Goal: Transaction & Acquisition: Purchase product/service

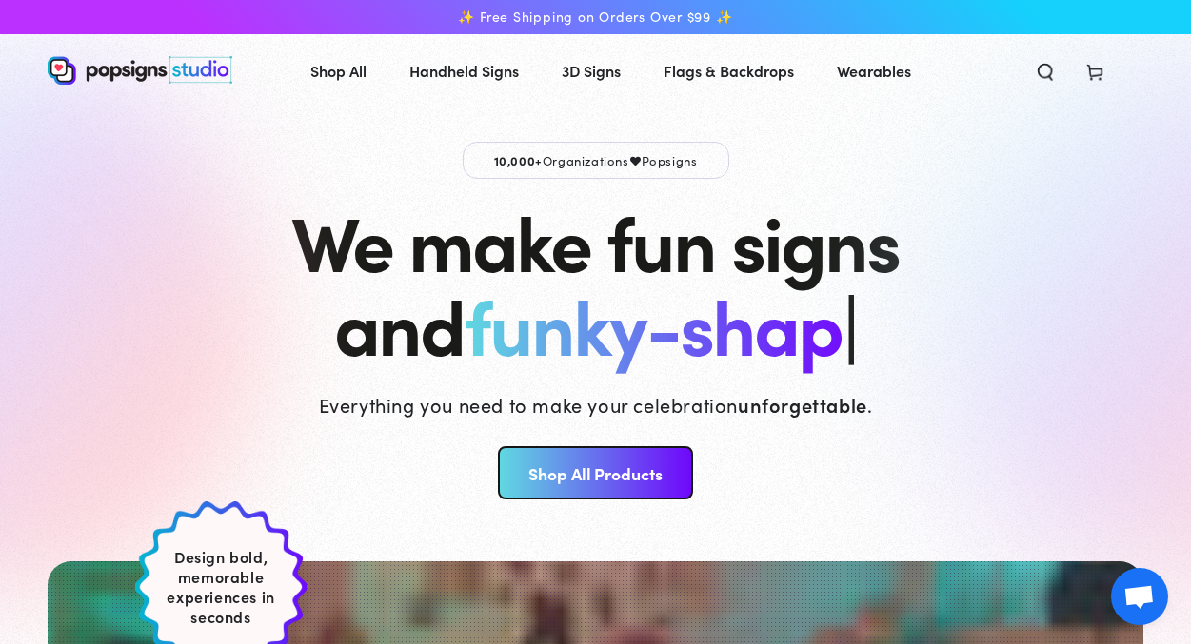
click at [576, 476] on link "Shop All Products" at bounding box center [595, 472] width 195 height 53
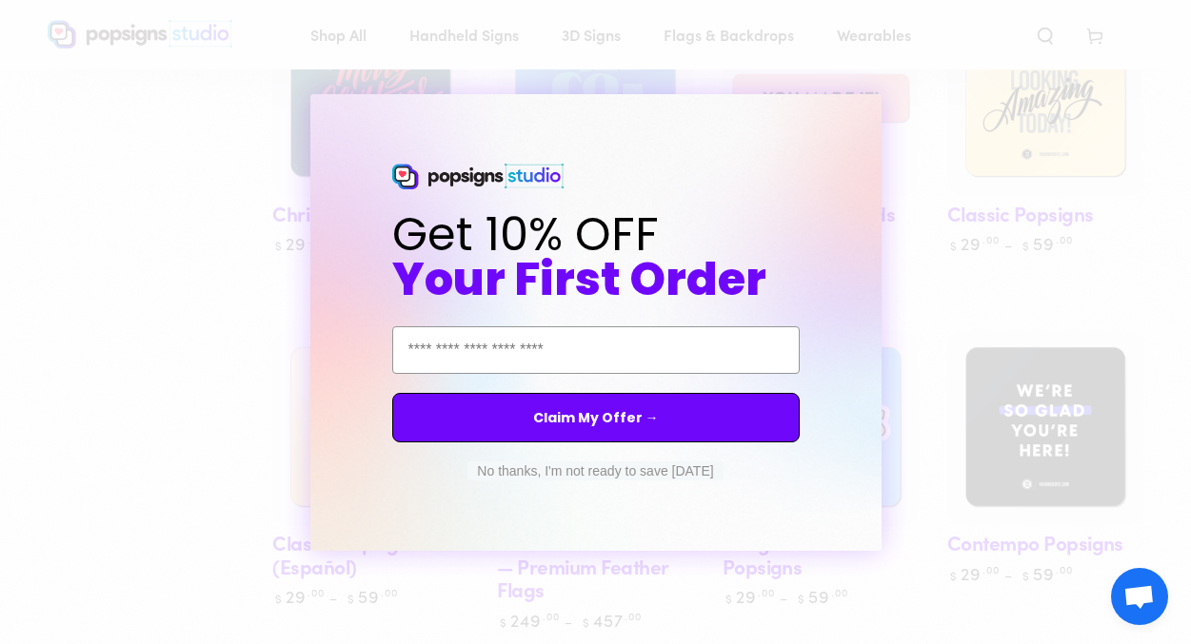
scroll to position [1084, 0]
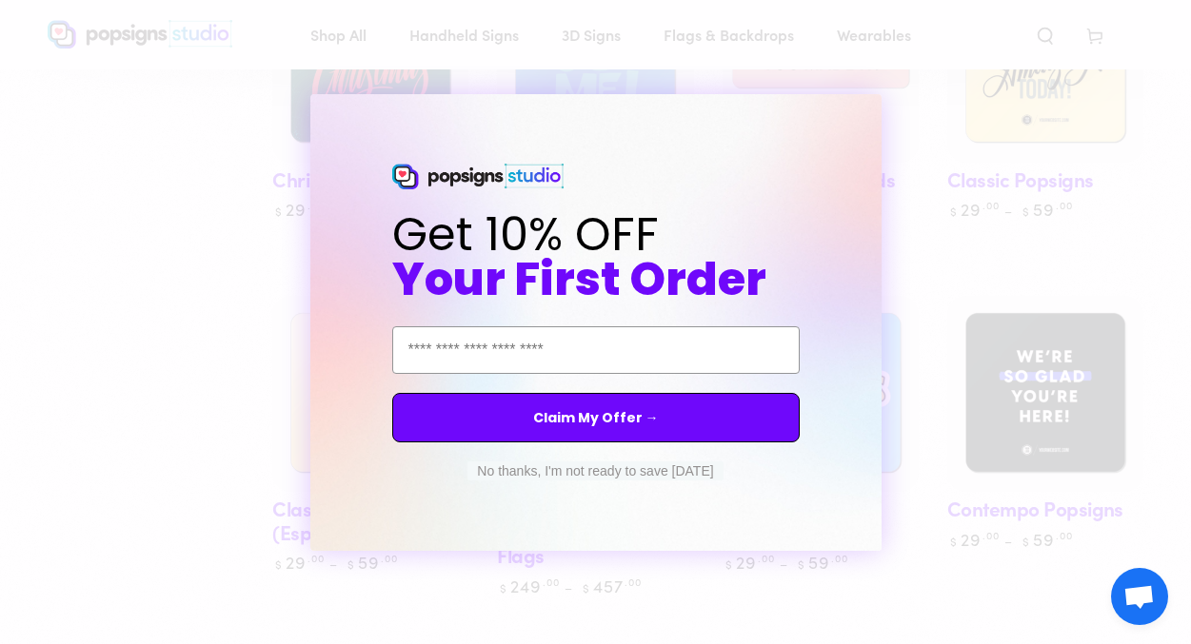
click at [880, 112] on circle "Close dialog" at bounding box center [883, 111] width 18 height 18
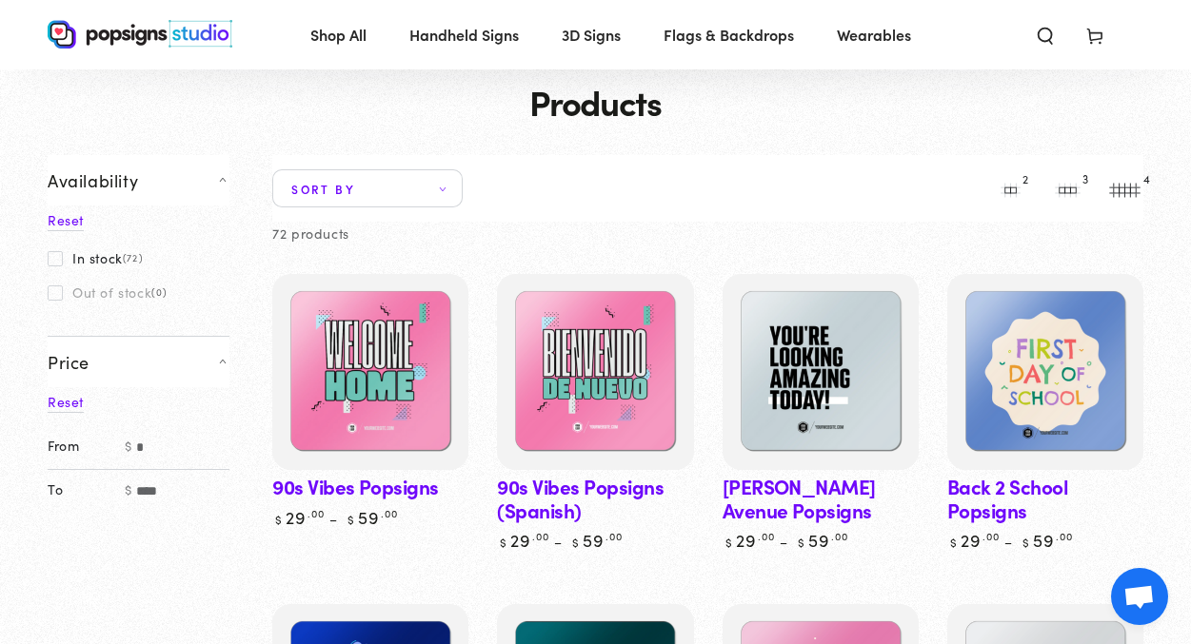
scroll to position [107, 0]
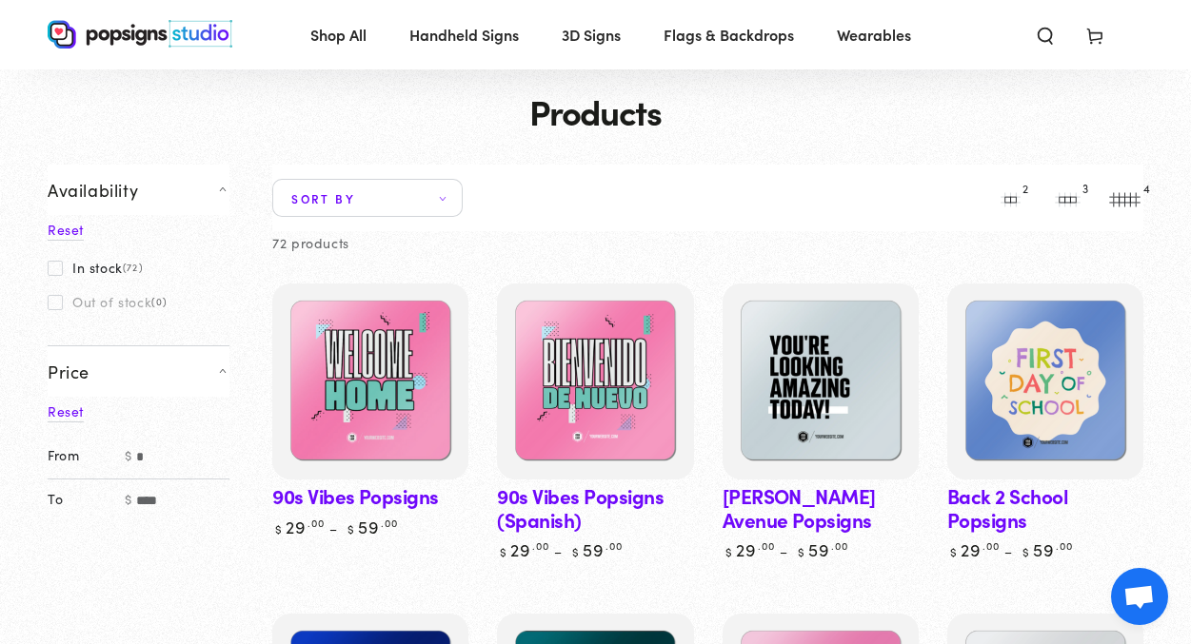
click at [424, 207] on span "Sort by" at bounding box center [367, 198] width 190 height 38
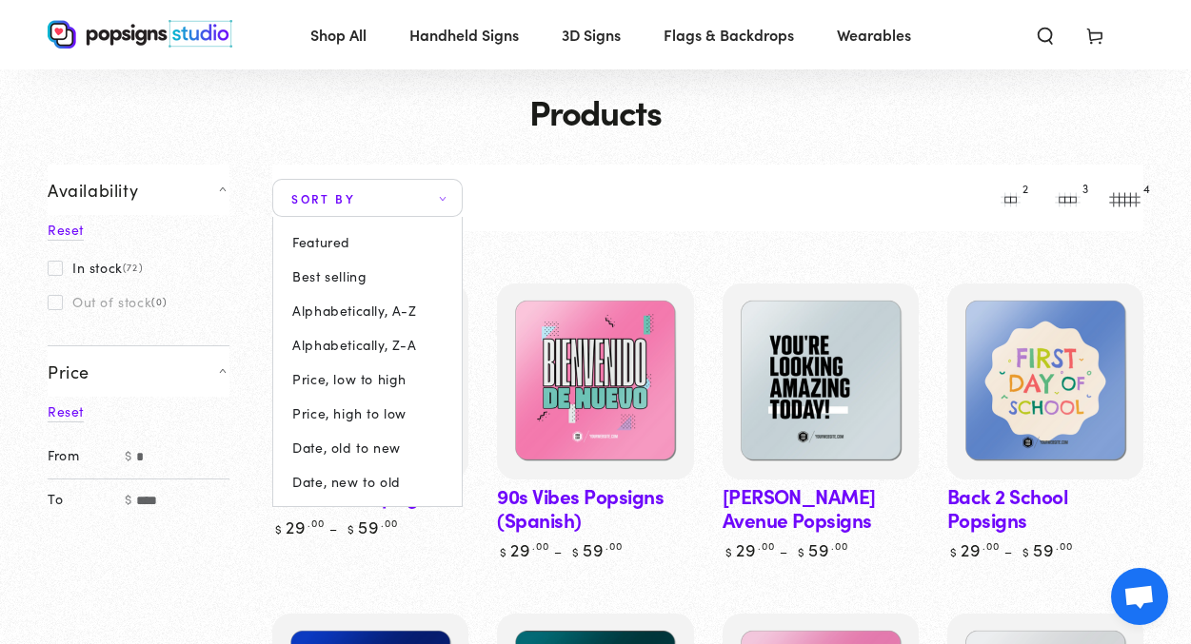
click at [463, 205] on summary "Sort by" at bounding box center [367, 198] width 190 height 38
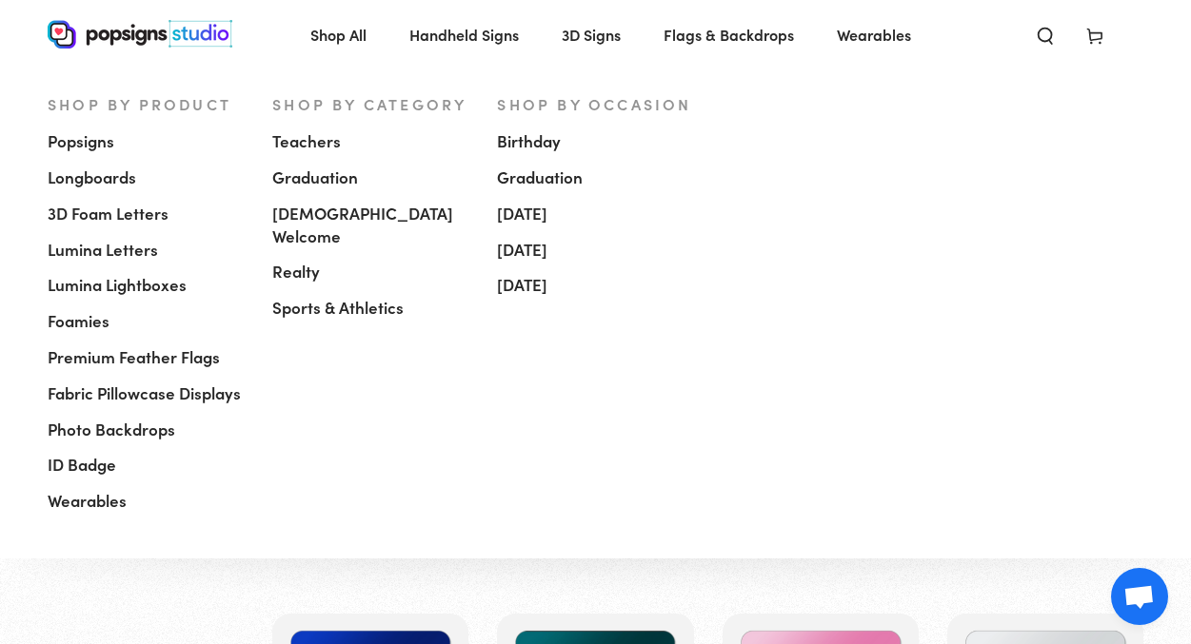
click at [80, 146] on span "Popsigns" at bounding box center [81, 141] width 67 height 23
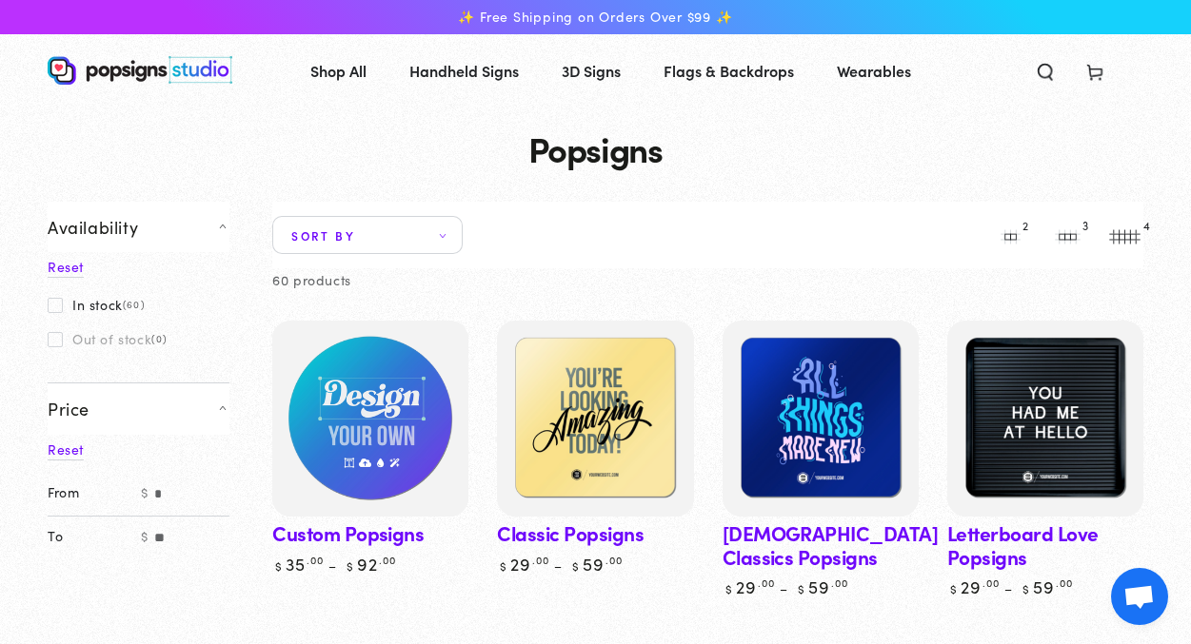
click at [397, 393] on img at bounding box center [370, 419] width 202 height 202
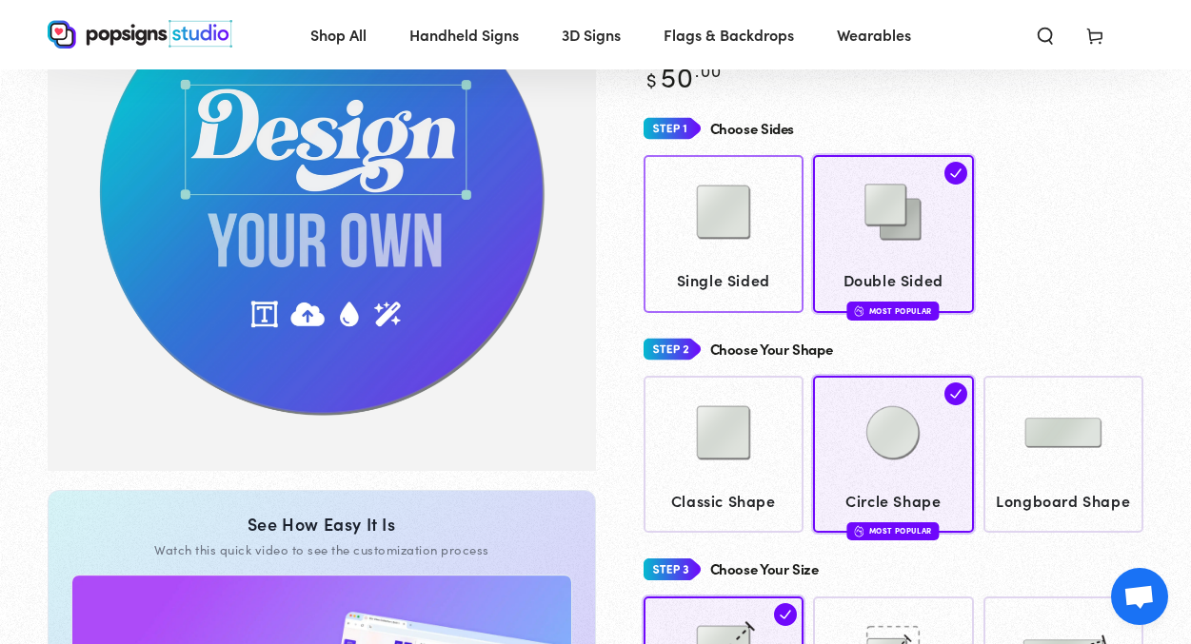
scroll to position [152, 0]
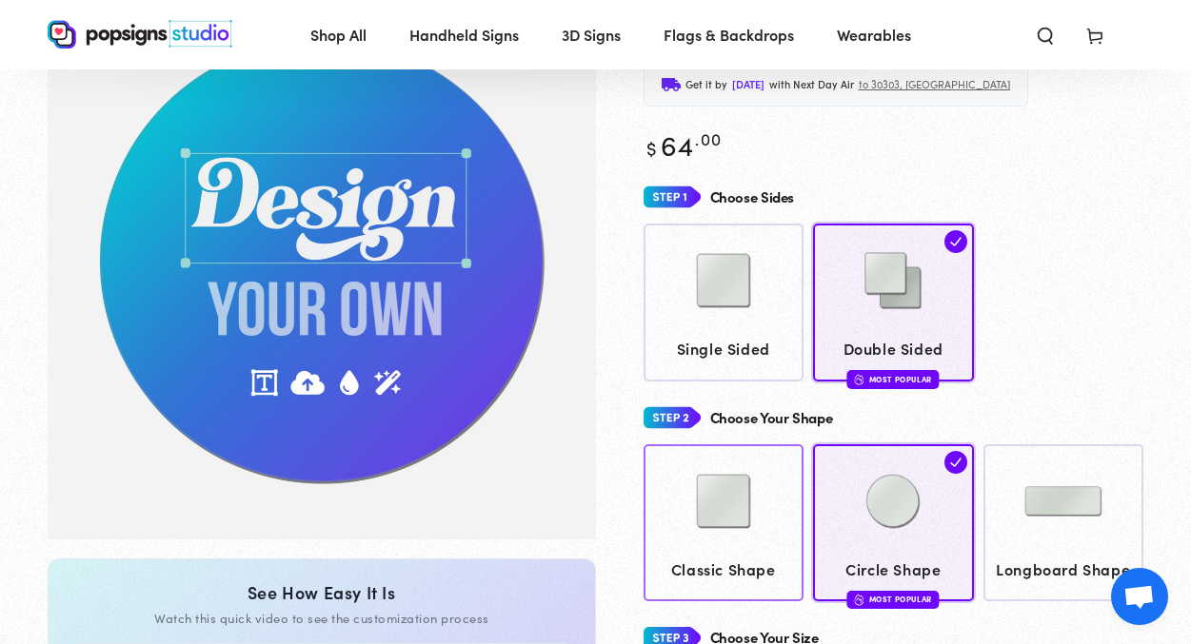
click at [714, 505] on img at bounding box center [723, 501] width 95 height 95
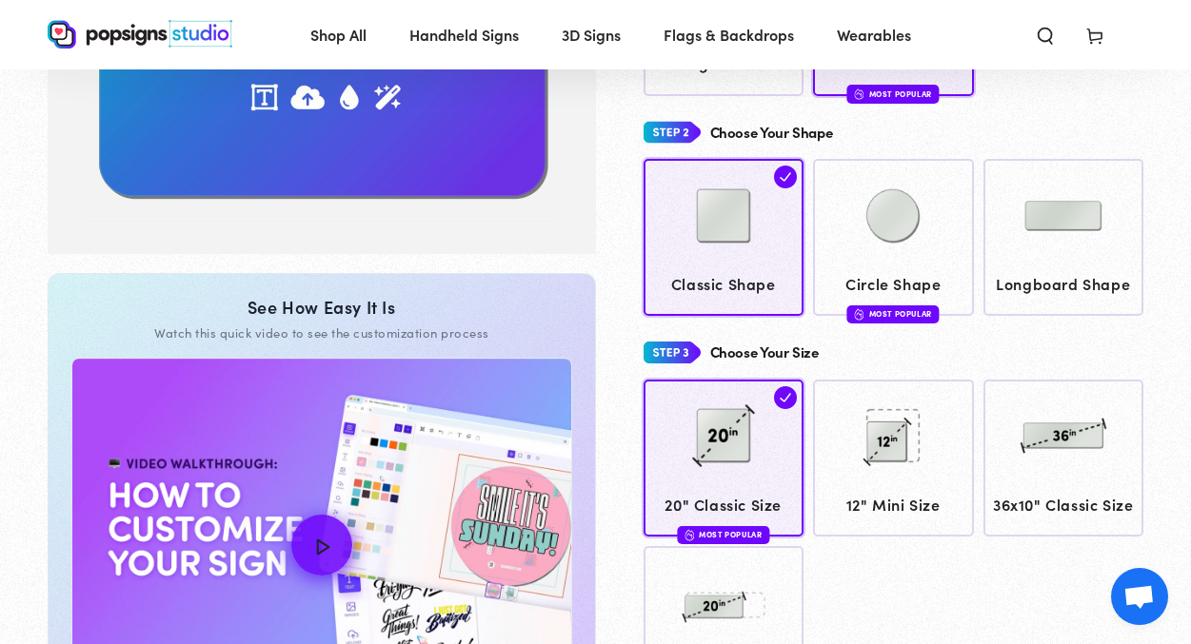
scroll to position [439, 0]
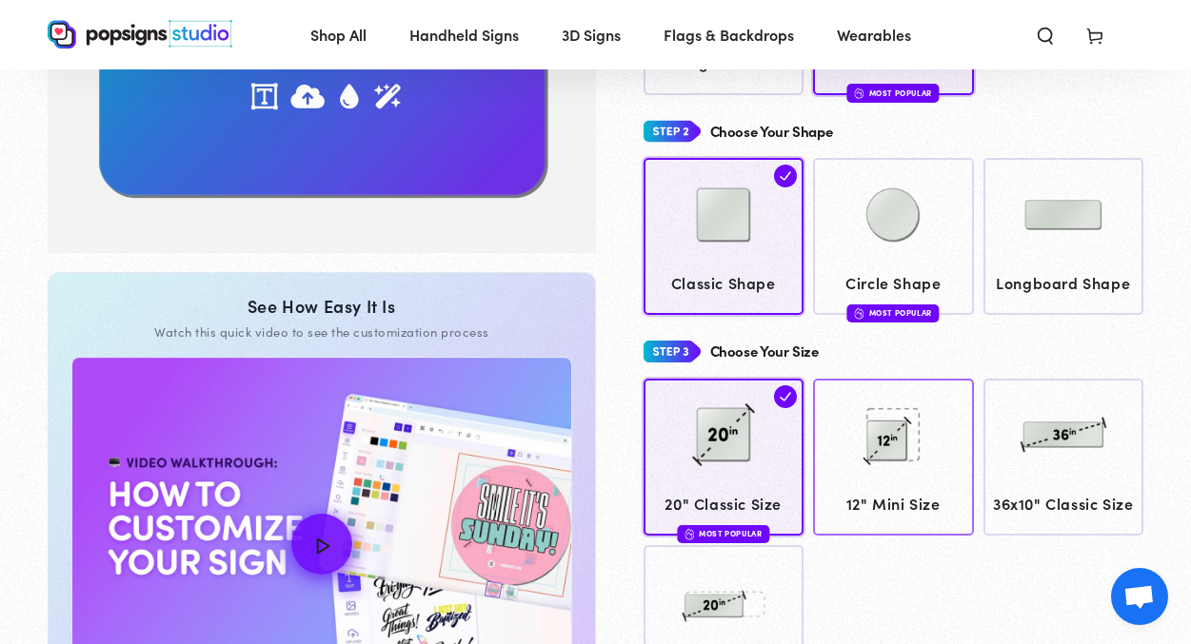
click at [893, 442] on img at bounding box center [892, 434] width 95 height 95
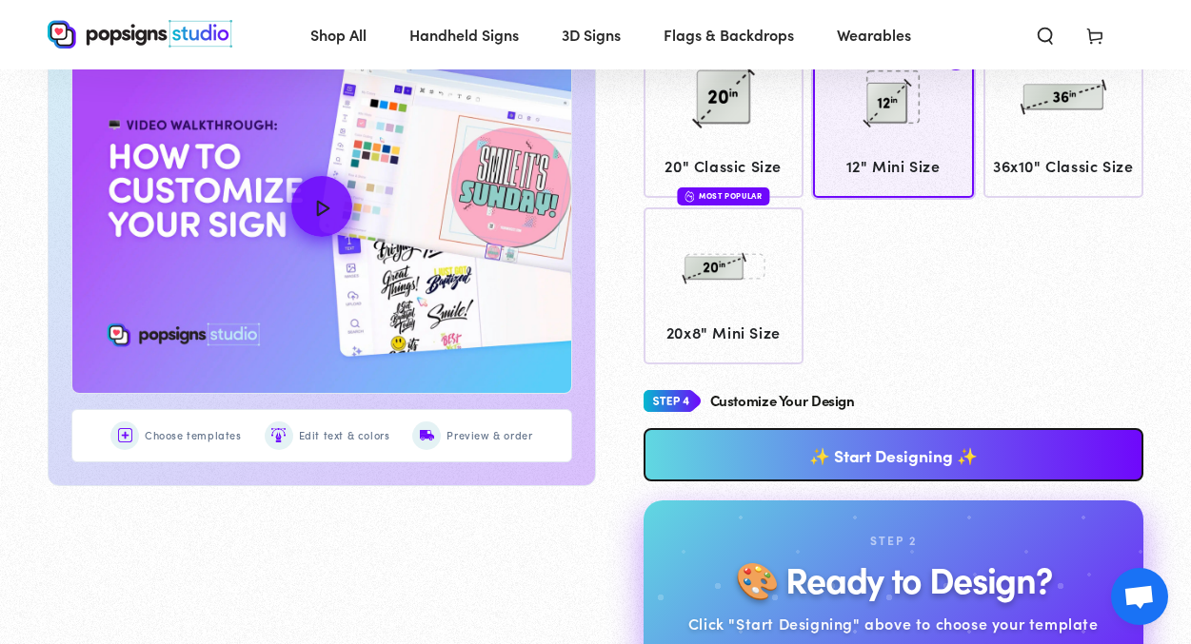
scroll to position [779, 0]
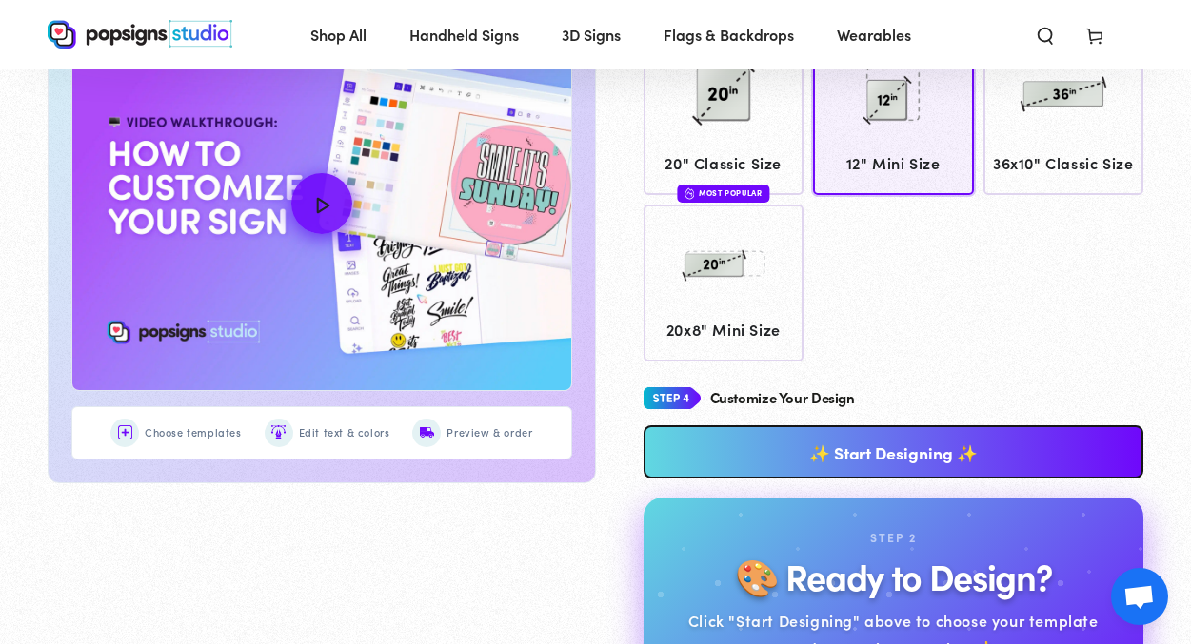
click at [760, 441] on link "✨ Start Designing ✨" at bounding box center [893, 451] width 501 height 53
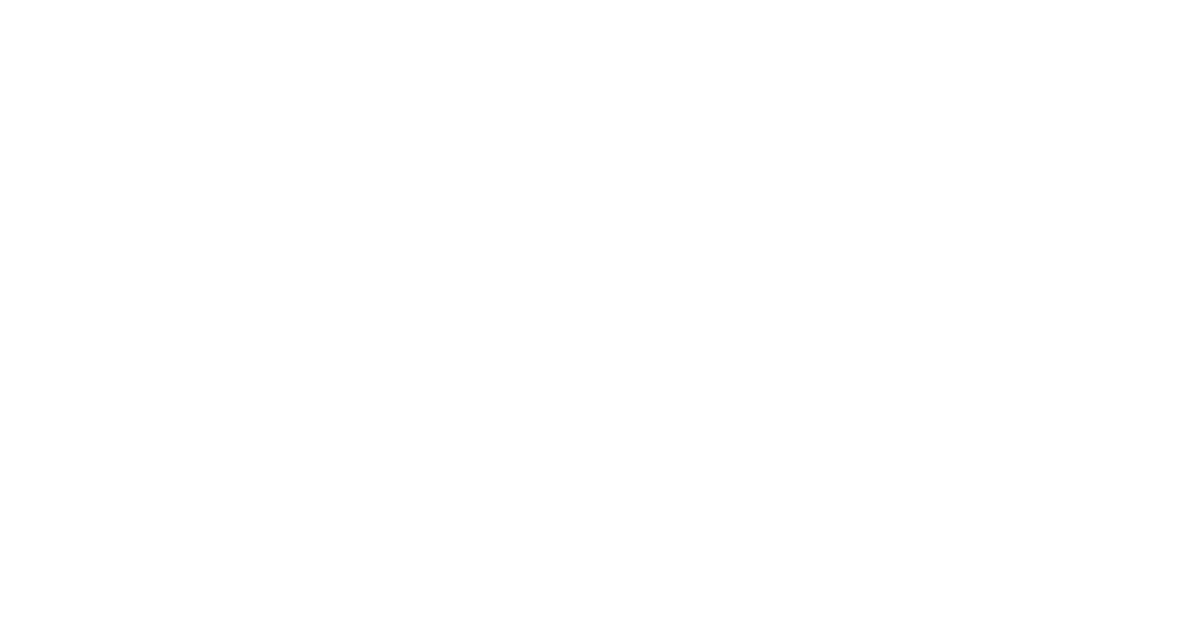
scroll to position [0, 0]
type textarea "An ancient tree with a door leading to a magical world"
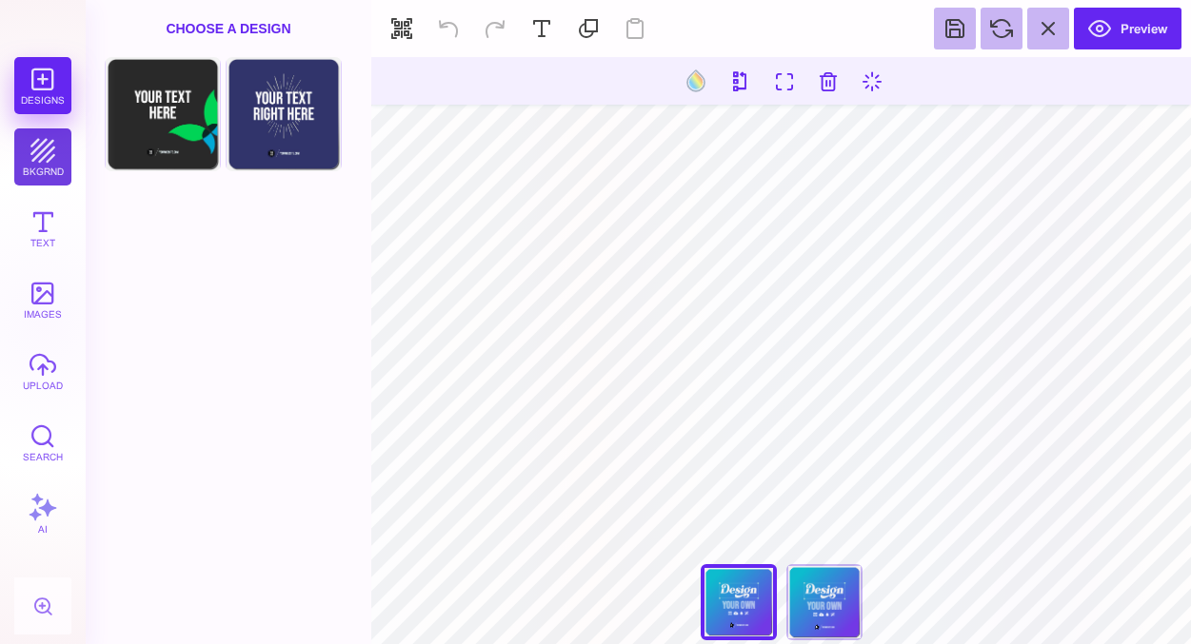
click at [41, 161] on button "bkgrnd" at bounding box center [42, 156] width 57 height 57
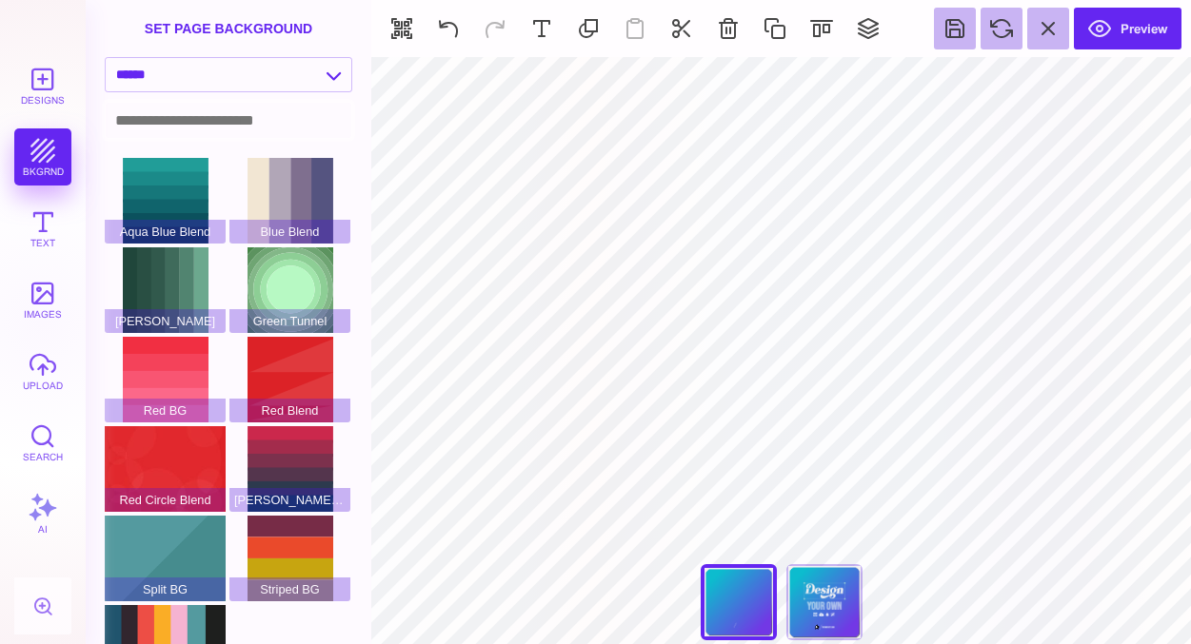
type input "#FFFFFF"
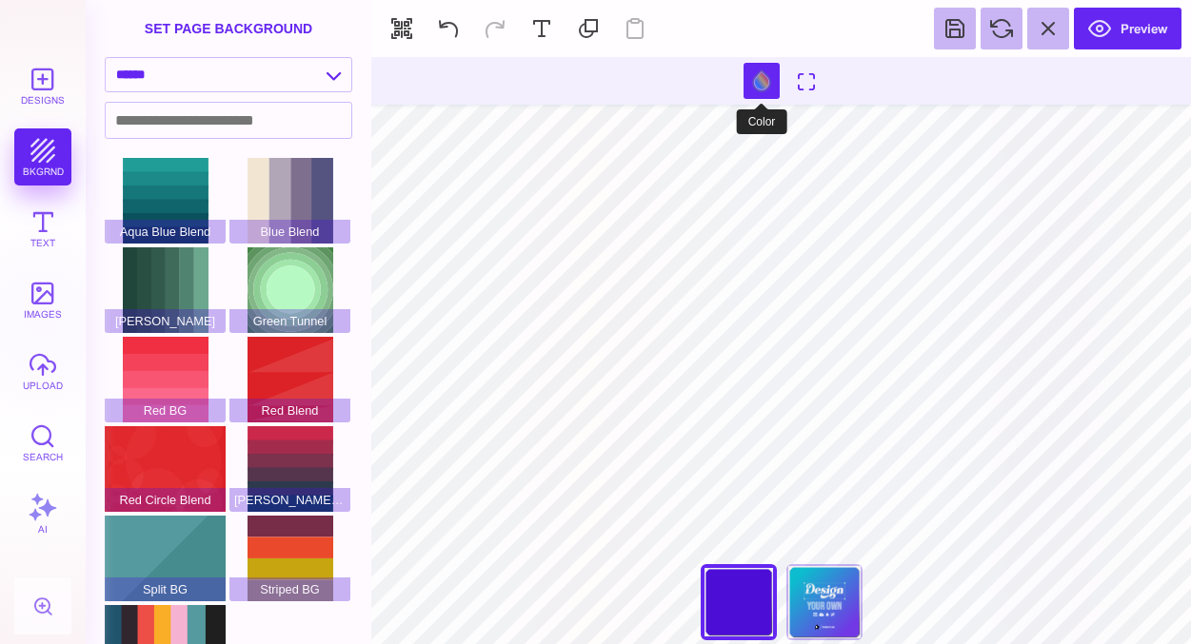
click at [753, 85] on button at bounding box center [761, 81] width 36 height 36
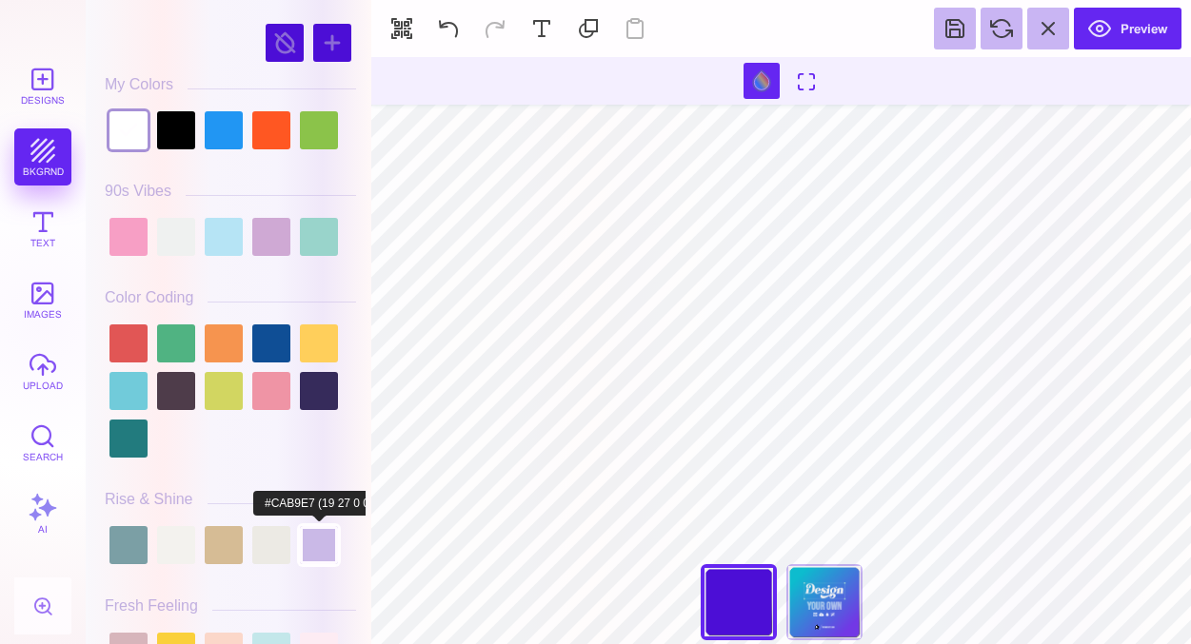
click at [327, 538] on div at bounding box center [319, 545] width 38 height 38
type input "#CAB9E7"
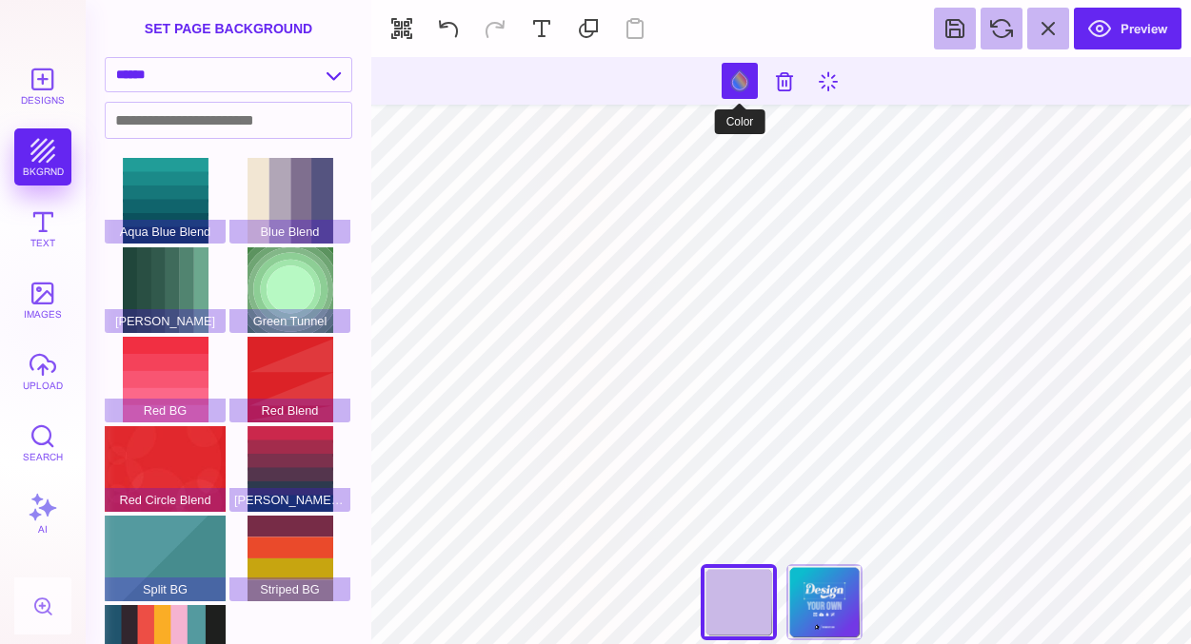
click at [740, 78] on button at bounding box center [739, 81] width 36 height 36
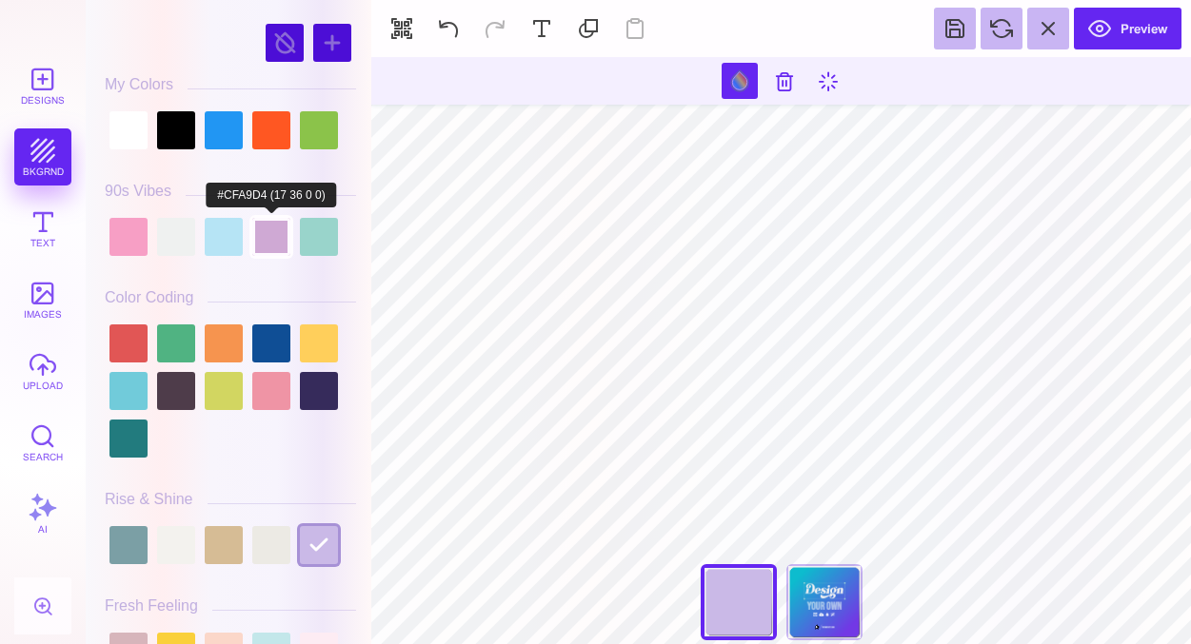
click at [264, 233] on div at bounding box center [271, 237] width 38 height 38
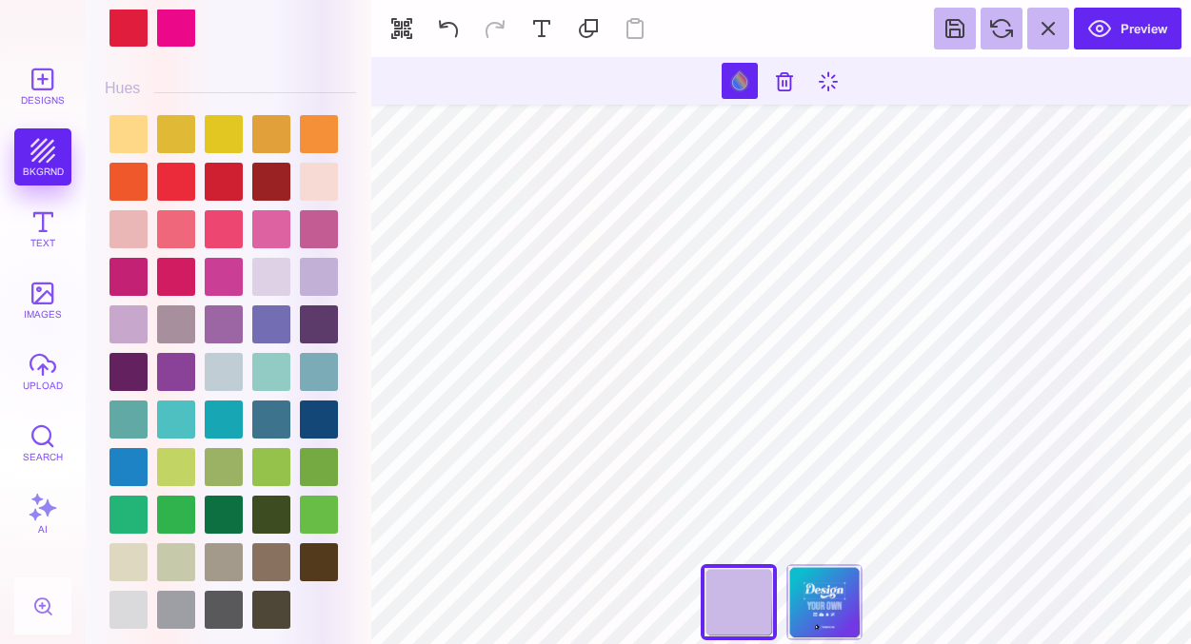
scroll to position [2377, 0]
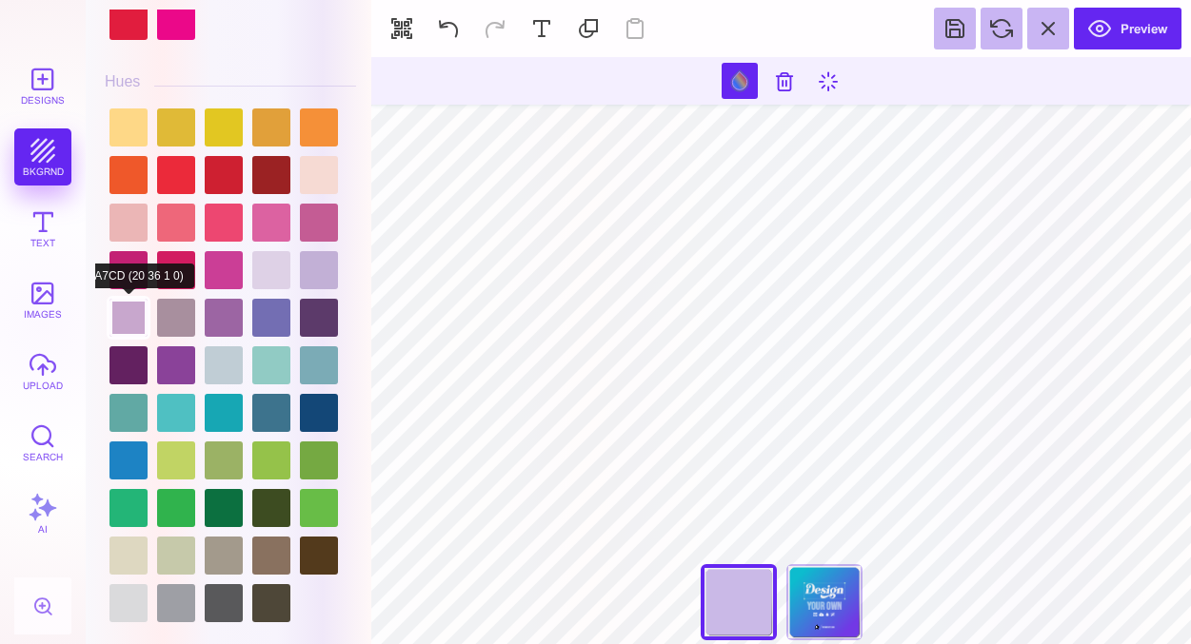
click at [132, 316] on div at bounding box center [128, 318] width 38 height 38
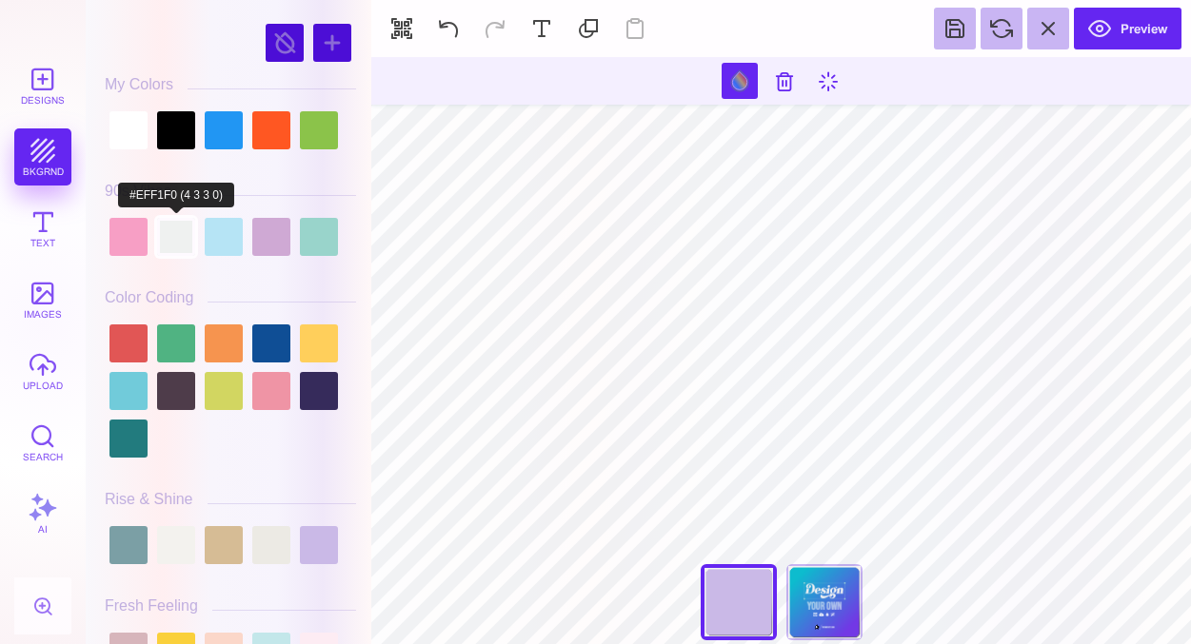
scroll to position [0, 0]
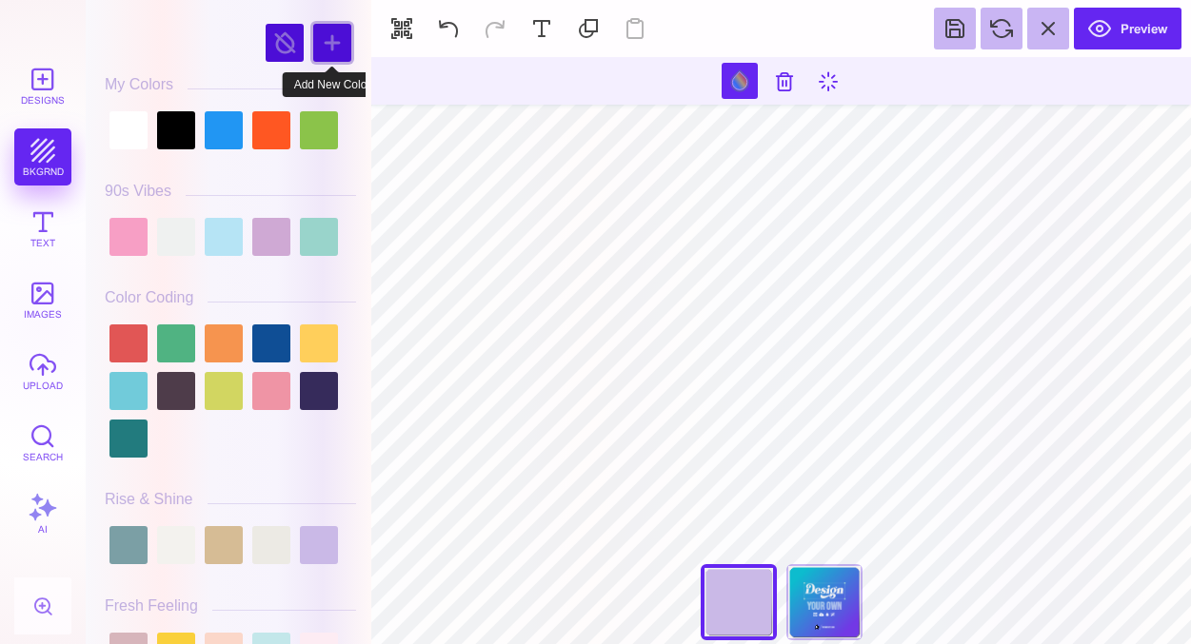
click at [330, 43] on div at bounding box center [332, 43] width 38 height 38
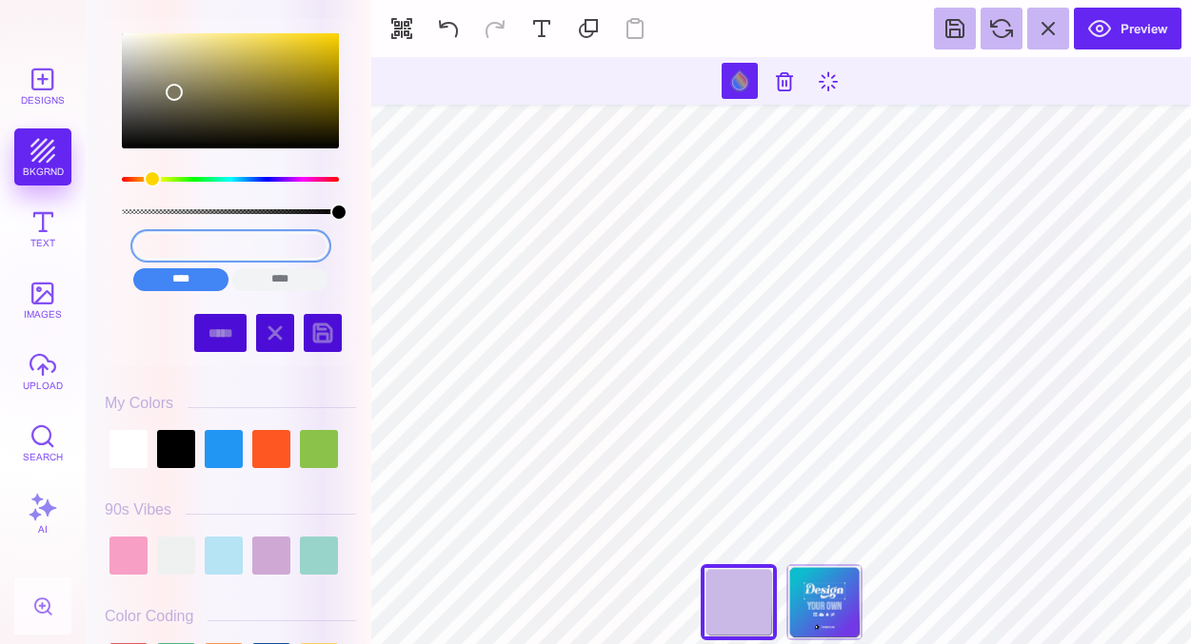
click at [229, 245] on input "#7C775E" at bounding box center [230, 246] width 195 height 28
click at [250, 241] on input "#7Ca775E" at bounding box center [230, 246] width 195 height 28
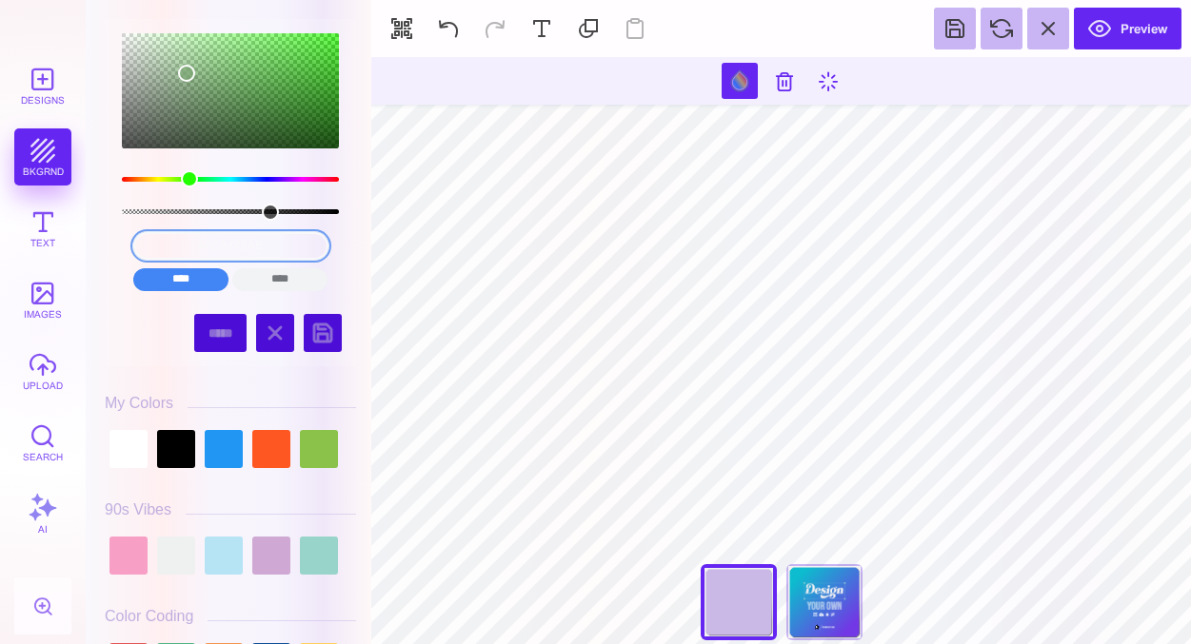
click at [252, 247] on input "#7Ca775aE" at bounding box center [230, 246] width 195 height 28
click at [269, 287] on input "****" at bounding box center [279, 279] width 95 height 23
click at [240, 248] on input "cmyk(26%, 0%, 30%, 35%)" at bounding box center [230, 246] width 195 height 28
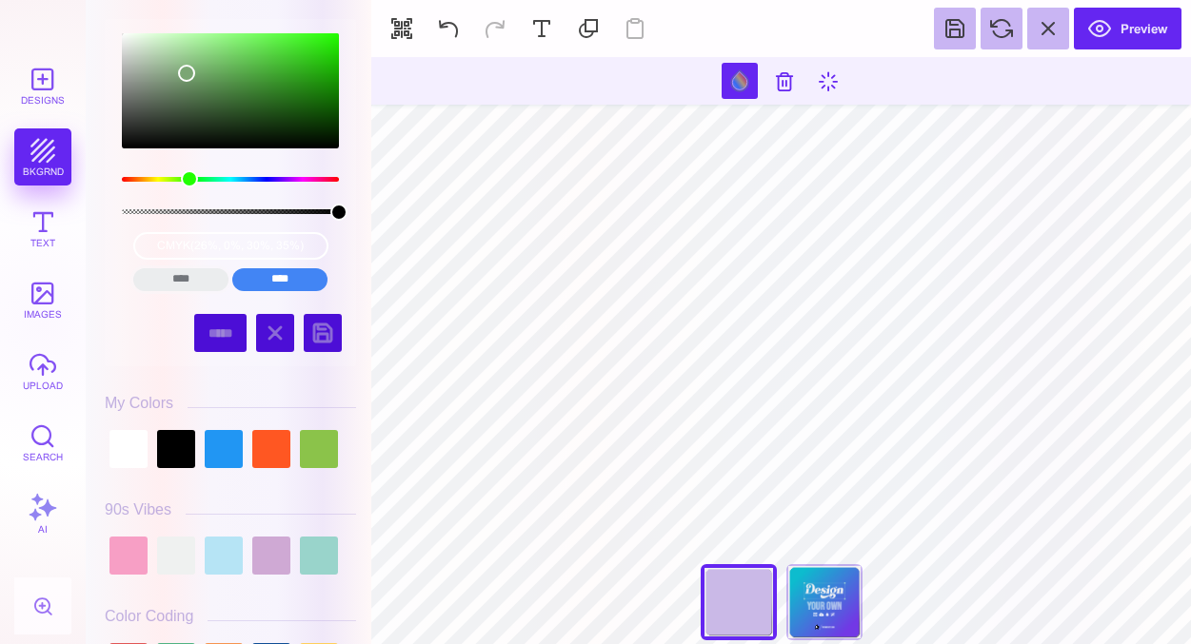
click at [197, 283] on input "****" at bounding box center [180, 279] width 95 height 23
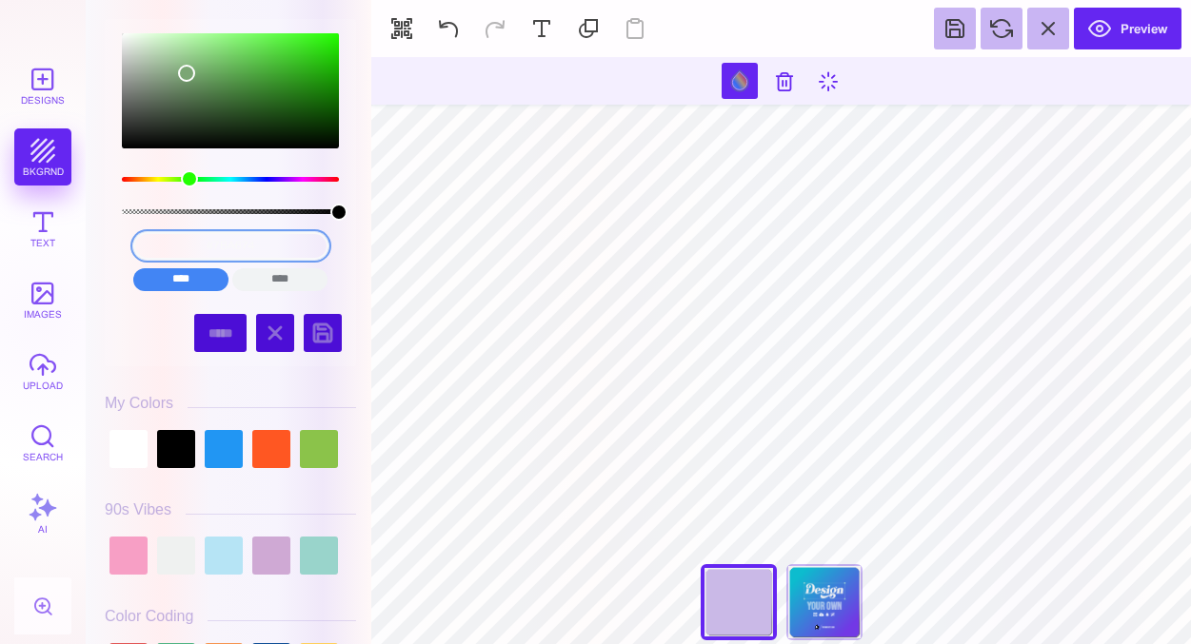
click at [191, 247] on input "#7BA674" at bounding box center [230, 246] width 195 height 28
click at [276, 281] on input "****" at bounding box center [279, 279] width 95 height 23
click at [249, 247] on input "cmyk(26%, 0%, 30%, 35%)" at bounding box center [230, 246] width 195 height 28
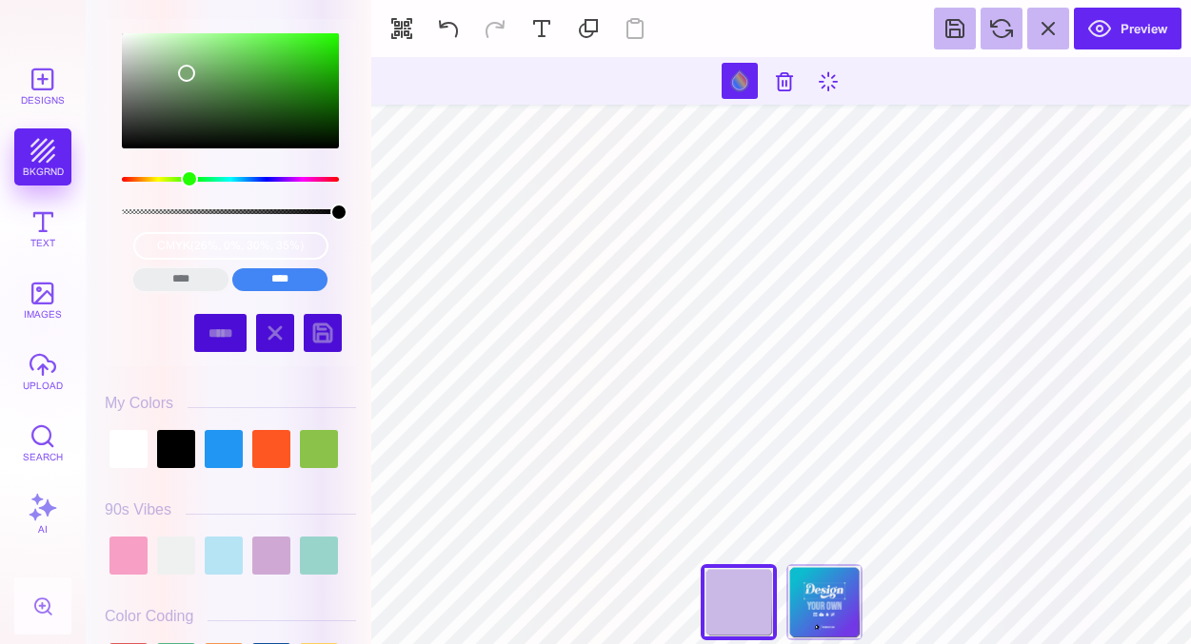
click at [185, 277] on input "****" at bounding box center [180, 279] width 95 height 23
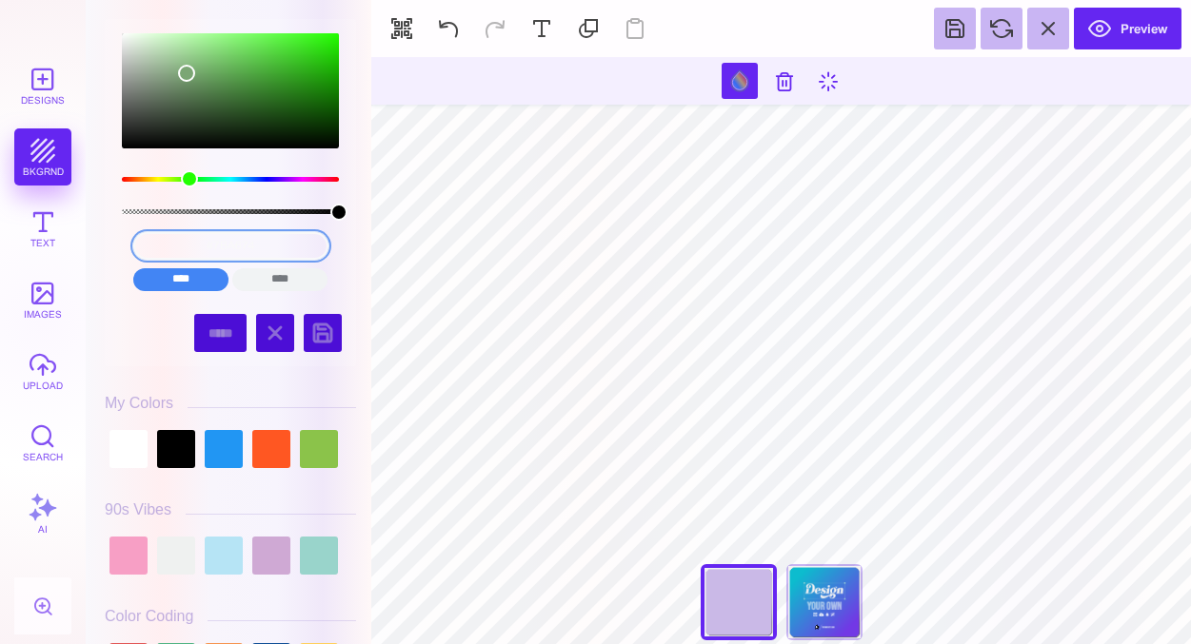
click at [185, 253] on input "#7BA674" at bounding box center [230, 246] width 195 height 28
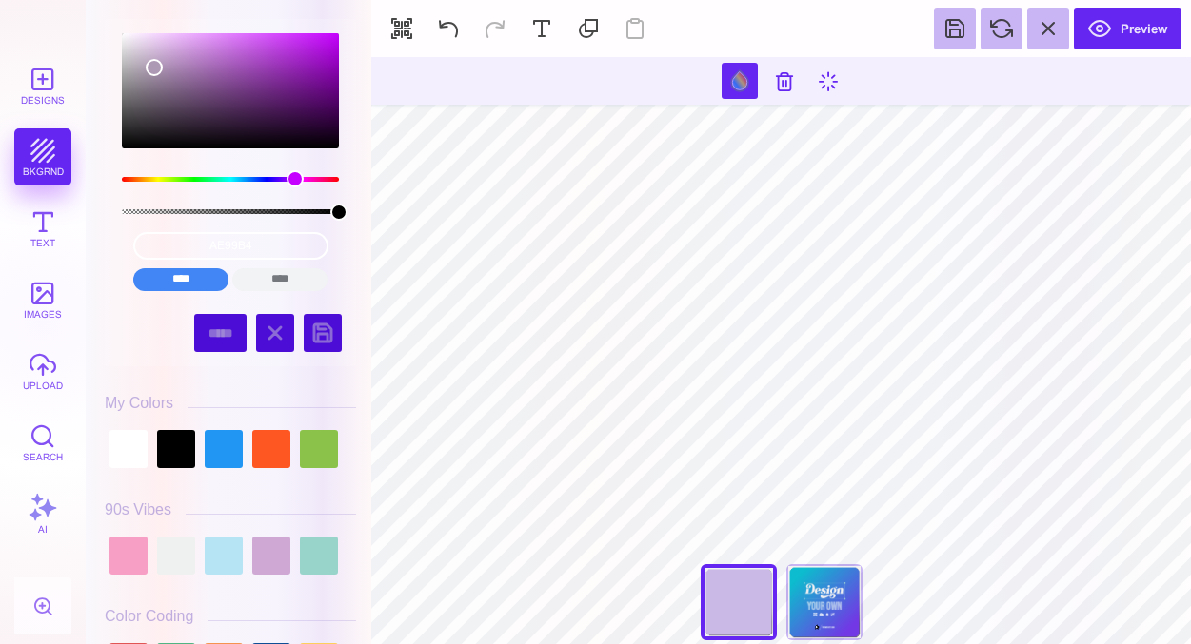
type input "#AE99B4"
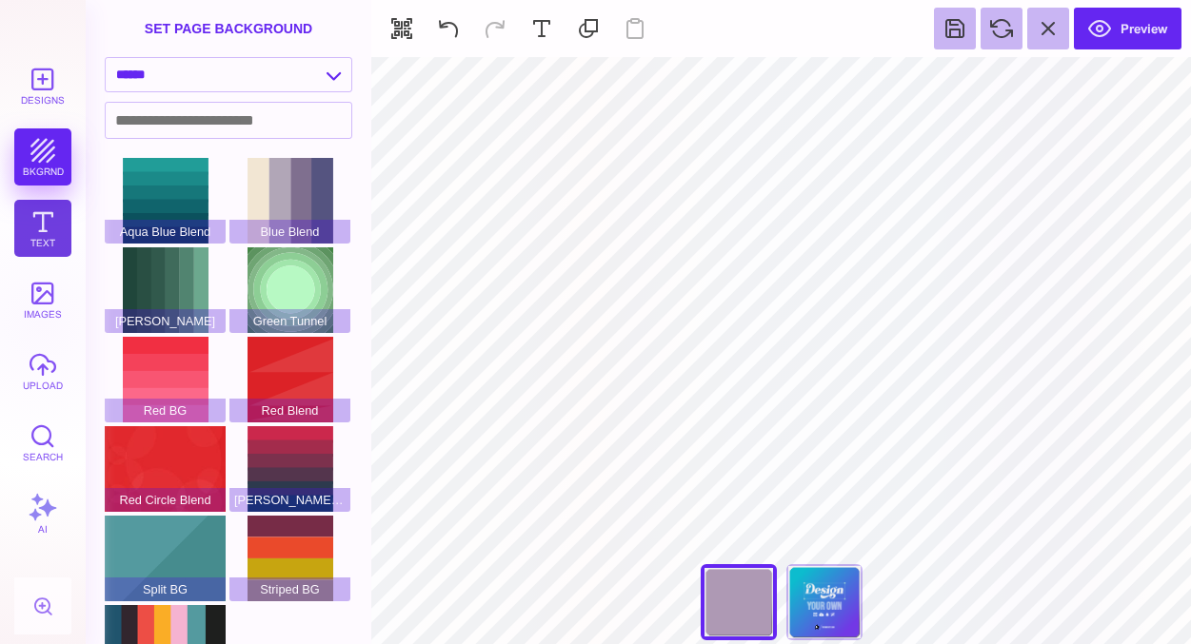
click at [47, 221] on button "Text" at bounding box center [42, 228] width 57 height 57
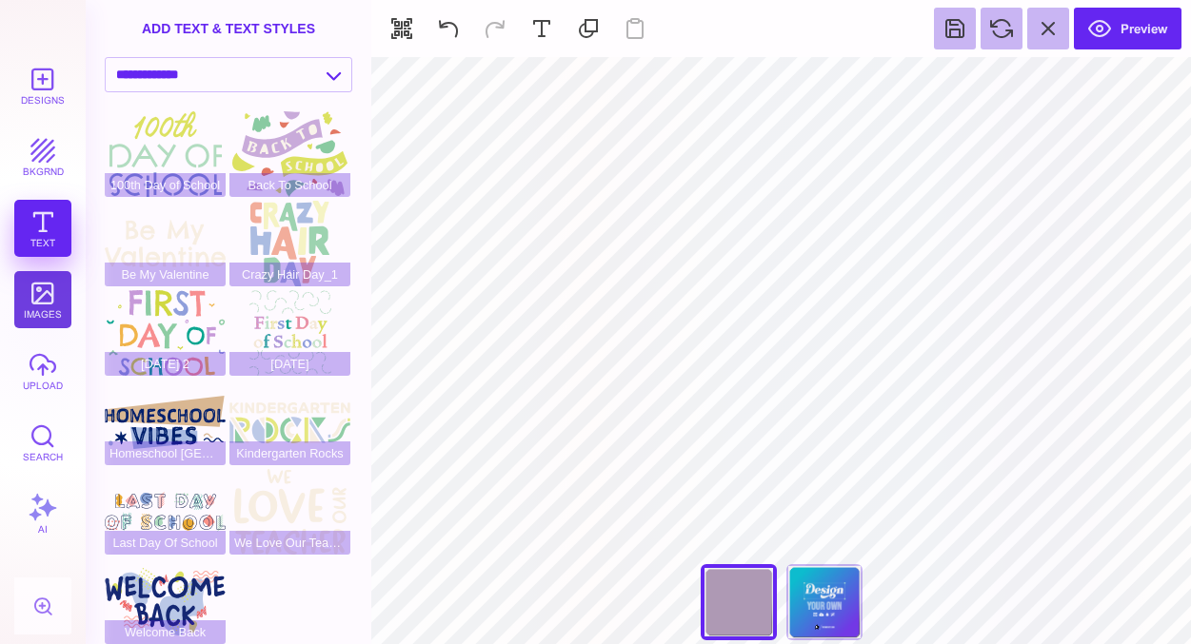
click at [43, 298] on button "images" at bounding box center [42, 299] width 57 height 57
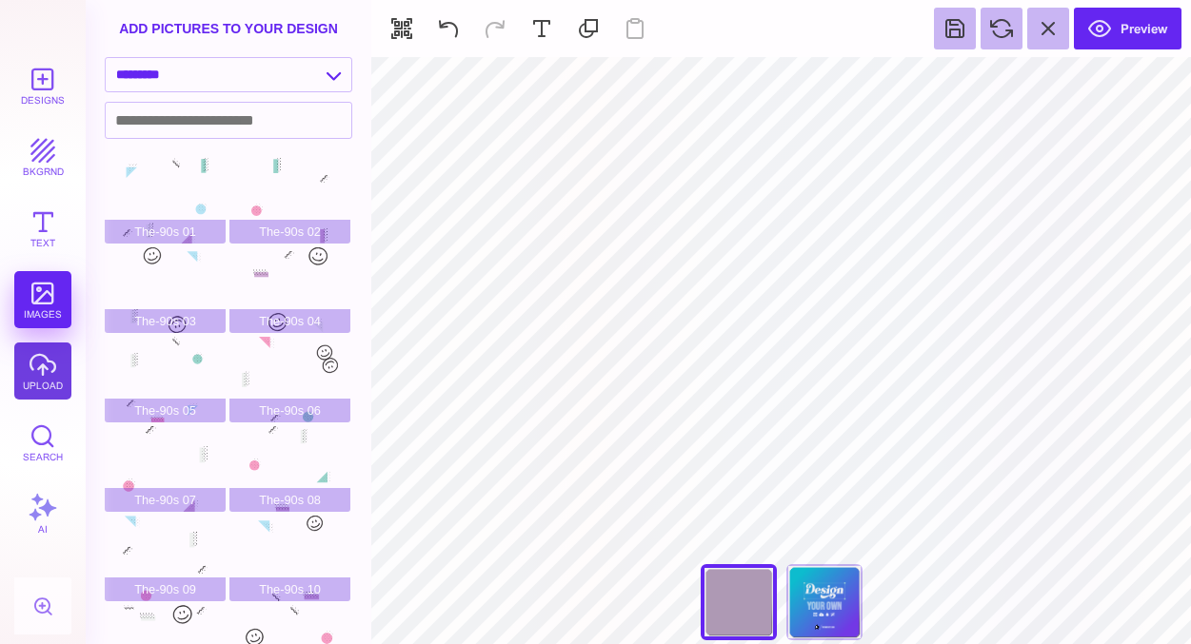
click at [52, 372] on button "upload" at bounding box center [42, 371] width 57 height 57
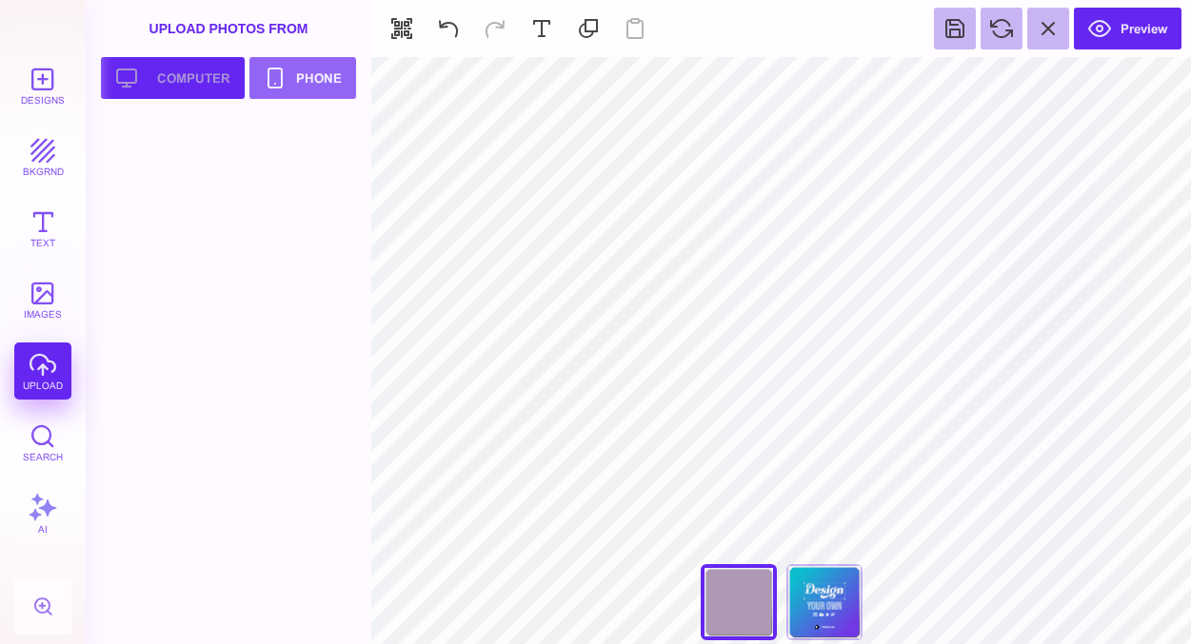
click at [206, 85] on button "Upload your artwork Computer" at bounding box center [173, 78] width 144 height 42
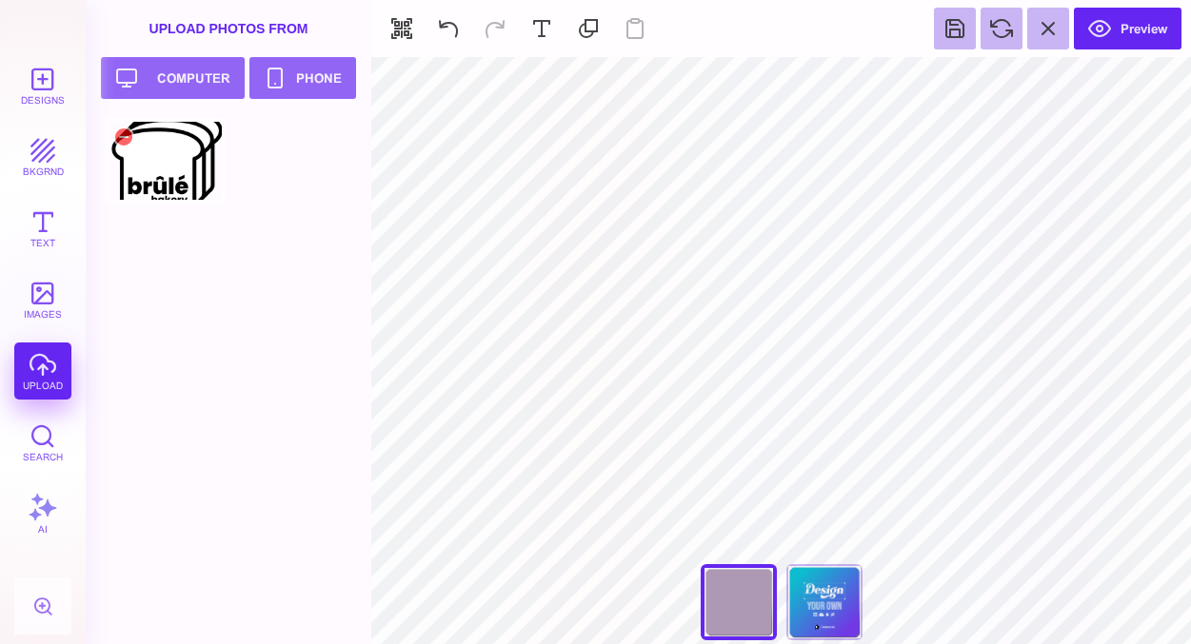
click at [173, 166] on div at bounding box center [165, 161] width 121 height 86
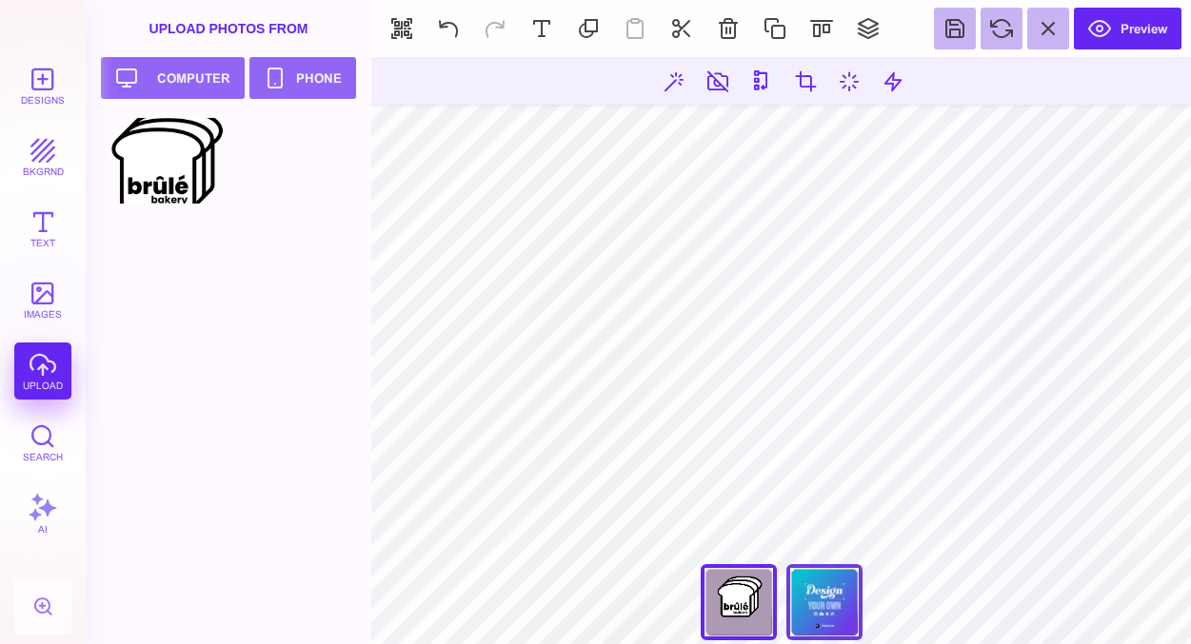
click at [830, 607] on div "Back" at bounding box center [824, 602] width 76 height 76
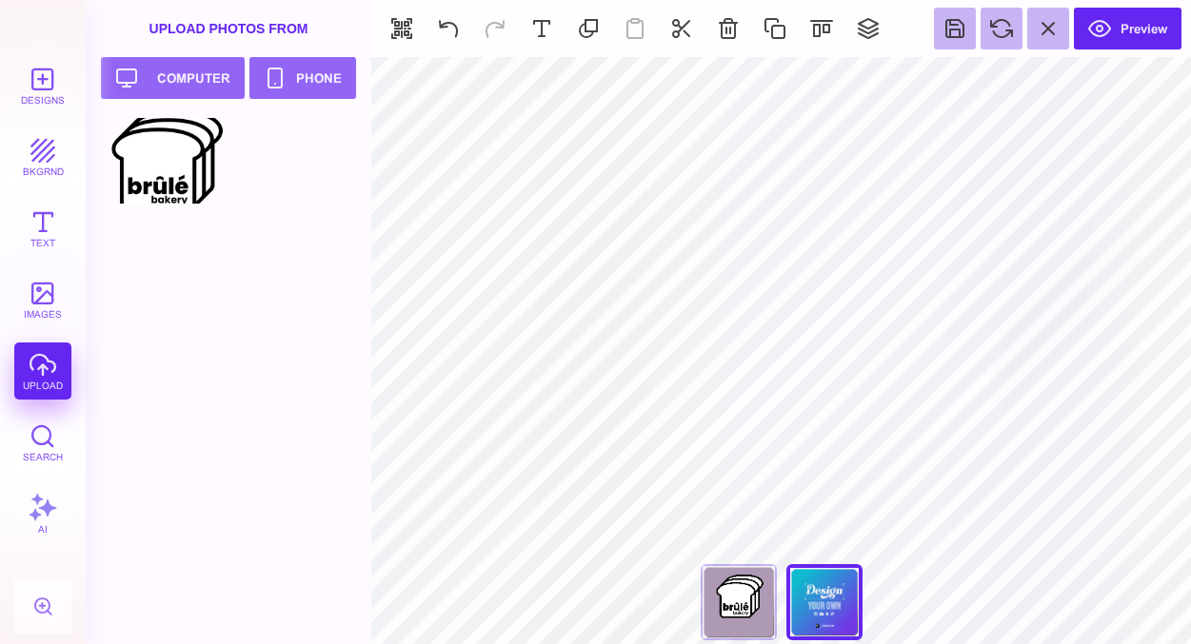
type input "#FFFFFF"
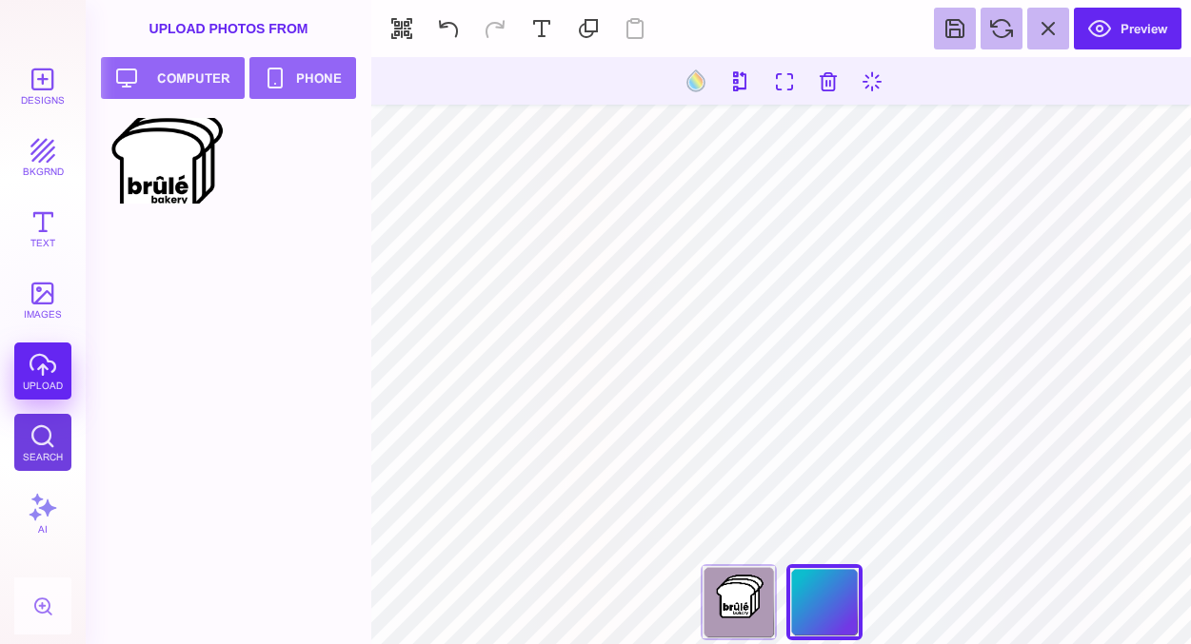
click at [45, 436] on button "Search" at bounding box center [42, 442] width 57 height 57
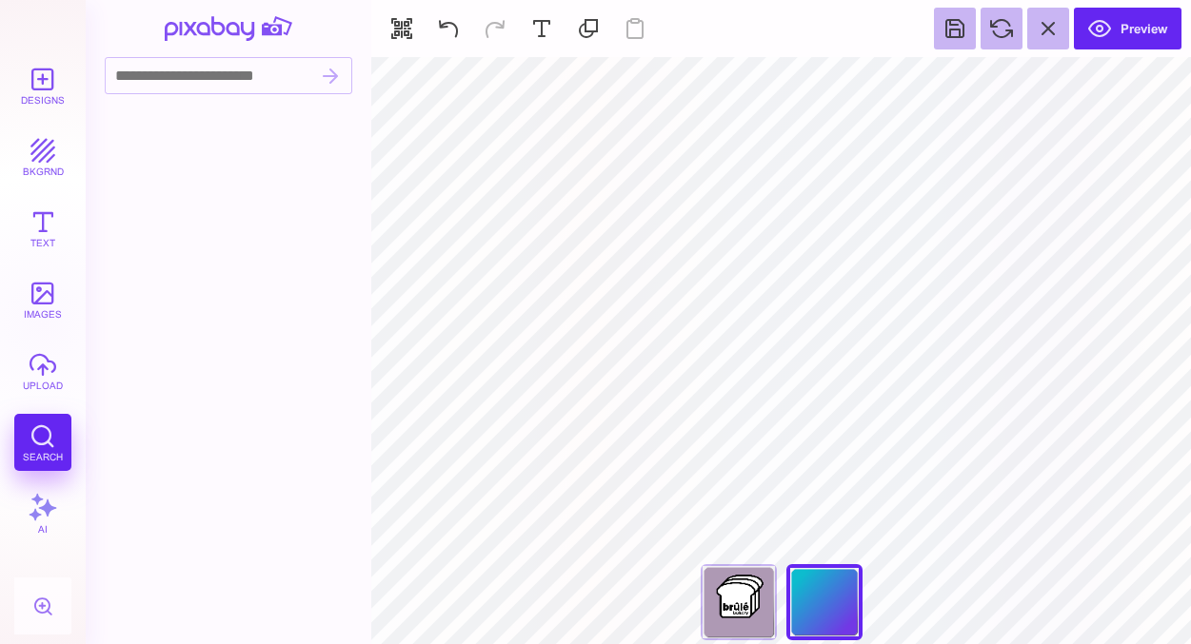
click at [238, 281] on div at bounding box center [234, 378] width 259 height 531
click at [726, 600] on div "Front" at bounding box center [739, 602] width 76 height 76
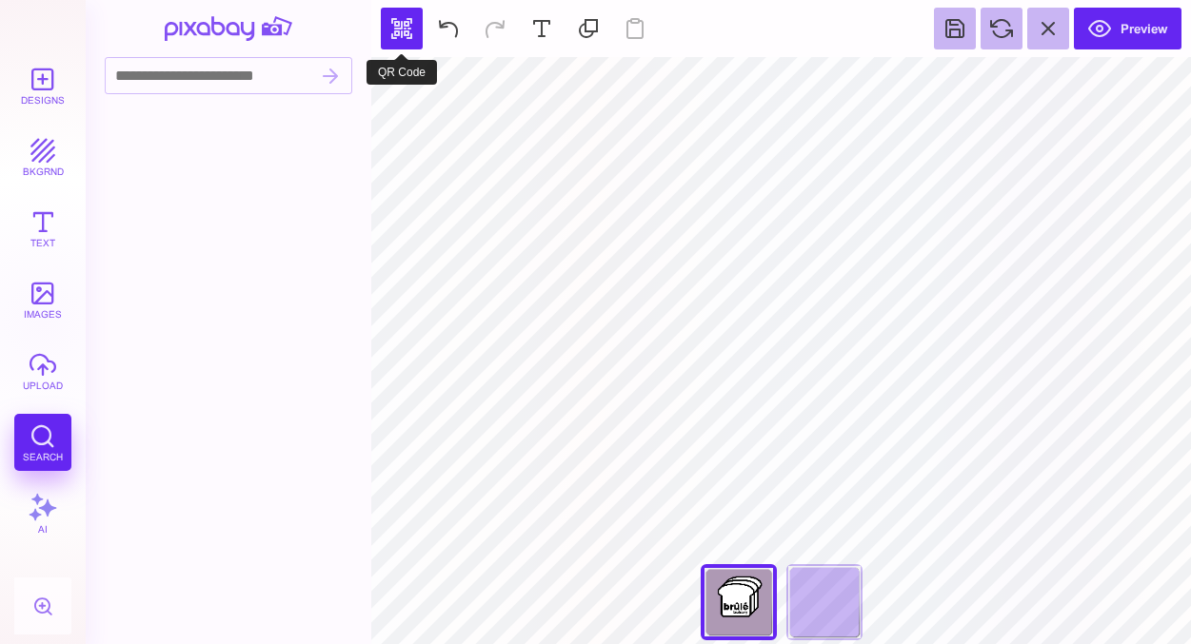
click at [397, 26] on button "button" at bounding box center [402, 29] width 42 height 42
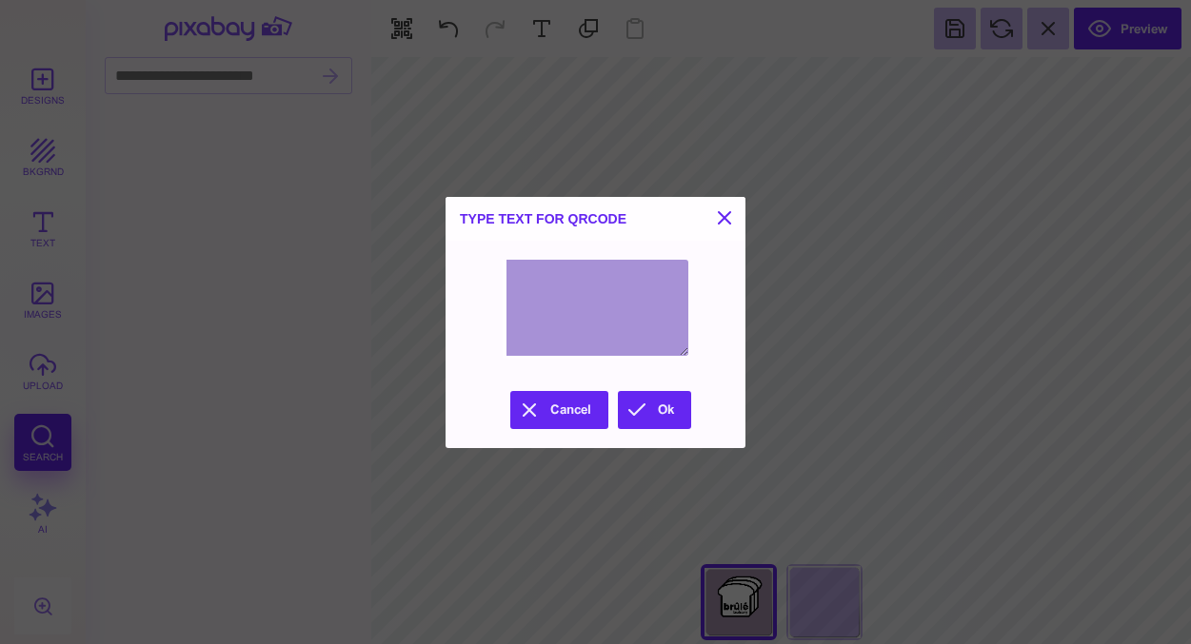
click at [556, 336] on textarea at bounding box center [596, 308] width 186 height 96
type textarea "**********"
click at [644, 414] on button "Ok" at bounding box center [654, 410] width 73 height 38
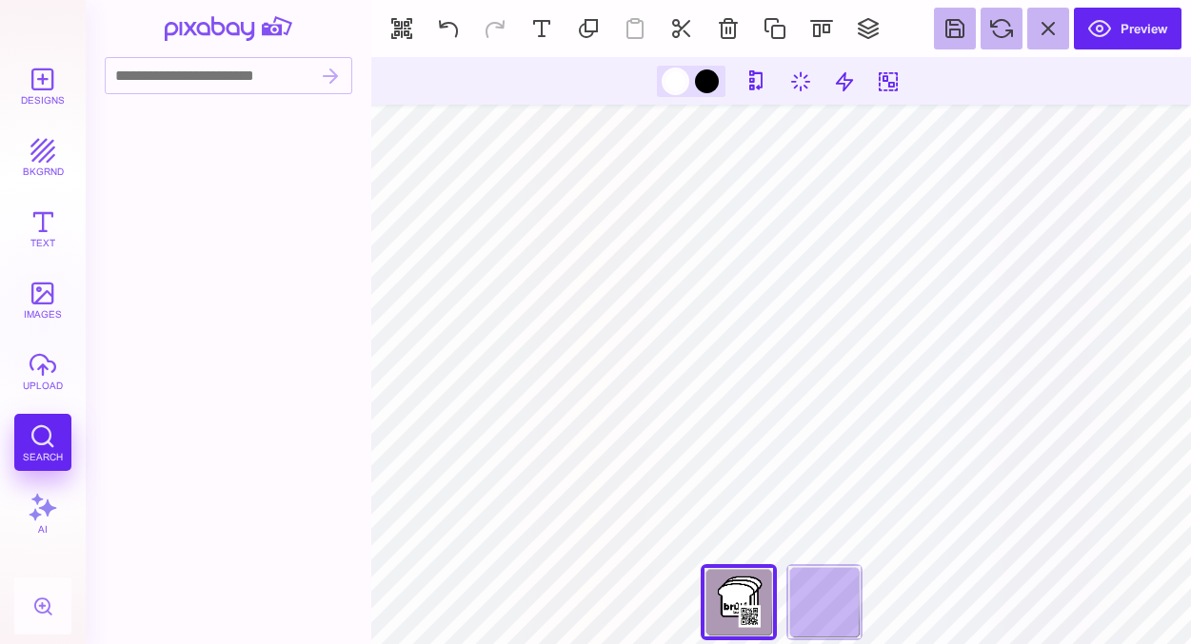
click at [682, 84] on div at bounding box center [675, 81] width 24 height 24
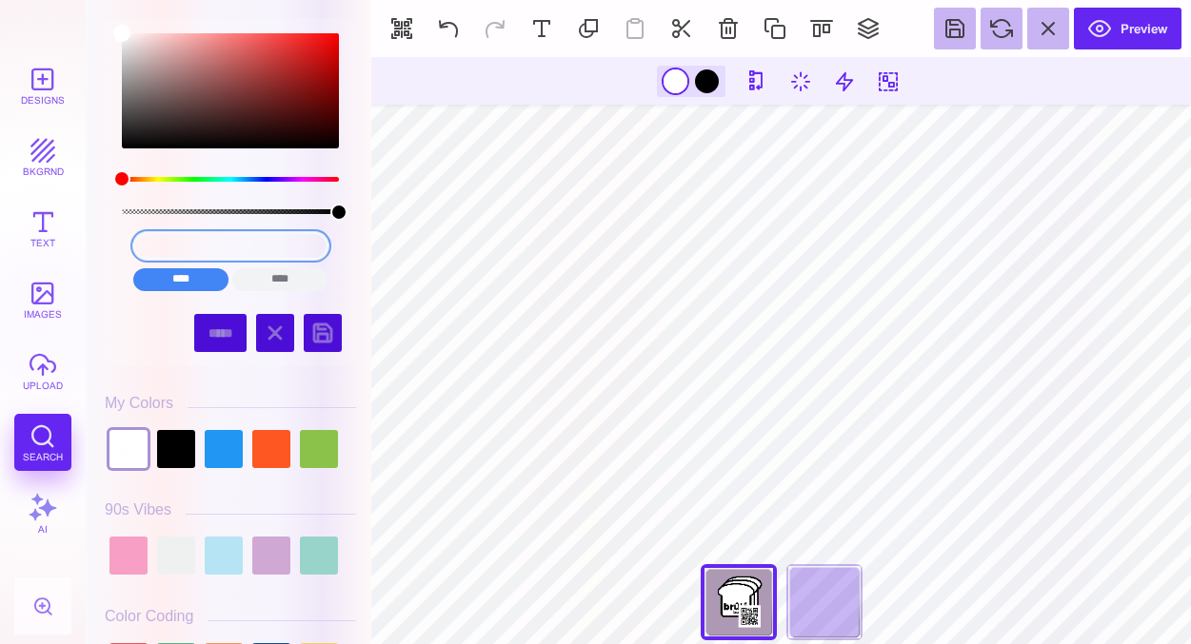
click at [208, 248] on input "#FFFFFF" at bounding box center [230, 246] width 195 height 28
drag, startPoint x: 203, startPoint y: 247, endPoint x: 296, endPoint y: 247, distance: 93.3
click at [296, 247] on input "#FFFFFF" at bounding box center [230, 246] width 195 height 28
click at [277, 247] on input "#FFFFFF" at bounding box center [230, 246] width 195 height 28
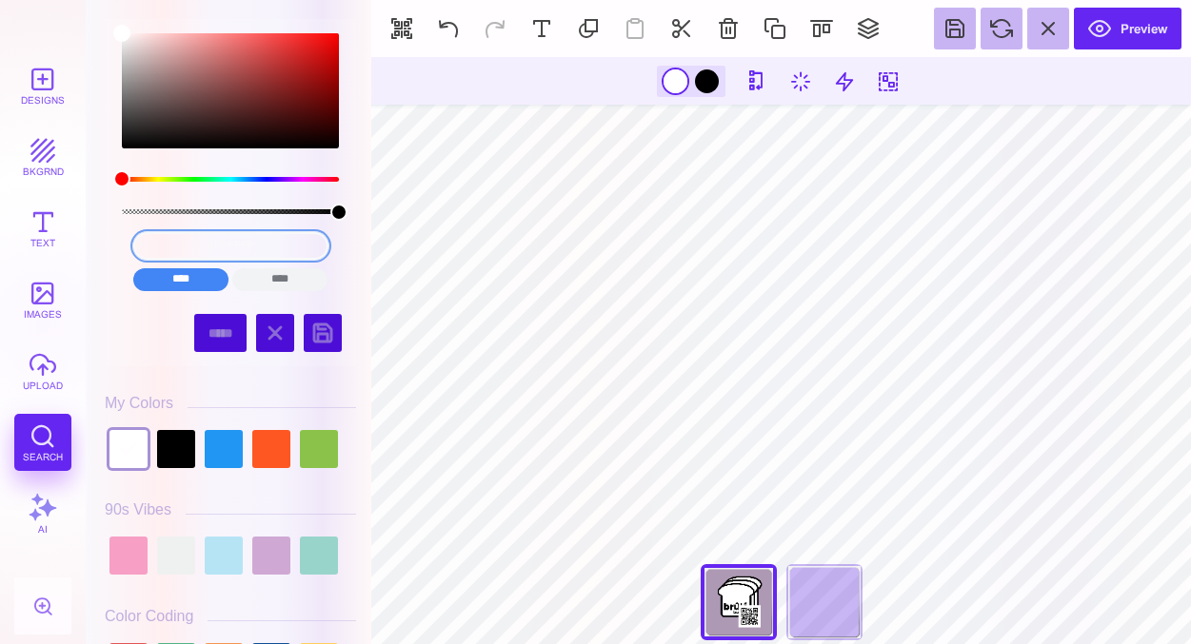
click at [277, 247] on input "#FFFFFF" at bounding box center [230, 246] width 195 height 28
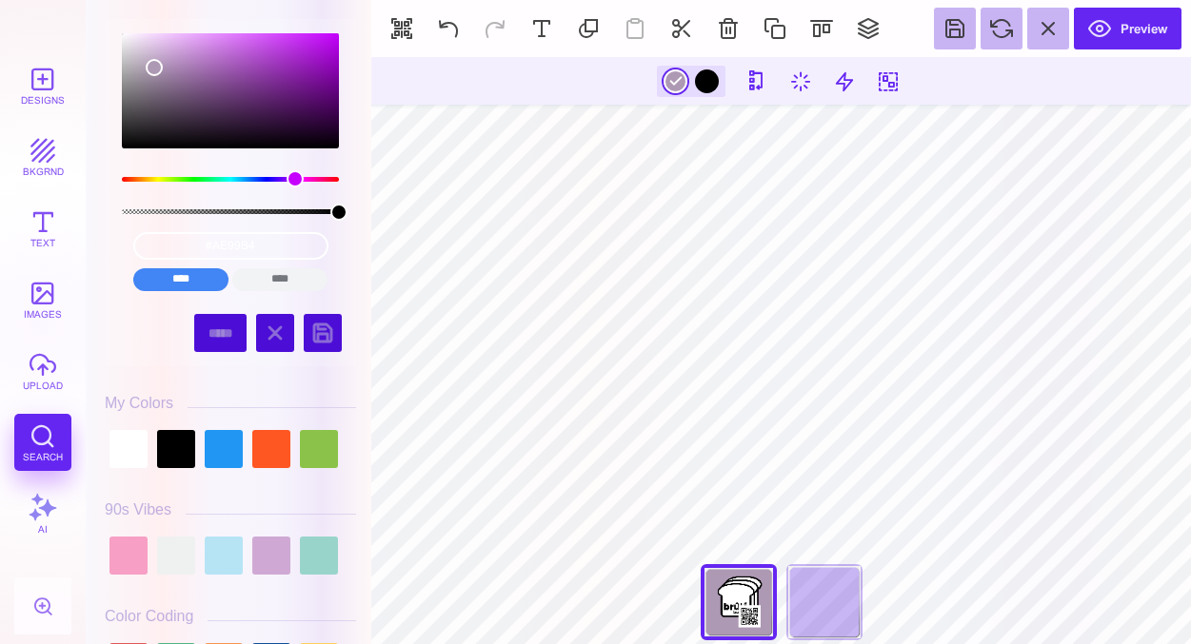
type input "#AE99B4"
click at [1030, 606] on section "***** **** Front Back" at bounding box center [780, 350] width 819 height 587
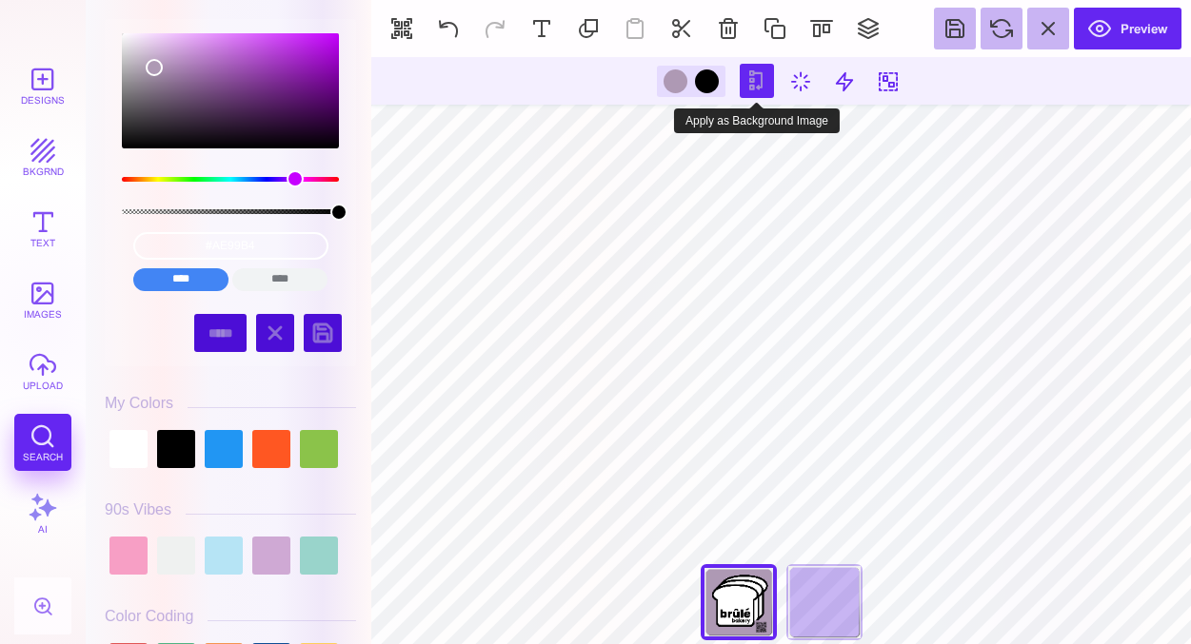
click at [766, 82] on button at bounding box center [757, 81] width 34 height 34
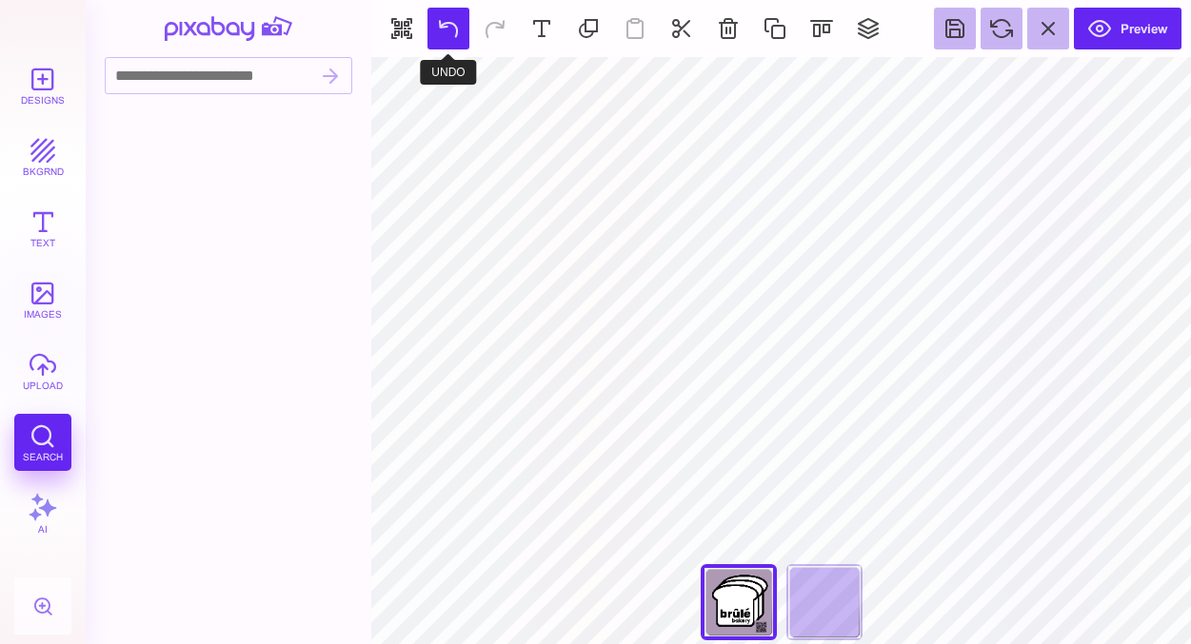
click at [454, 28] on button at bounding box center [448, 29] width 42 height 42
click at [456, 28] on button at bounding box center [448, 29] width 42 height 42
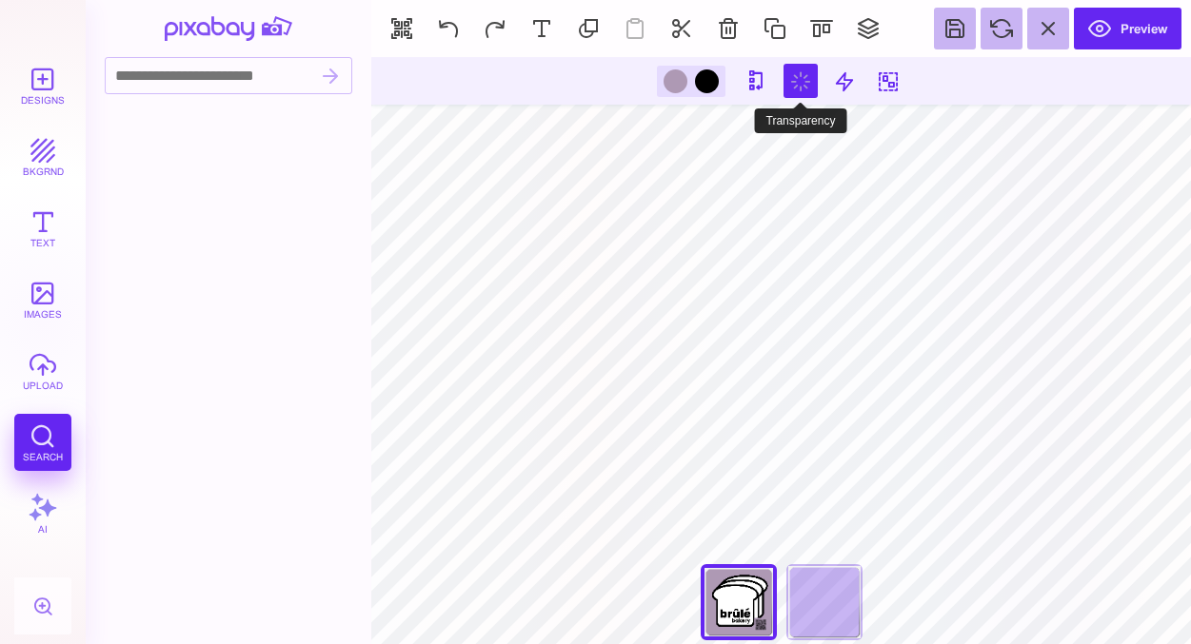
click at [799, 70] on button at bounding box center [800, 81] width 34 height 34
type input "*"
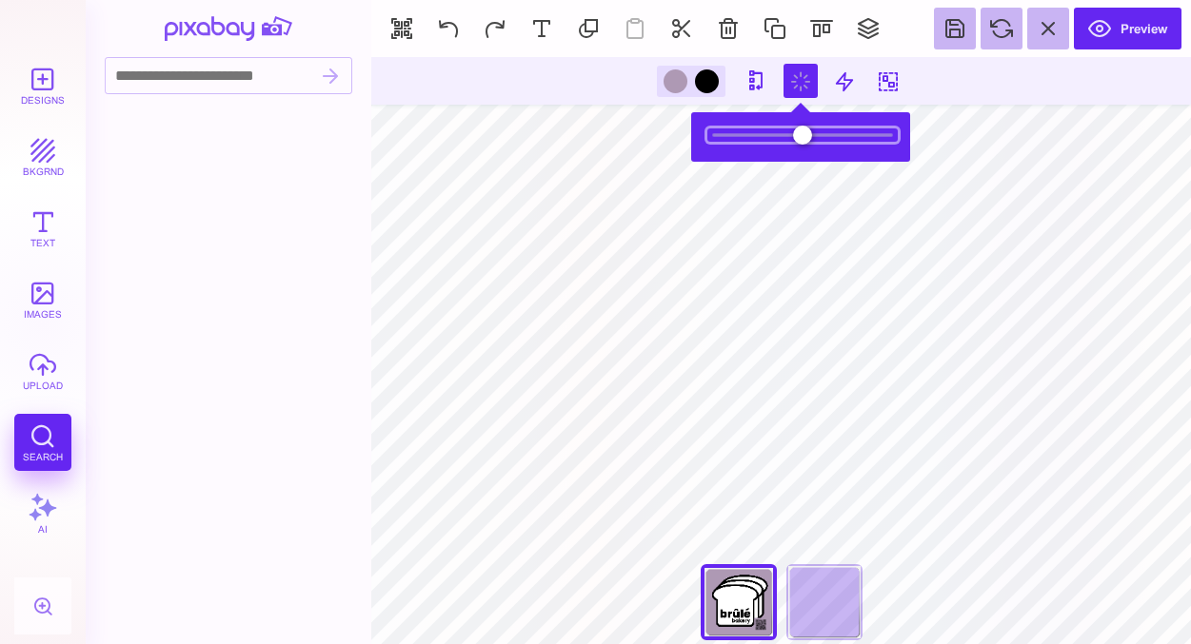
type input "*"
drag, startPoint x: 883, startPoint y: 134, endPoint x: 973, endPoint y: 156, distance: 92.1
click at [973, 156] on body "Designs bkgrnd Text images upload Search AI set page background" at bounding box center [595, 322] width 1191 height 644
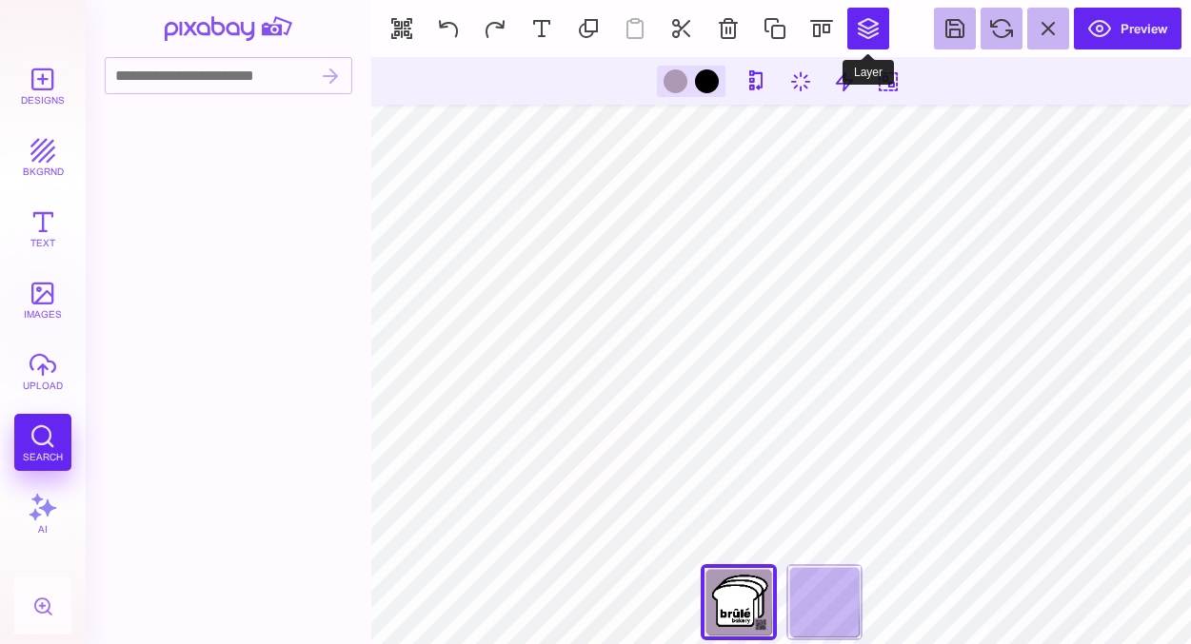
click at [875, 27] on button at bounding box center [868, 29] width 42 height 42
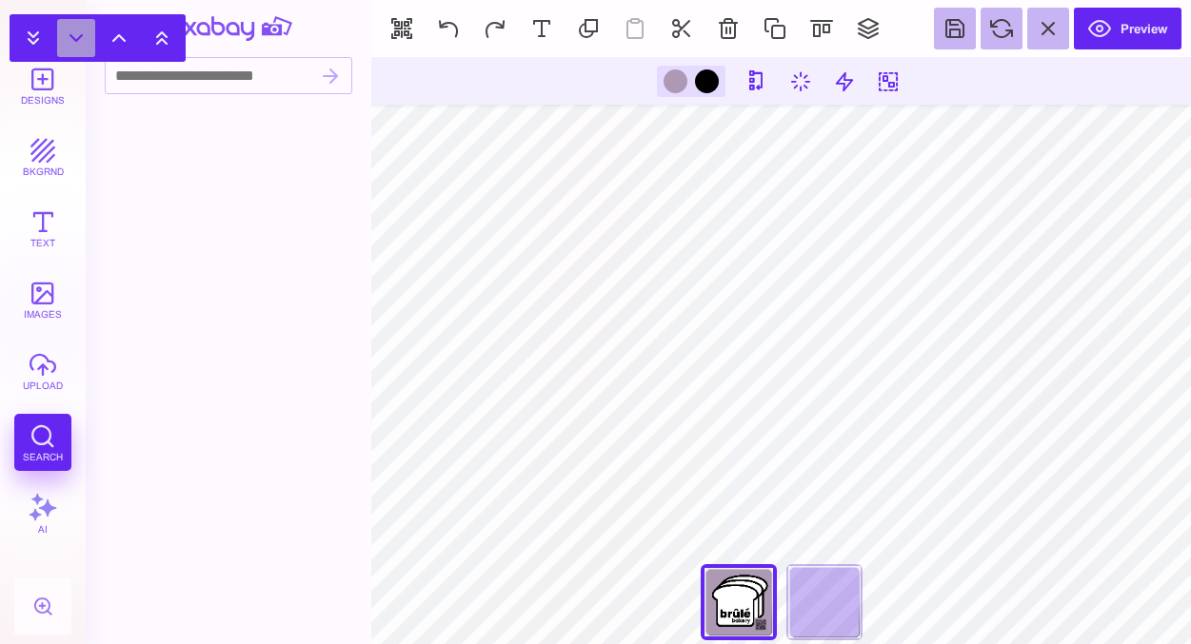
click at [84, 34] on button at bounding box center [76, 38] width 38 height 38
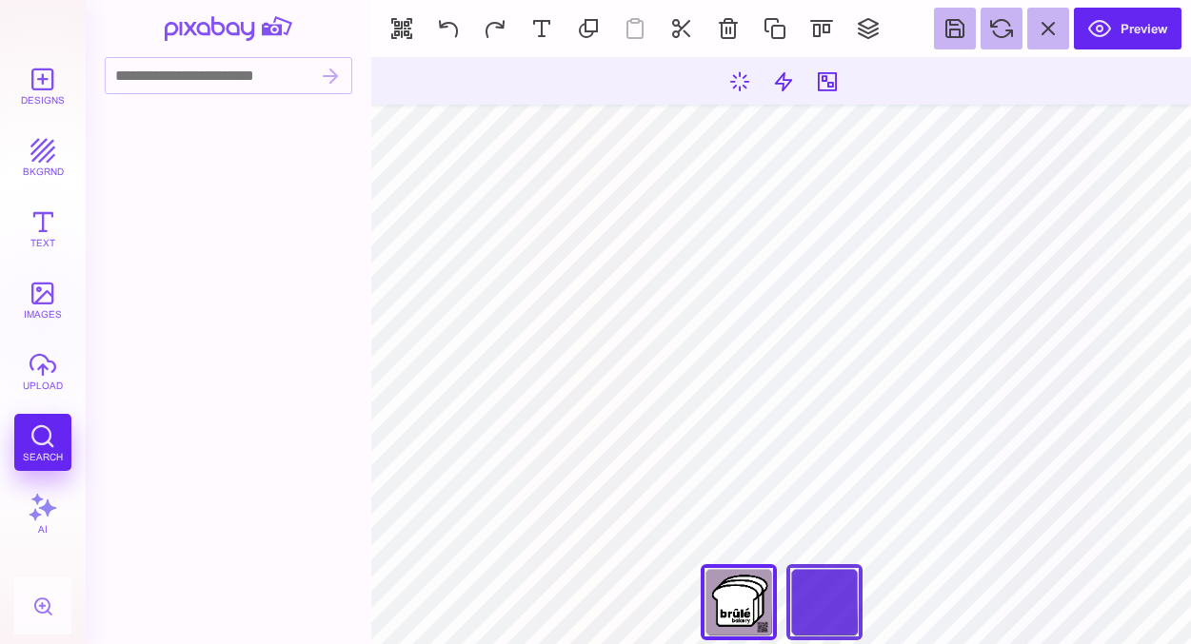
click at [815, 611] on div "Back" at bounding box center [824, 602] width 76 height 76
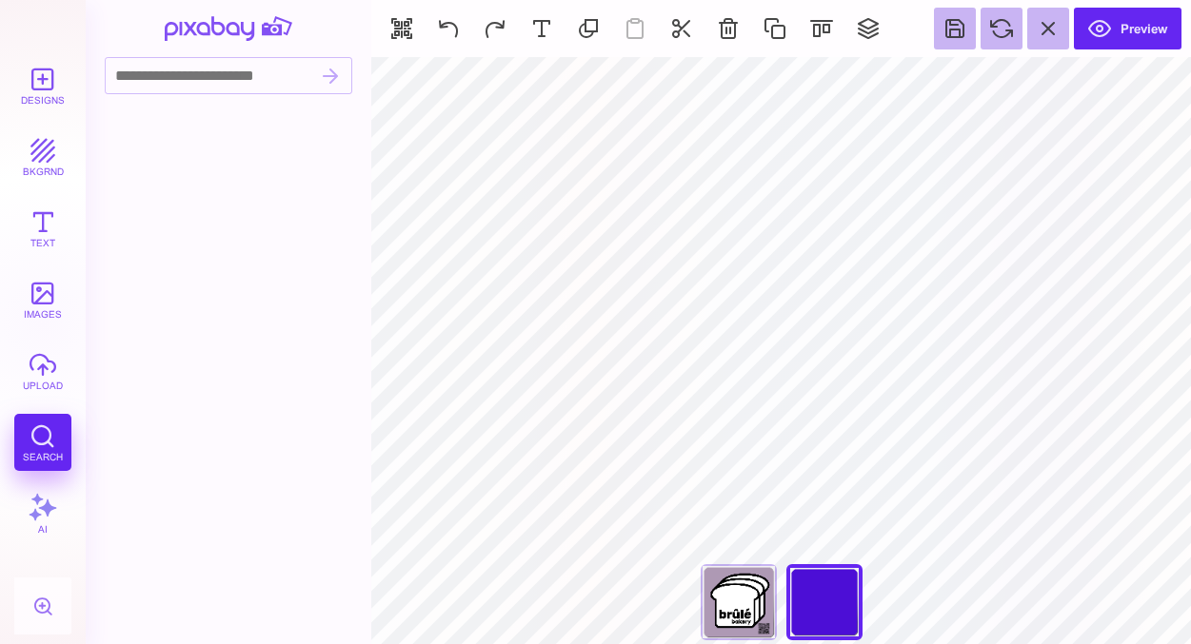
type input "#FFFFFF"
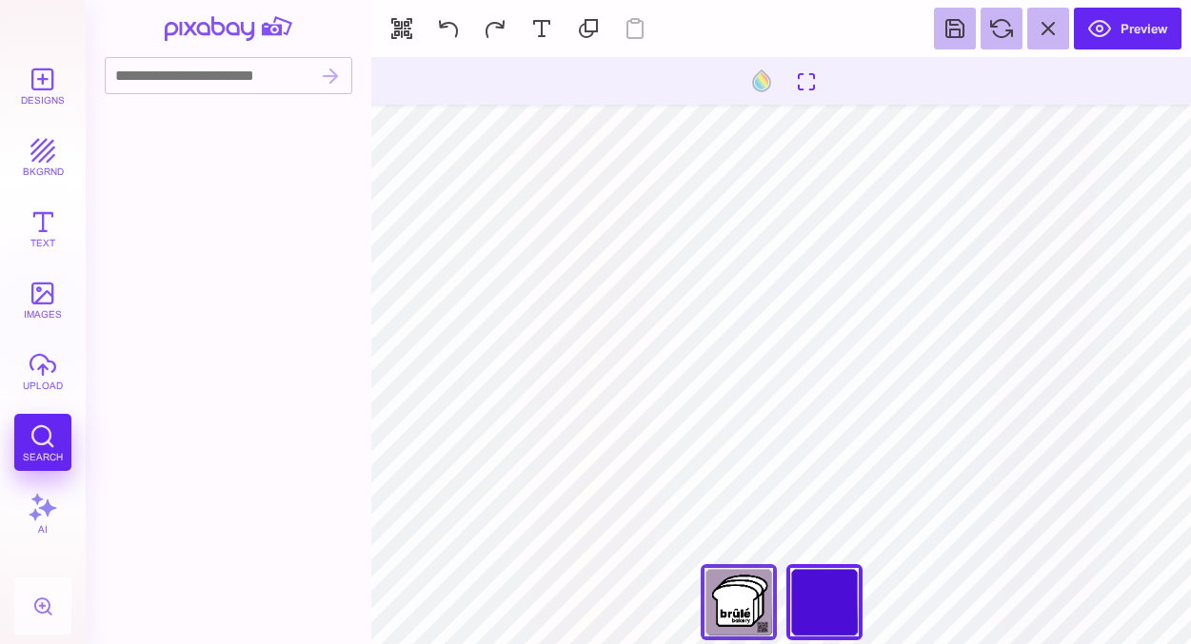
click at [727, 608] on div "Front" at bounding box center [739, 602] width 76 height 76
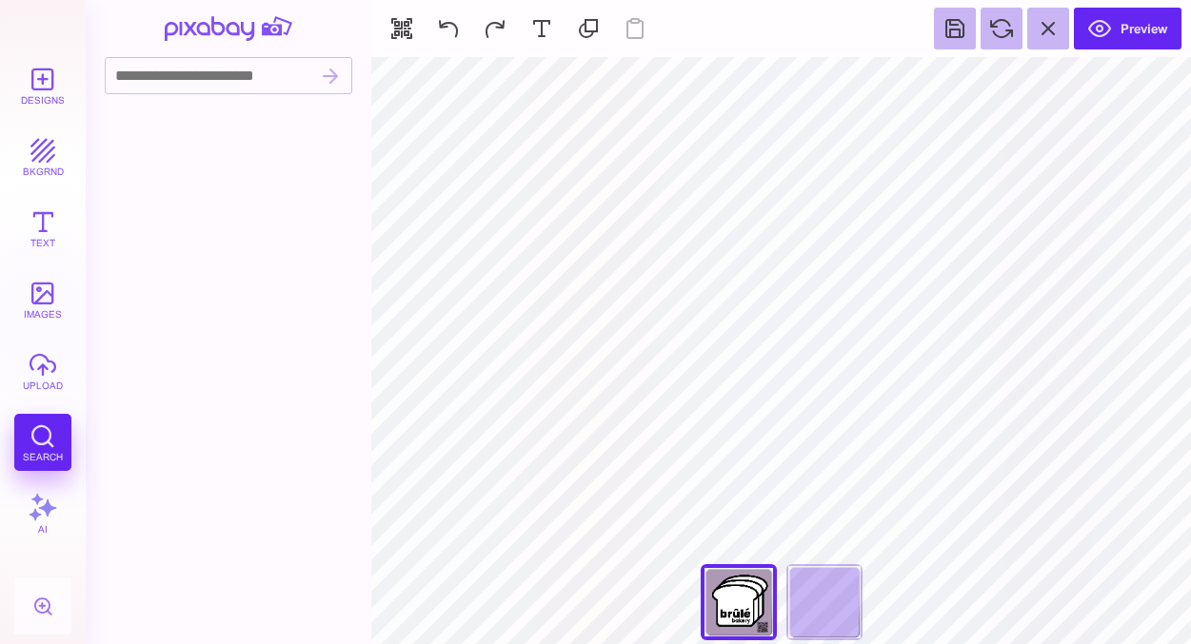
click at [230, 167] on div at bounding box center [234, 378] width 259 height 531
click at [299, 228] on section "Designs bkgrnd Text images upload Search AI set page background" at bounding box center [595, 322] width 1191 height 644
click at [828, 616] on div "Back" at bounding box center [824, 602] width 76 height 76
type input "****"
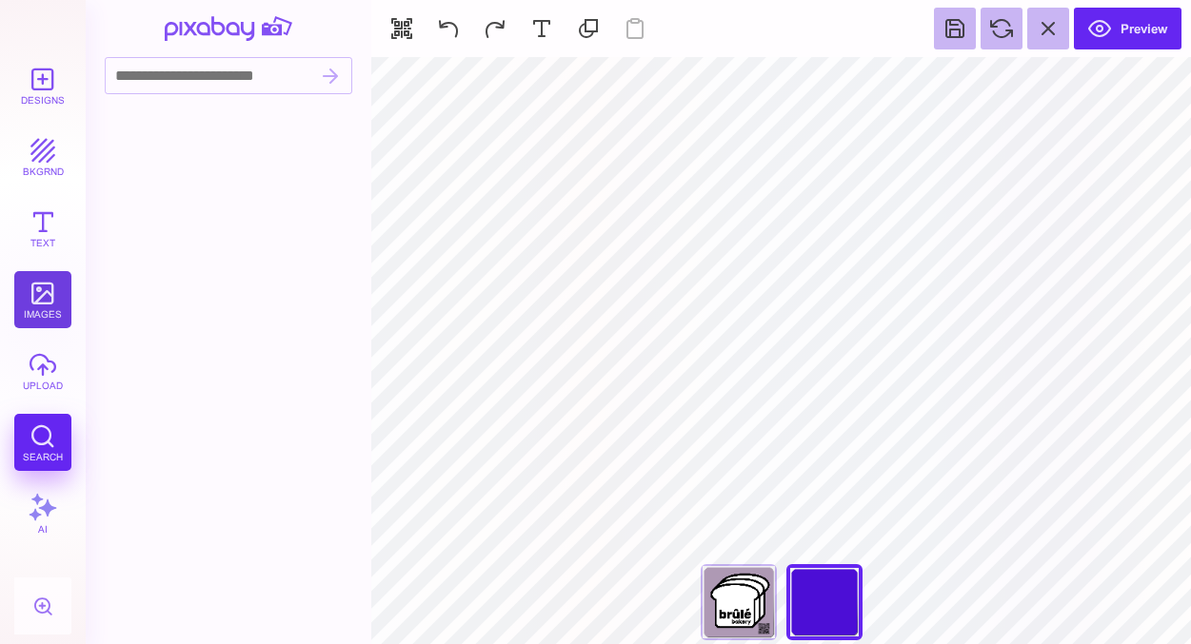
click at [36, 310] on button "images" at bounding box center [42, 299] width 57 height 57
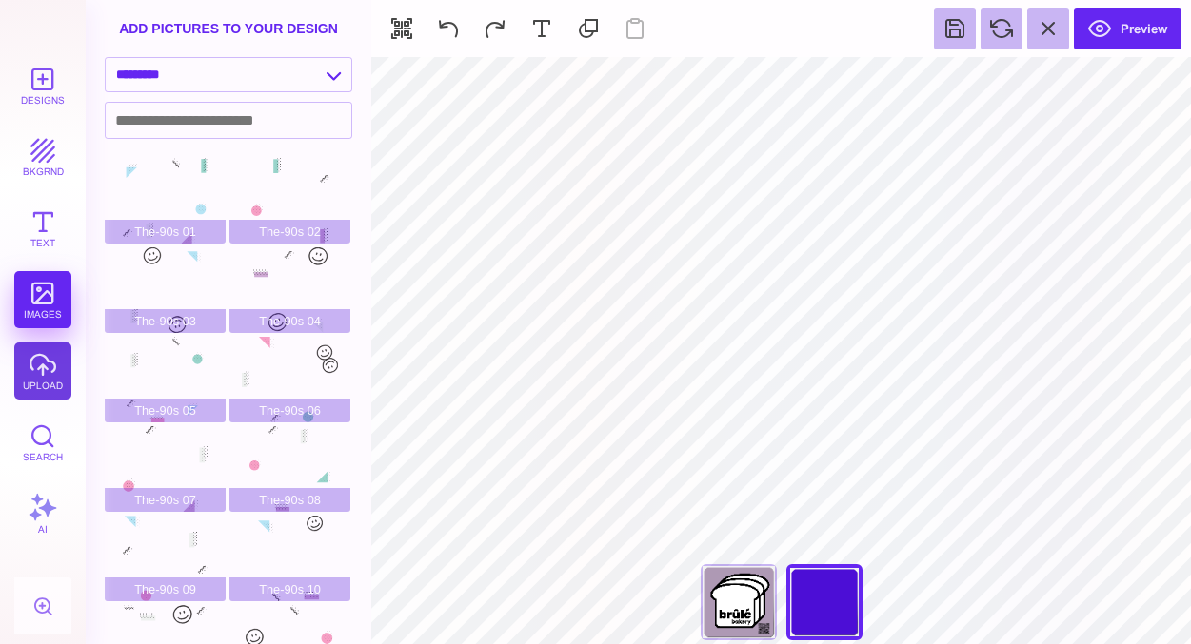
click at [34, 369] on button "upload" at bounding box center [42, 371] width 57 height 57
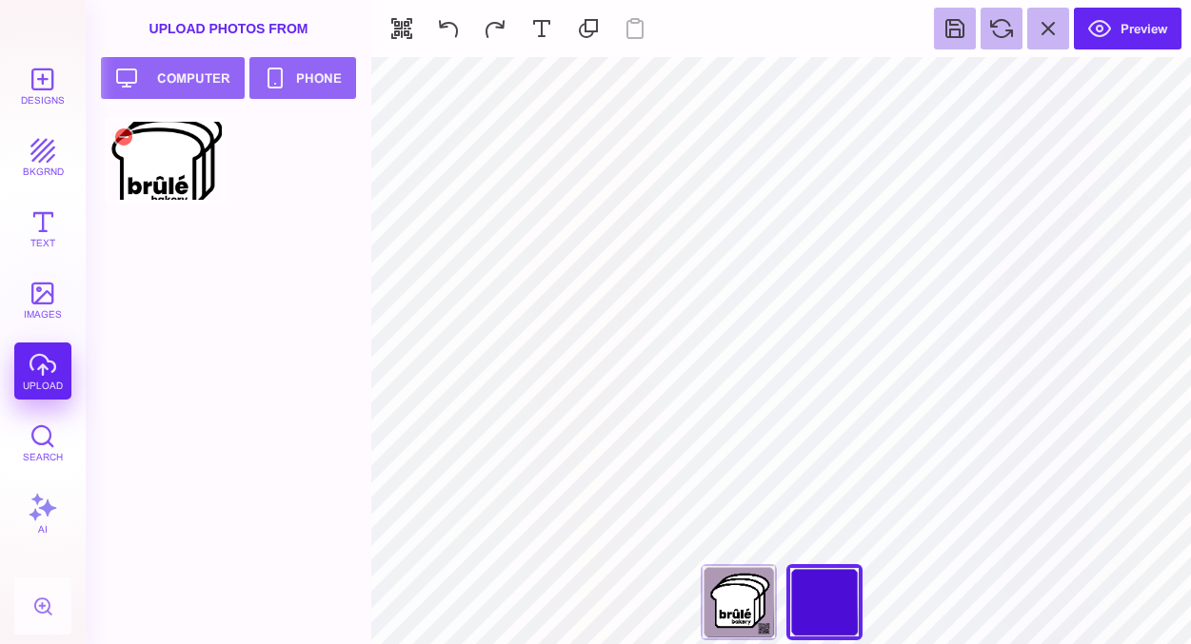
click at [149, 169] on div at bounding box center [165, 161] width 121 height 86
type input "#000000"
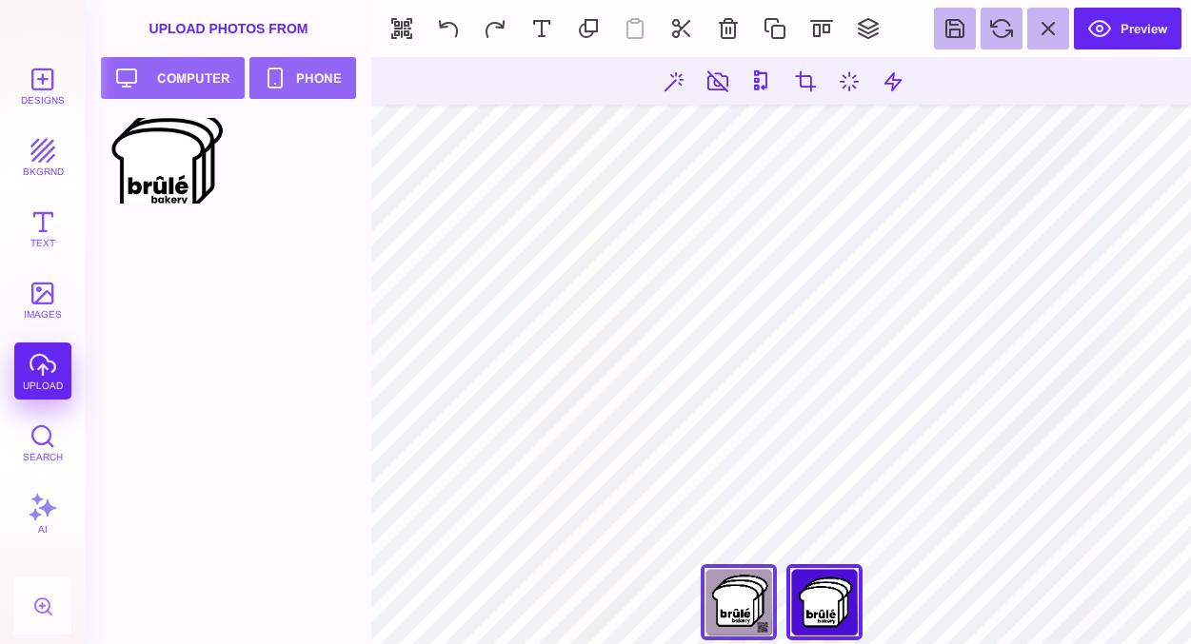
click at [728, 602] on div "Front" at bounding box center [739, 602] width 76 height 76
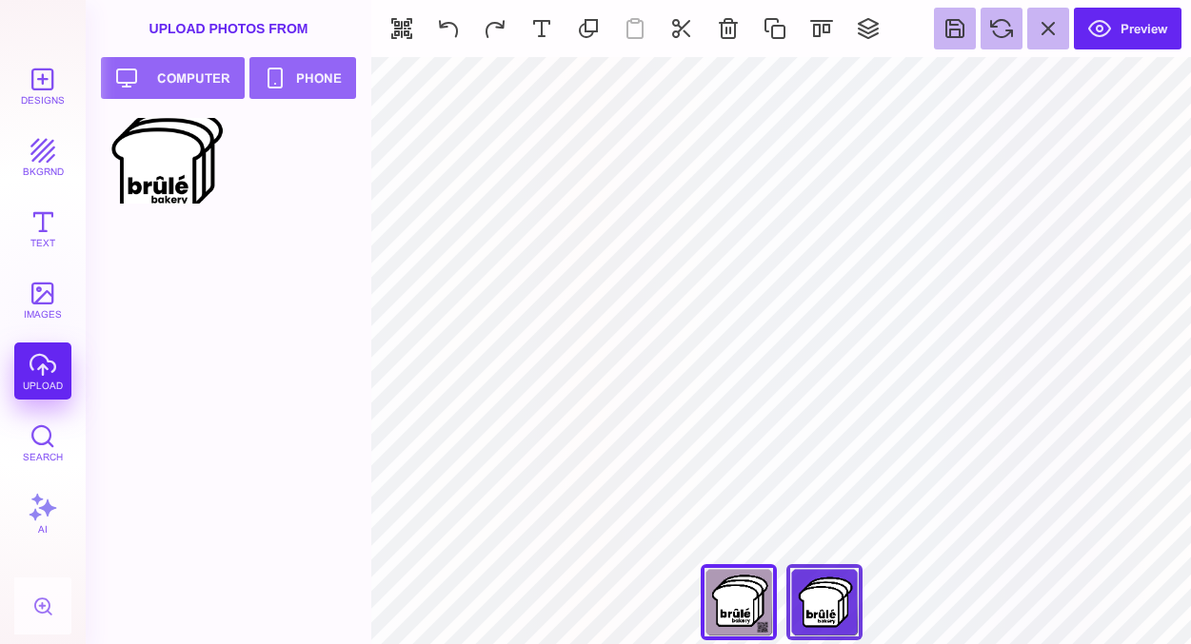
click at [831, 591] on div "Back" at bounding box center [824, 602] width 76 height 76
click at [733, 617] on div "Front" at bounding box center [739, 602] width 76 height 76
click at [842, 599] on div "Back" at bounding box center [824, 602] width 76 height 76
type input "****"
type input "#FFFFFF"
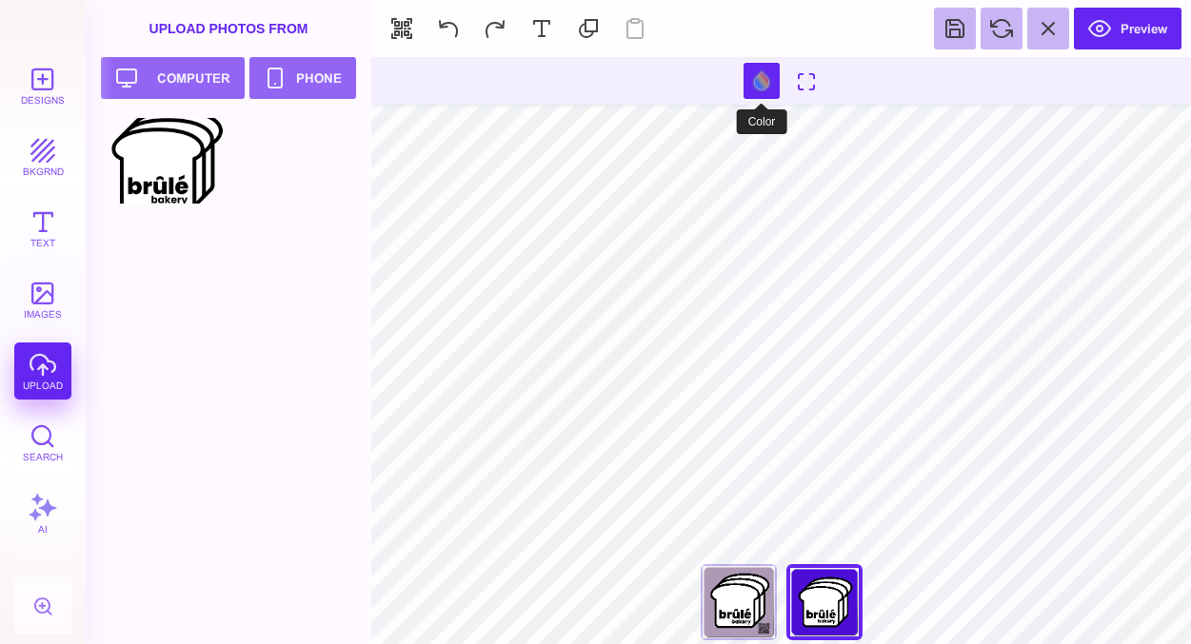
click at [750, 79] on button at bounding box center [761, 81] width 36 height 36
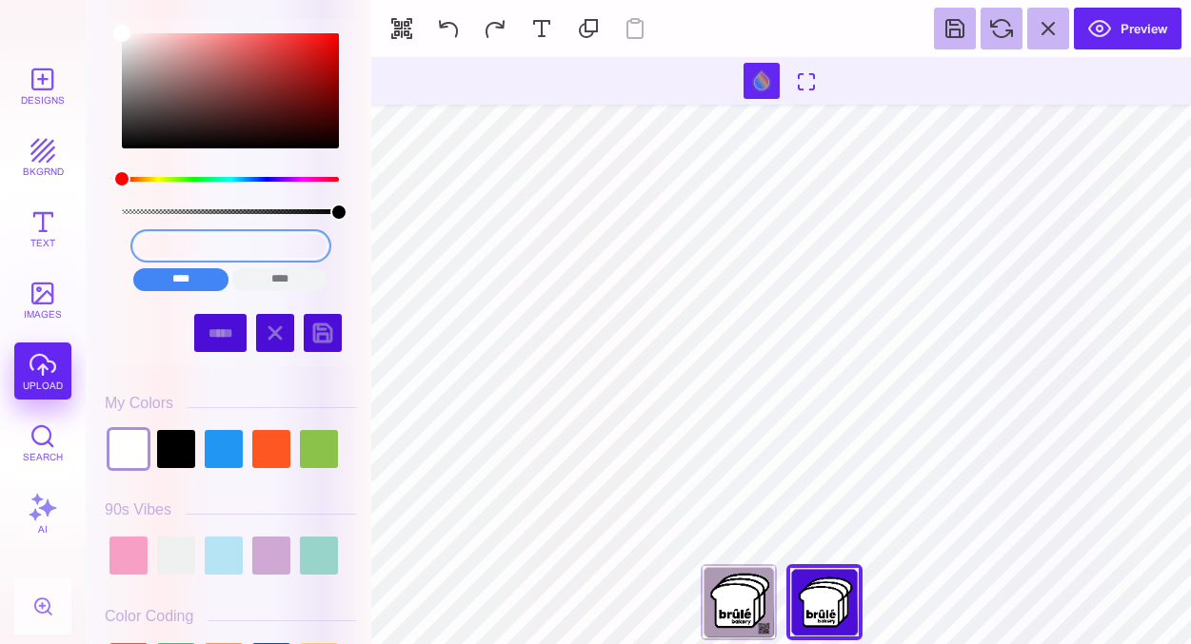
click at [235, 246] on input "#FFFFFF" at bounding box center [230, 246] width 195 height 28
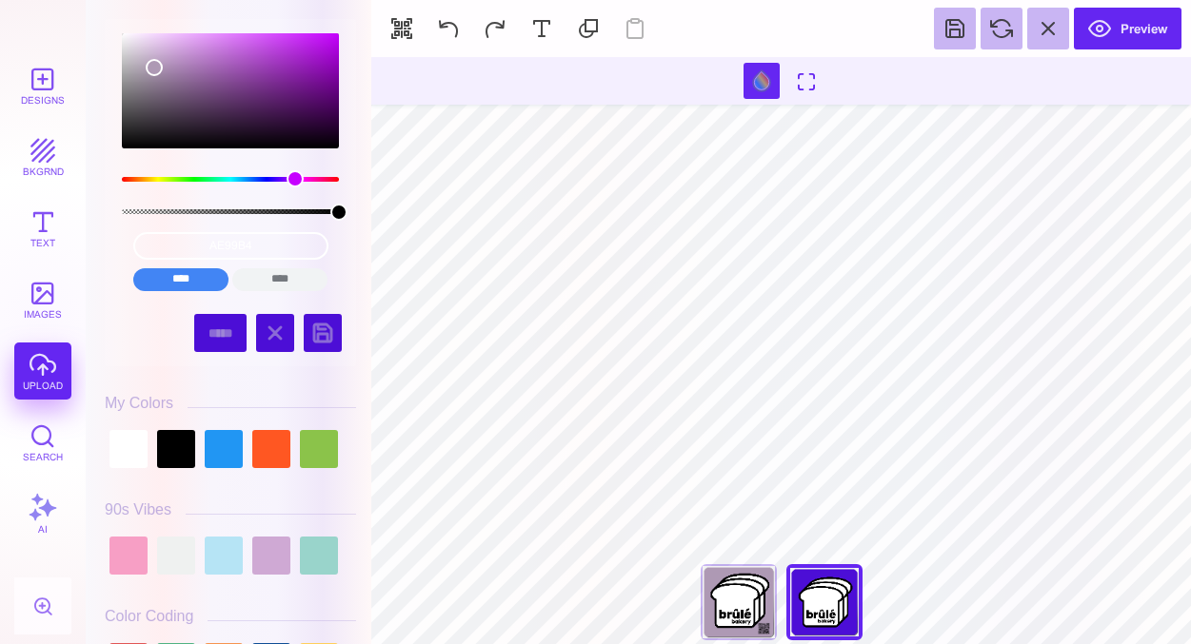
type input "#AE99B4"
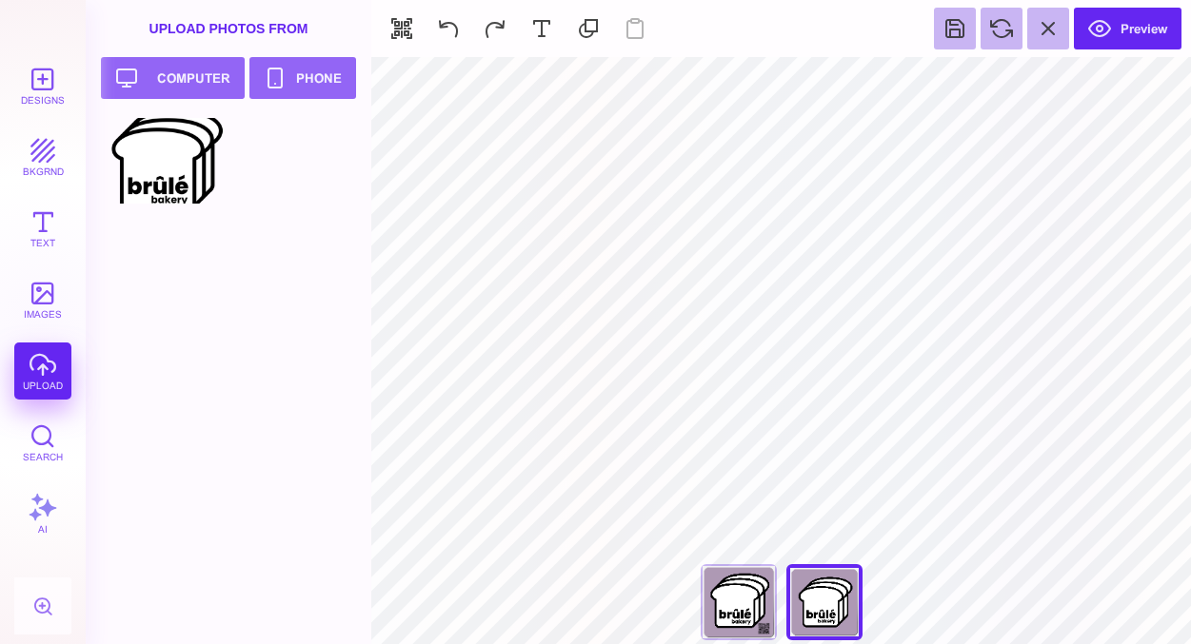
type input "#000000"
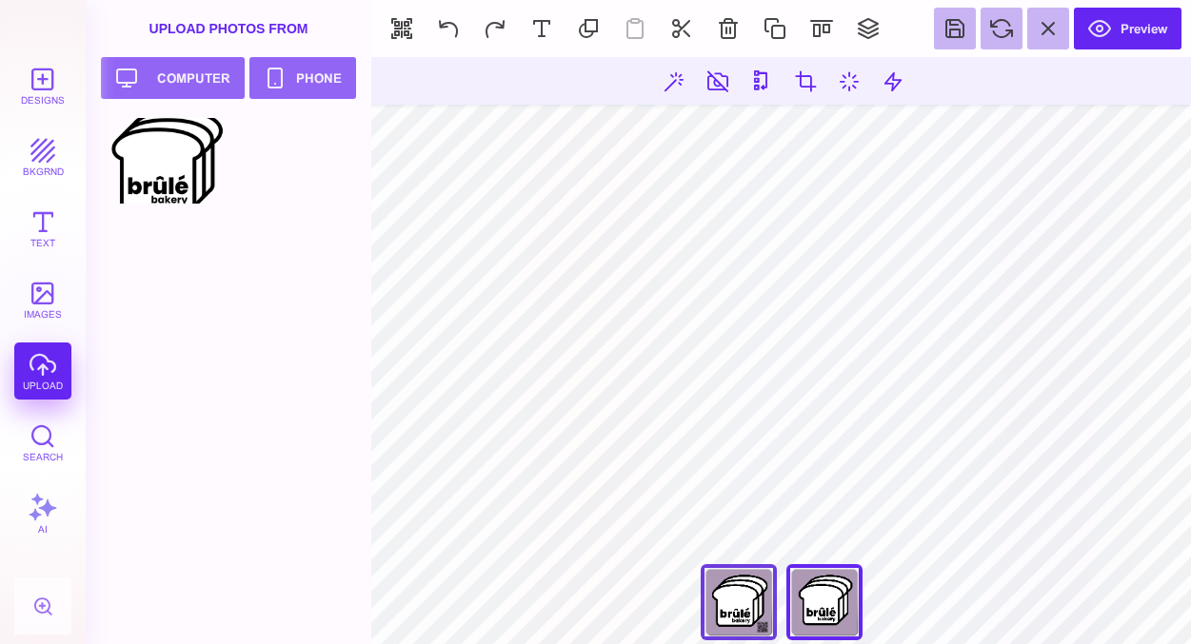
click at [753, 596] on div "Front" at bounding box center [739, 602] width 76 height 76
type input "****"
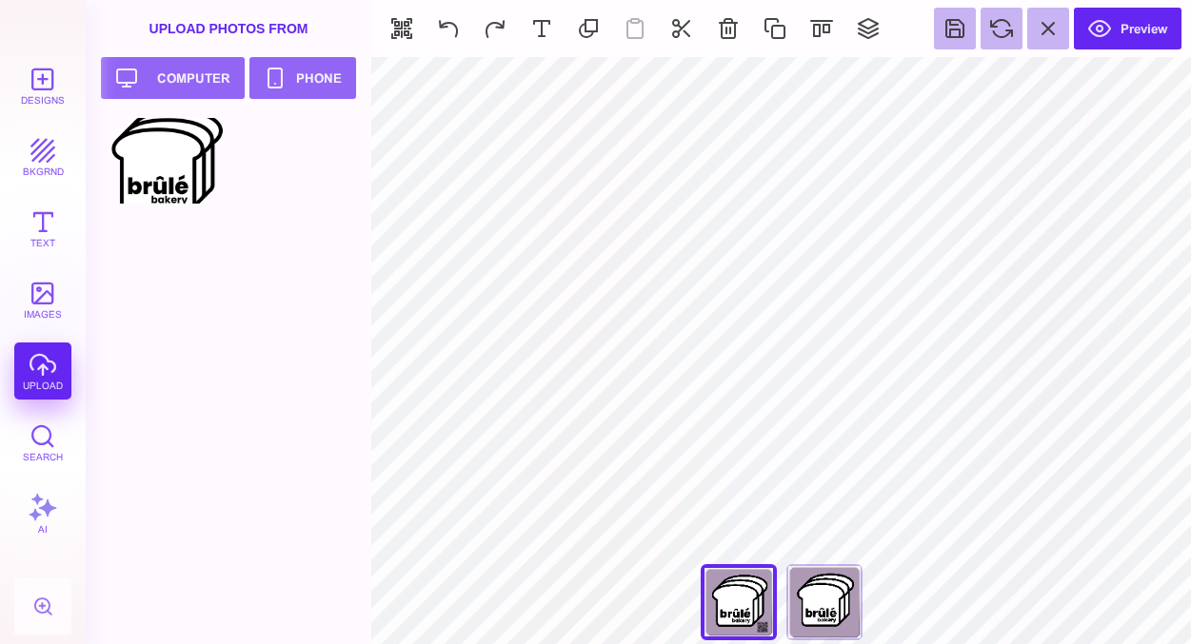
type input "#AE99B4"
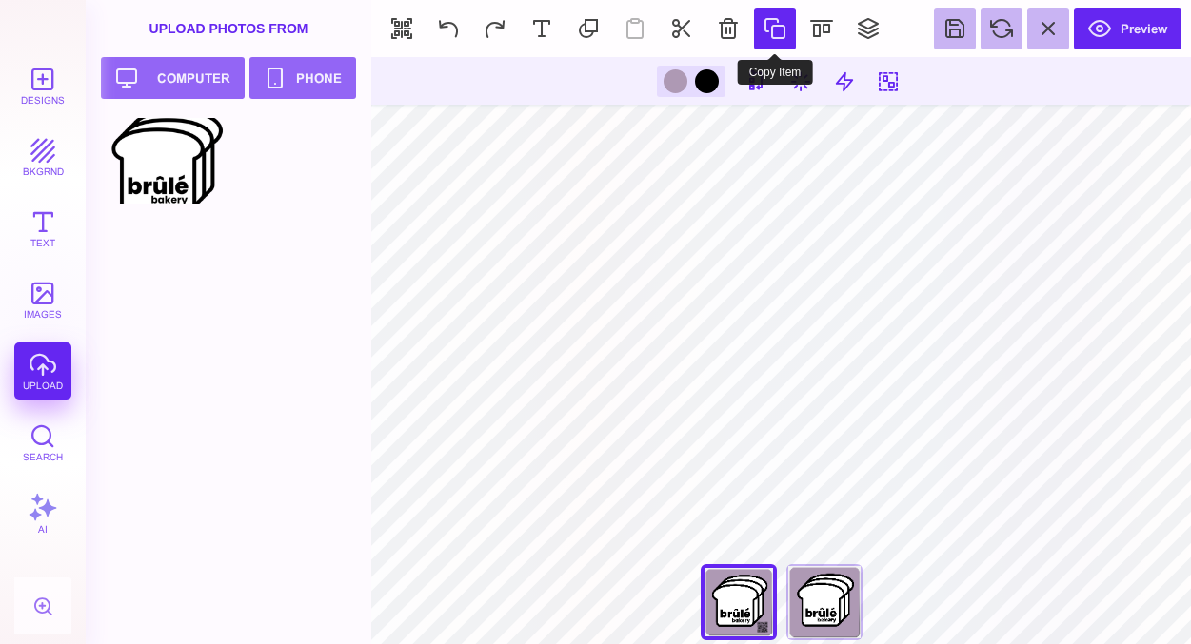
click at [775, 32] on button at bounding box center [775, 29] width 42 height 42
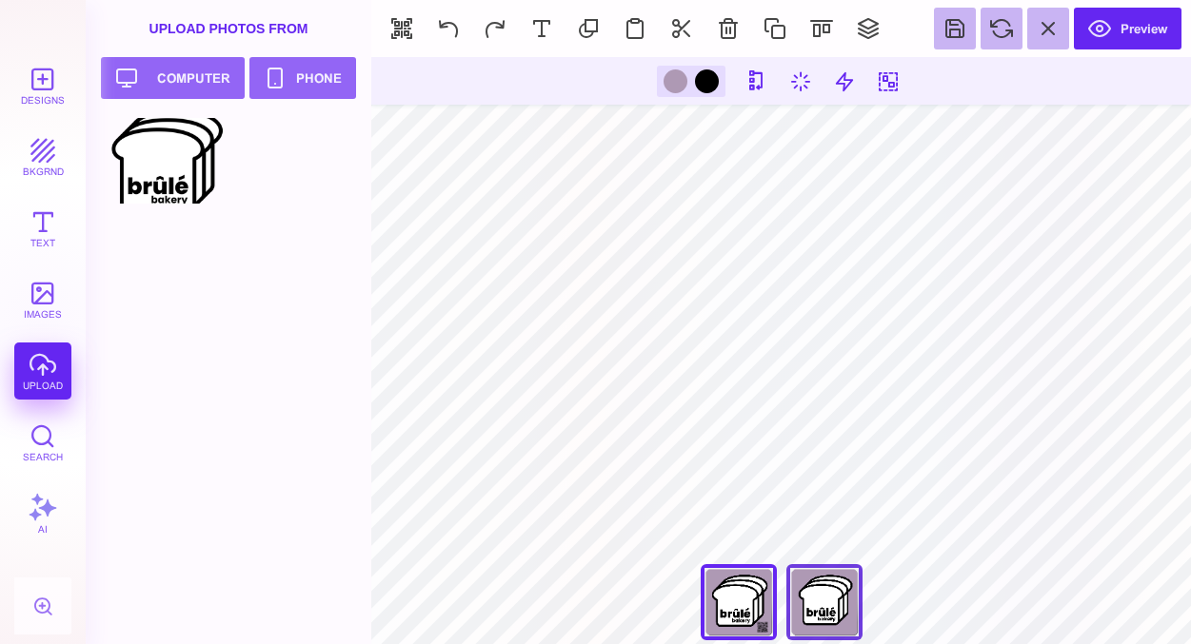
click at [834, 615] on div "Back" at bounding box center [824, 602] width 76 height 76
type input "****"
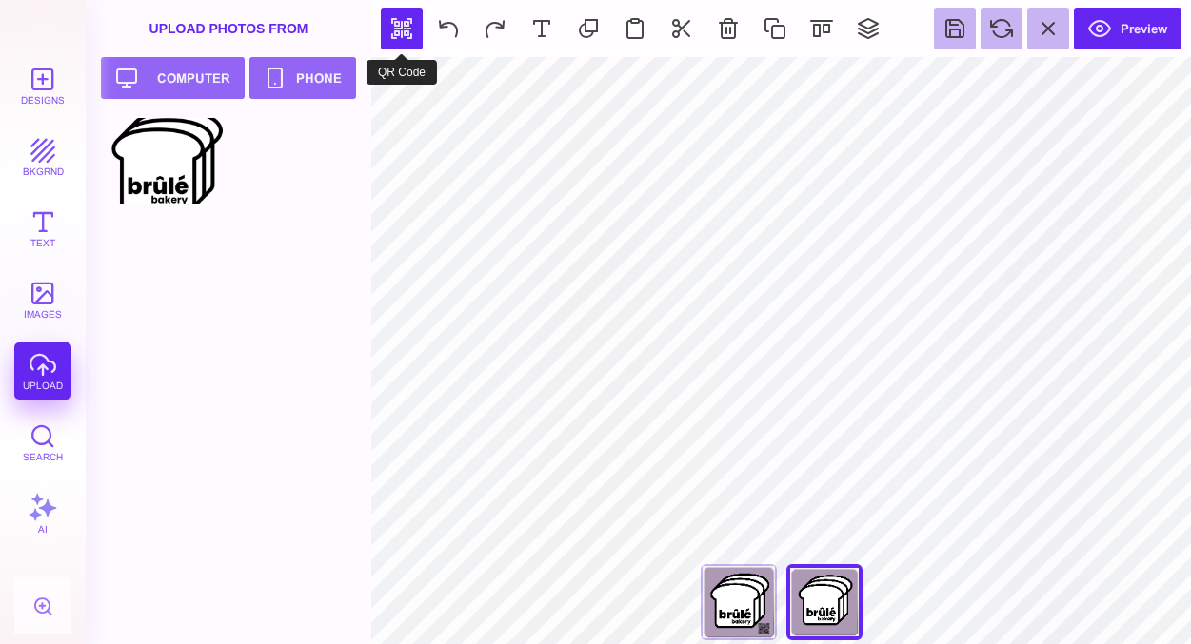
click at [407, 27] on button "button" at bounding box center [402, 29] width 42 height 42
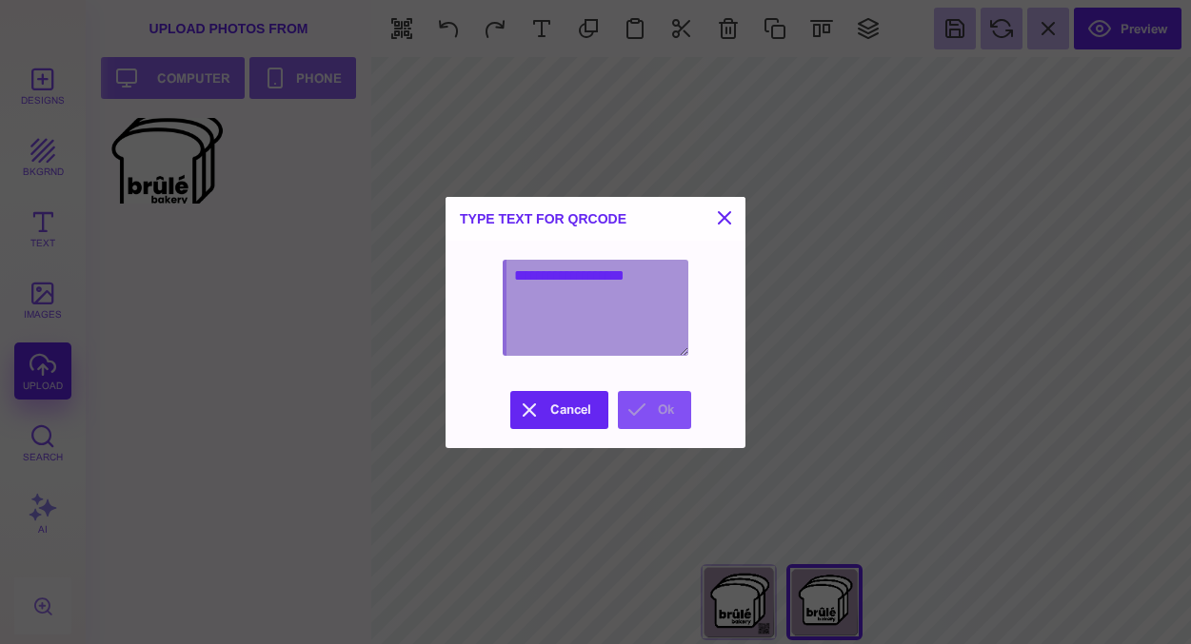
click at [641, 416] on button "Ok" at bounding box center [654, 410] width 73 height 38
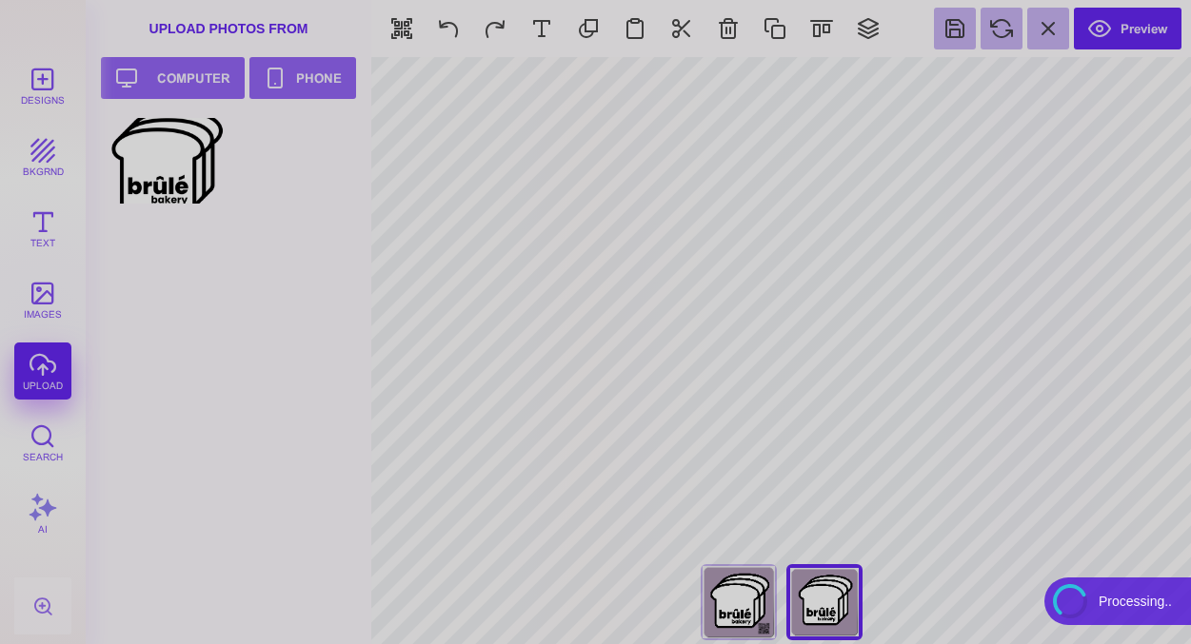
type input "#FFFFFF"
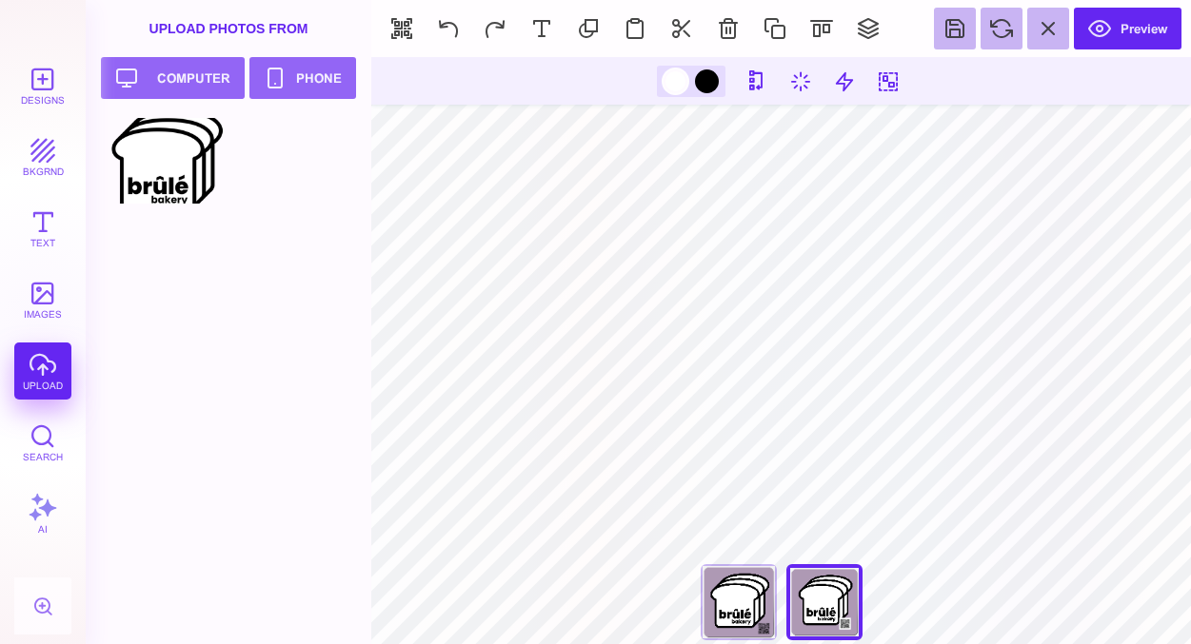
click at [681, 80] on div at bounding box center [675, 81] width 24 height 24
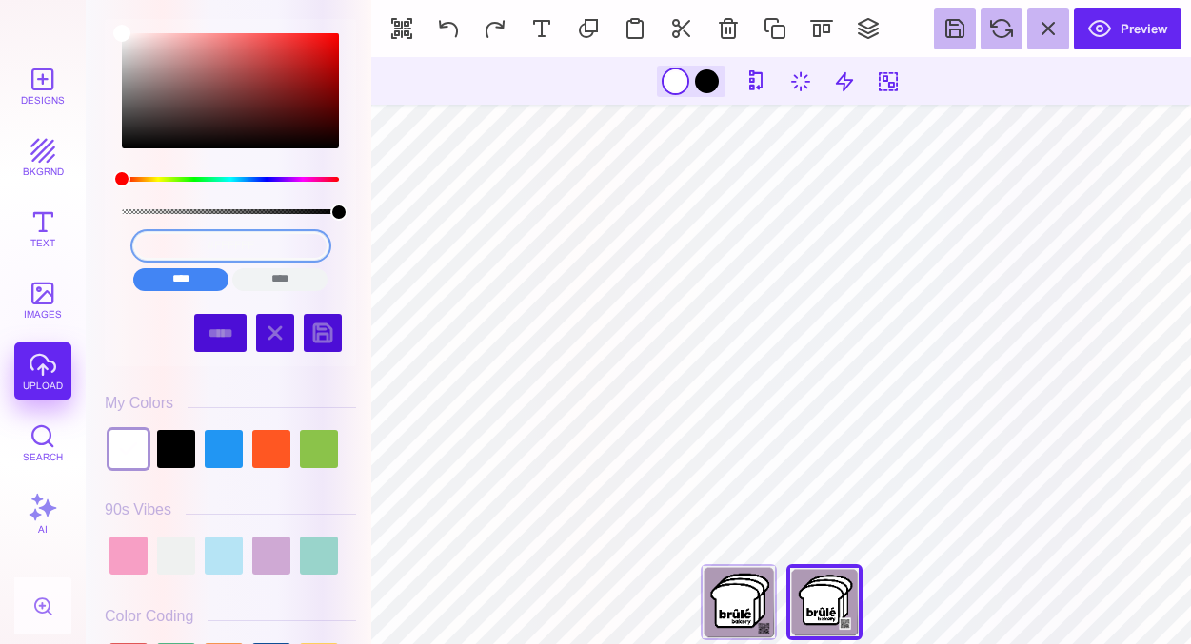
click at [213, 250] on input "#FFFFFF" at bounding box center [230, 246] width 195 height 28
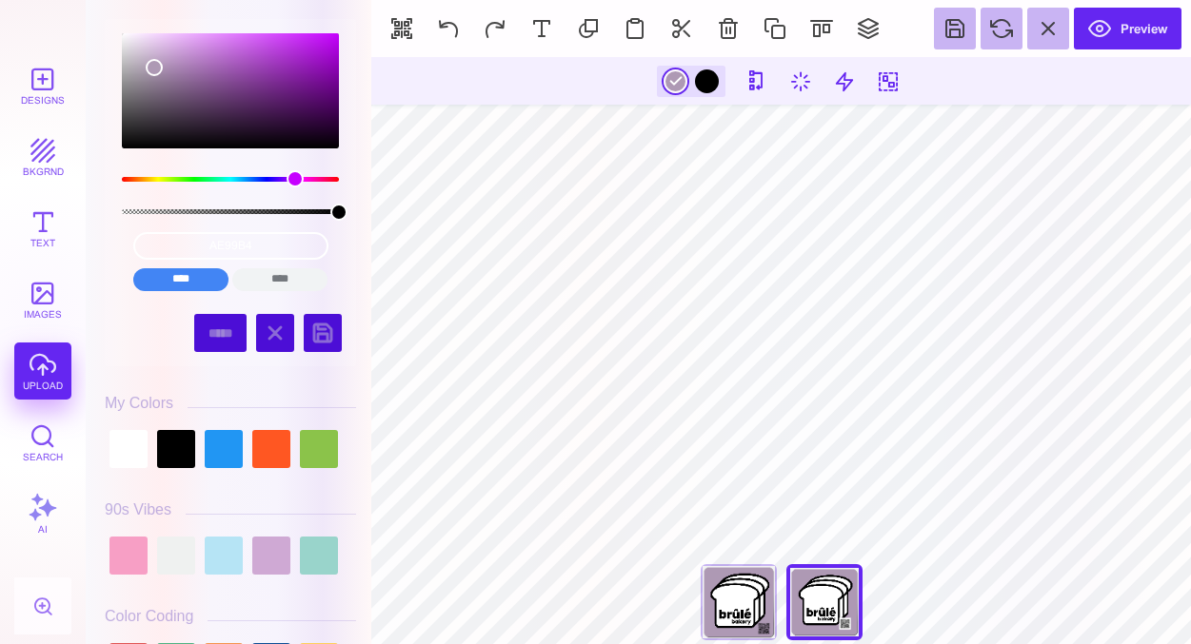
type input "#AE99B4"
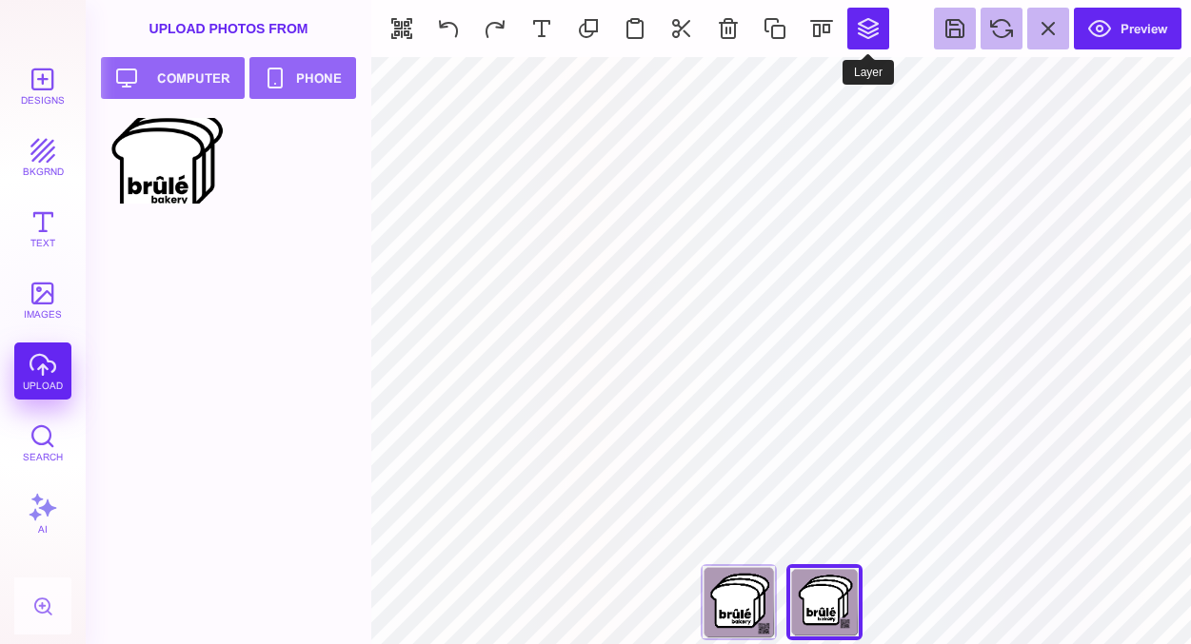
click at [864, 27] on button at bounding box center [868, 29] width 42 height 42
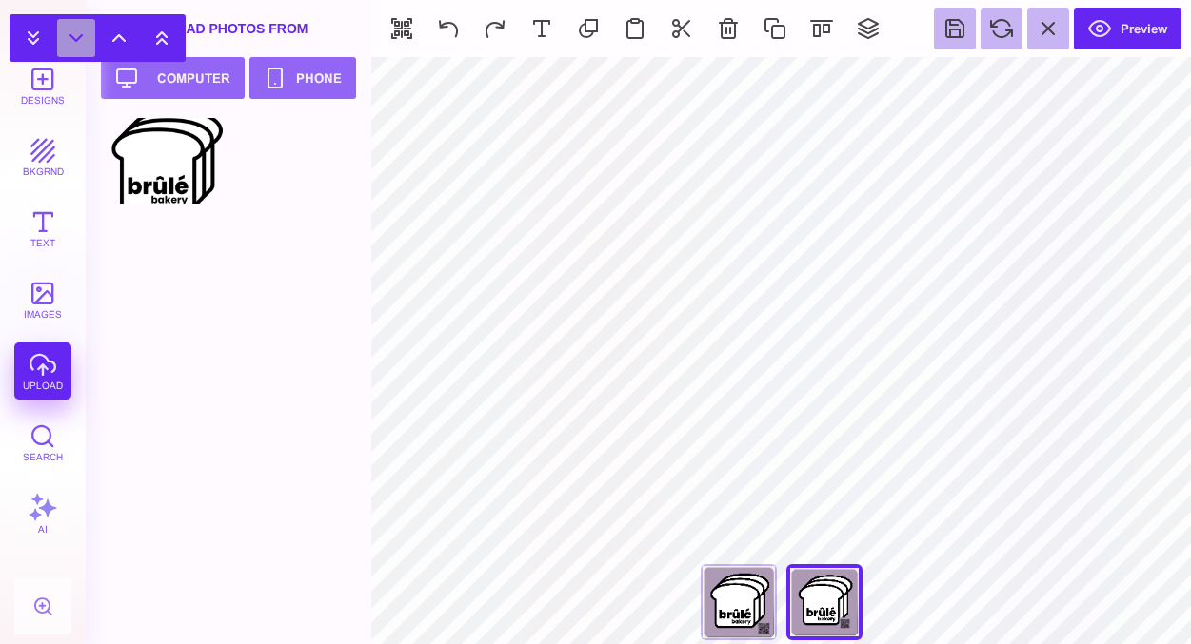
click at [82, 43] on button at bounding box center [76, 38] width 38 height 38
click at [119, 43] on button at bounding box center [119, 38] width 38 height 38
click at [74, 37] on button at bounding box center [76, 38] width 38 height 38
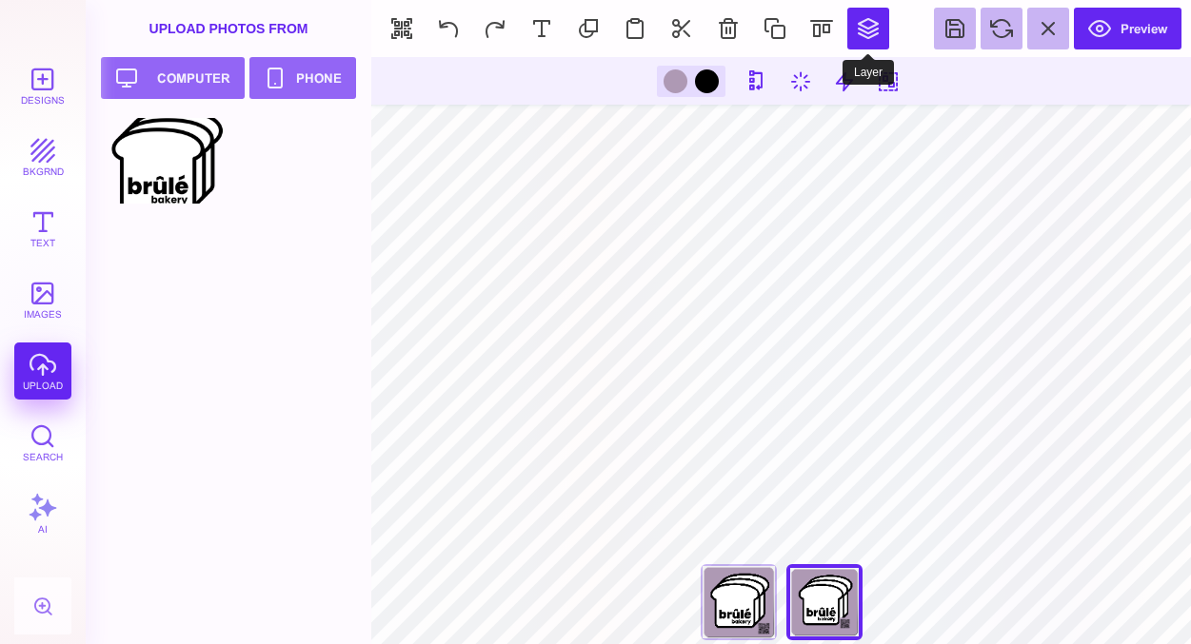
click at [872, 30] on button at bounding box center [868, 29] width 42 height 42
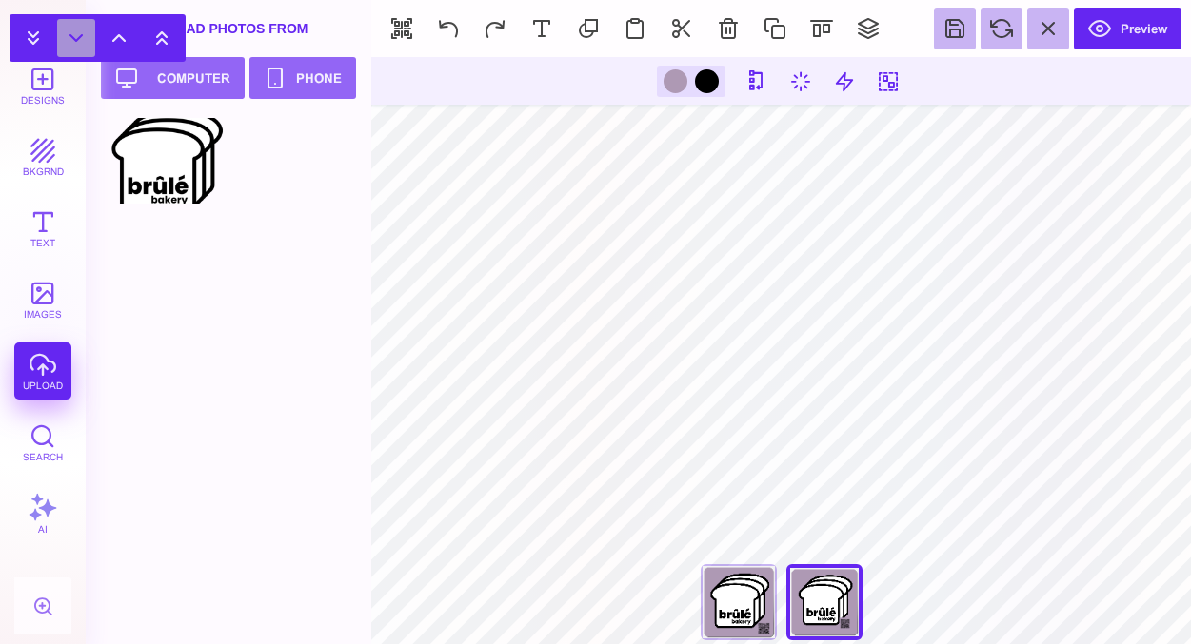
click at [72, 34] on button at bounding box center [76, 38] width 38 height 38
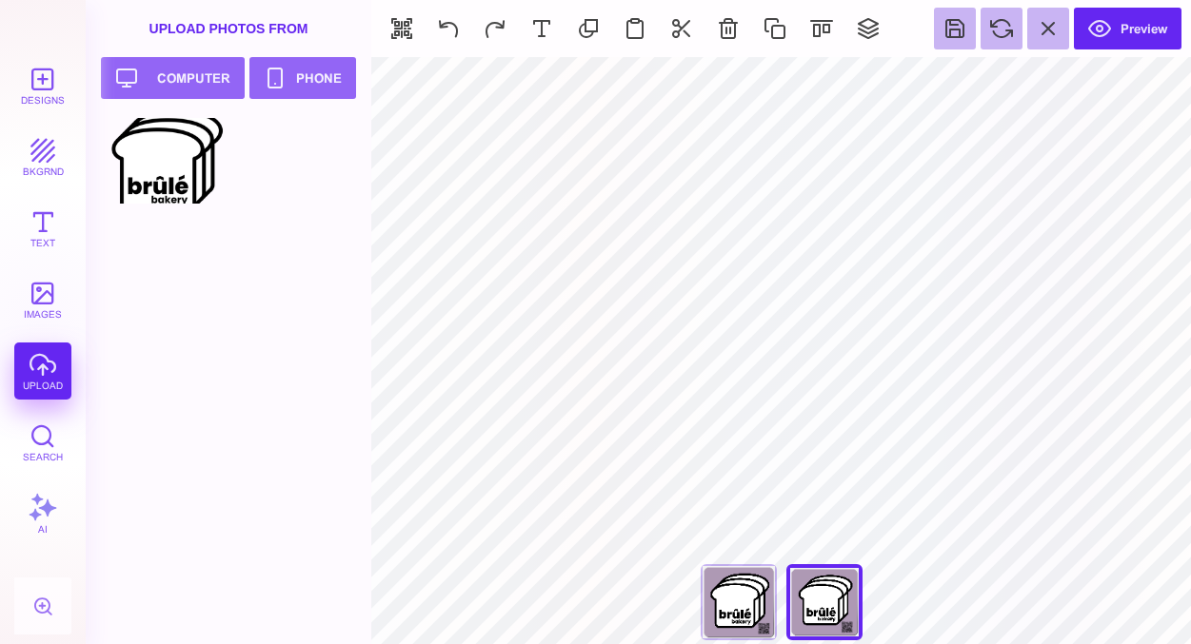
type input "#000000"
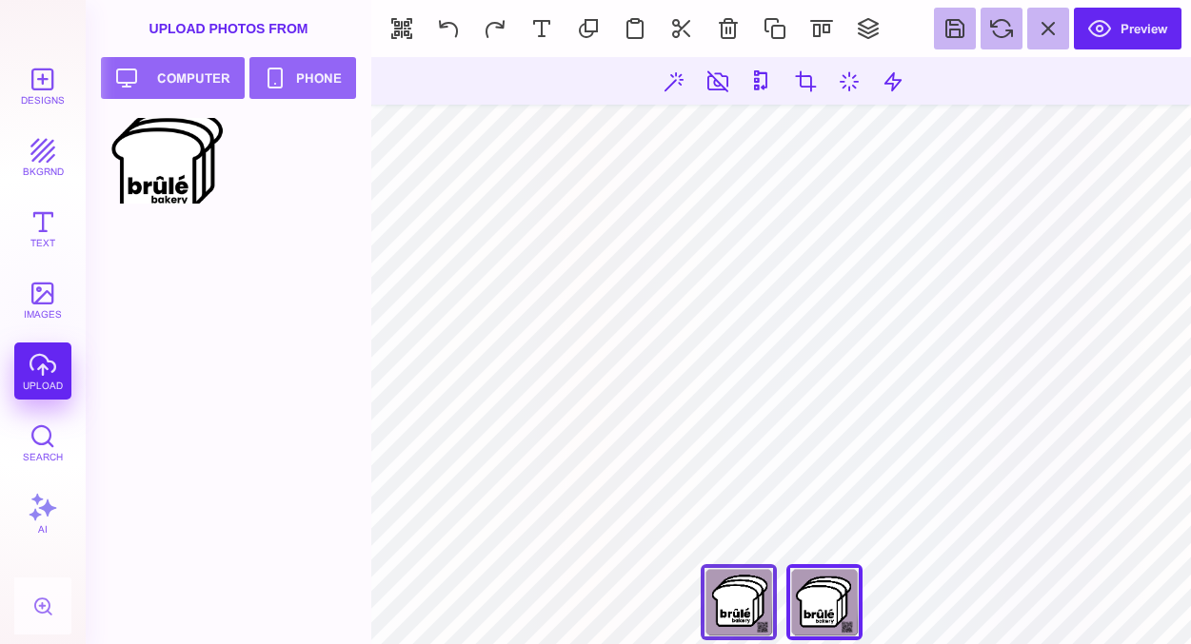
click at [755, 614] on div "Front" at bounding box center [739, 602] width 76 height 76
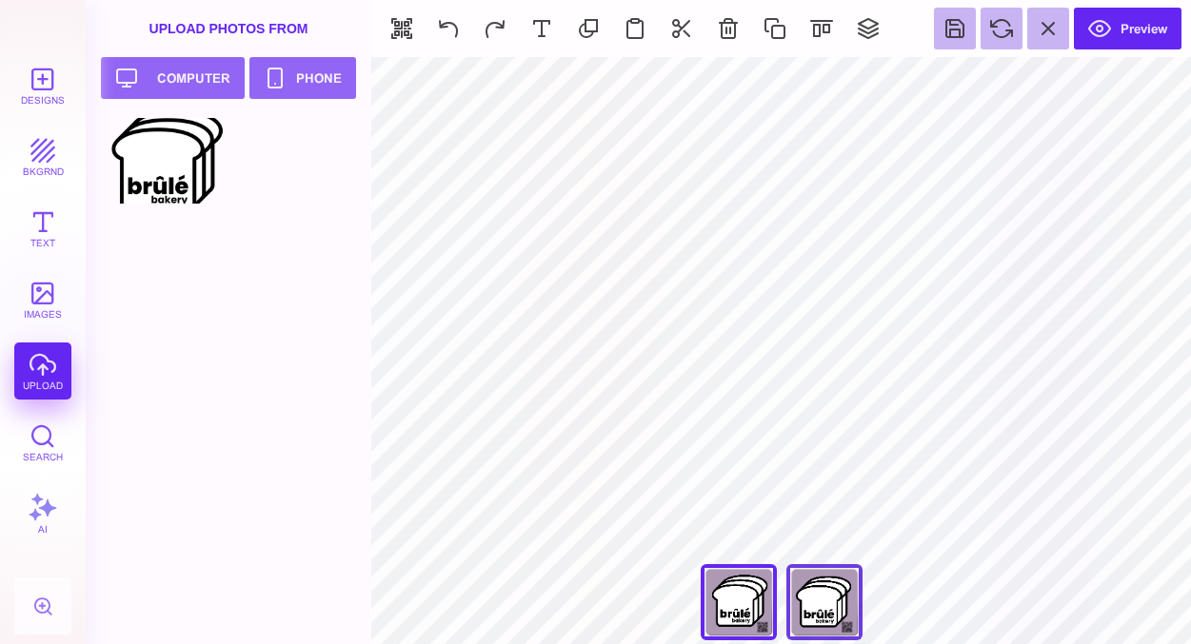
click at [830, 603] on div "Back" at bounding box center [824, 602] width 76 height 76
type input "****"
type input "#AE99B4"
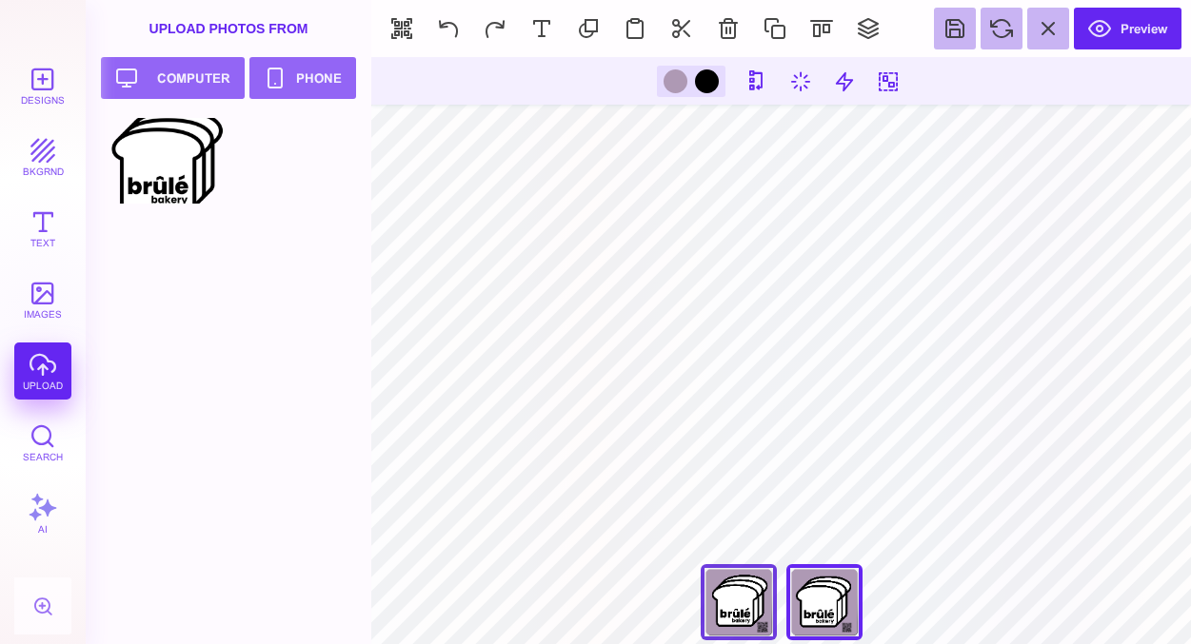
click at [734, 603] on div "Front" at bounding box center [739, 602] width 76 height 76
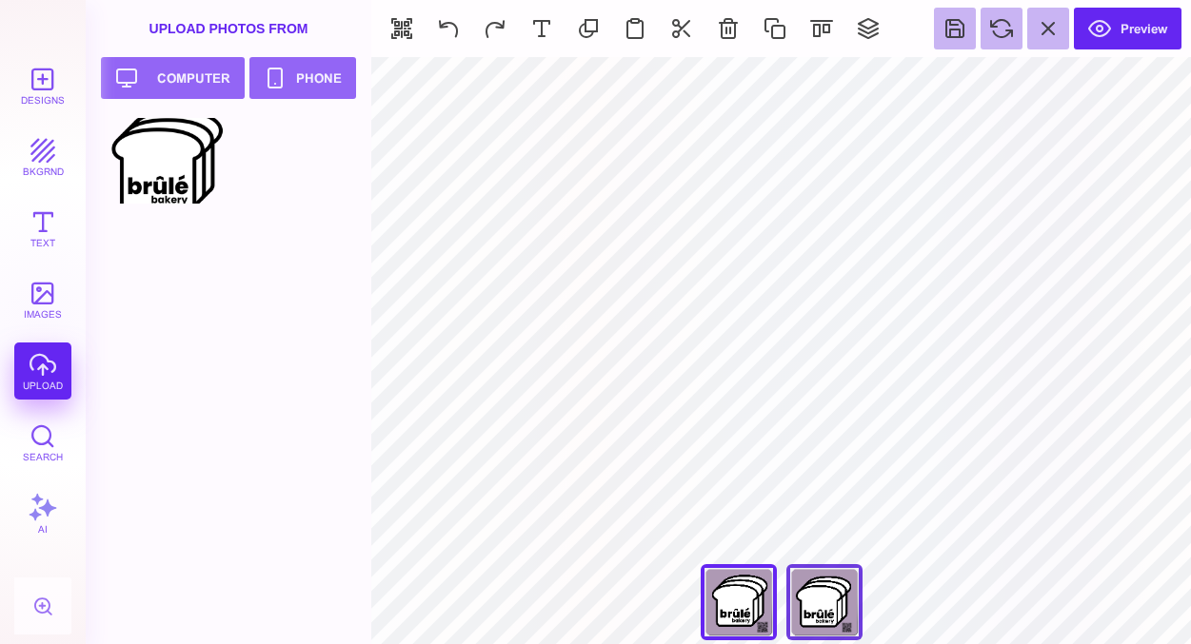
click at [801, 603] on div "Back" at bounding box center [824, 602] width 76 height 76
click at [740, 615] on div "Front" at bounding box center [739, 602] width 76 height 76
click at [831, 588] on div "Back" at bounding box center [824, 602] width 76 height 76
click at [747, 602] on div "Front" at bounding box center [739, 602] width 76 height 76
click at [814, 603] on div "Back" at bounding box center [824, 602] width 76 height 76
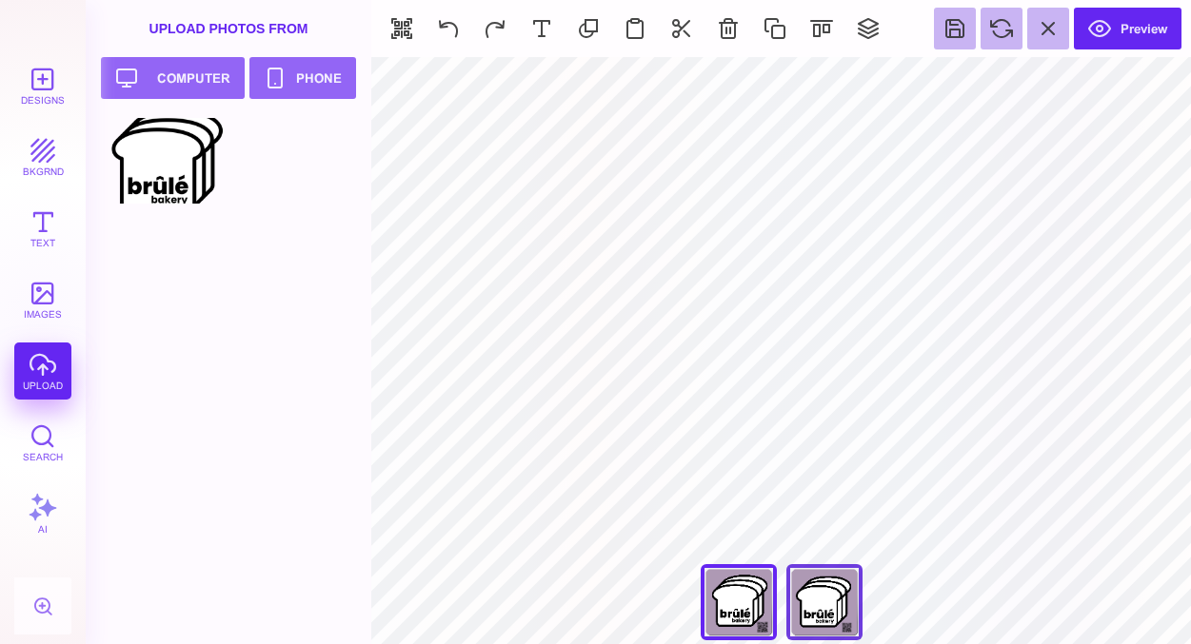
type input "****"
type input "#000000"
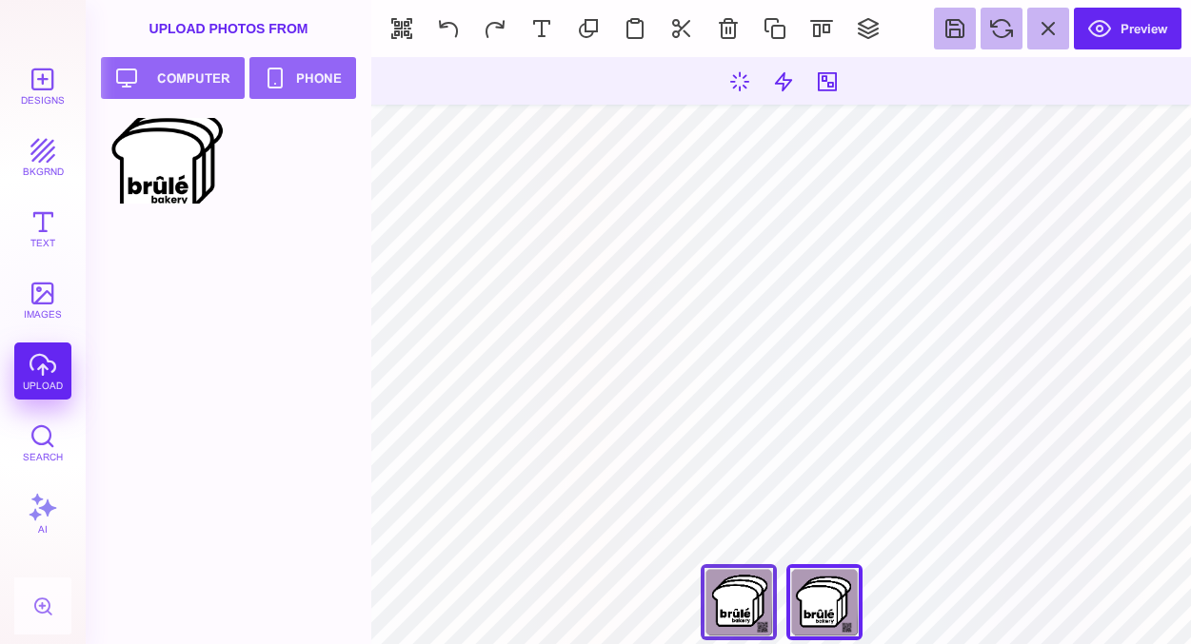
click at [725, 595] on div "Front" at bounding box center [739, 602] width 76 height 76
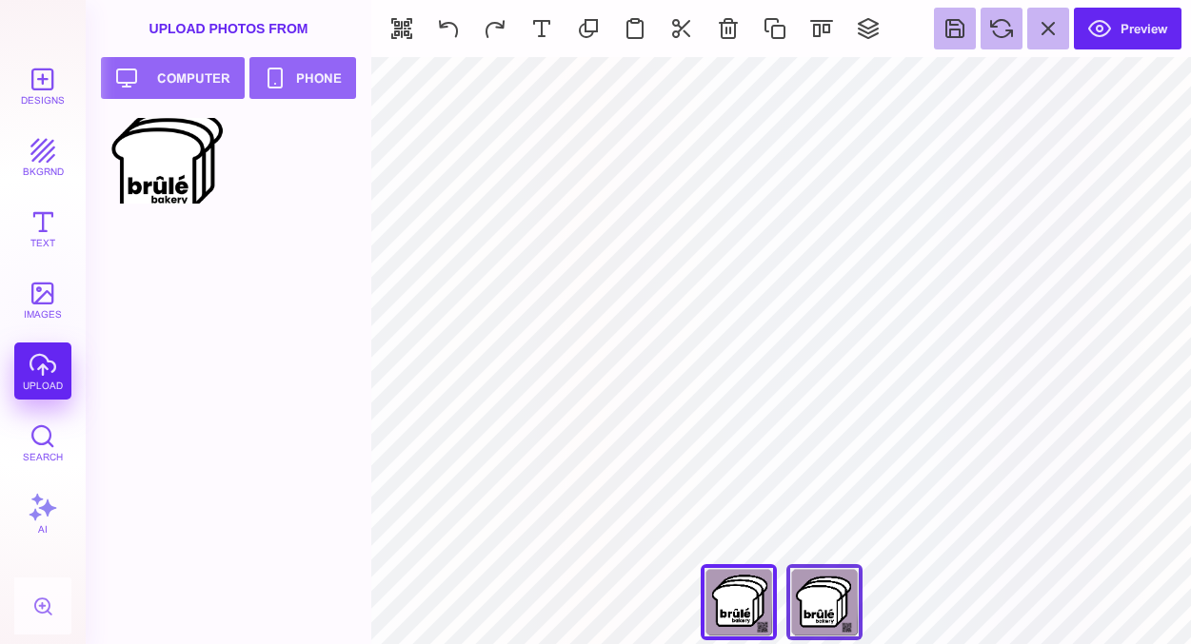
click at [807, 606] on div "Back" at bounding box center [824, 602] width 76 height 76
click at [752, 602] on div "Front" at bounding box center [739, 602] width 76 height 76
type input "****"
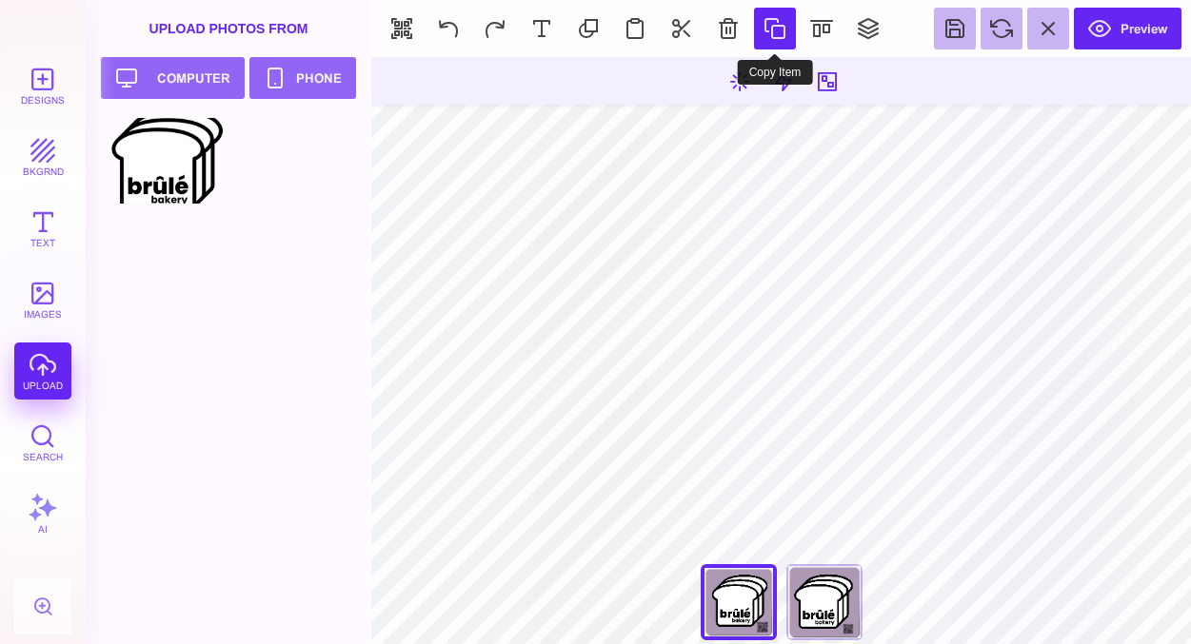
click at [767, 33] on button at bounding box center [775, 29] width 42 height 42
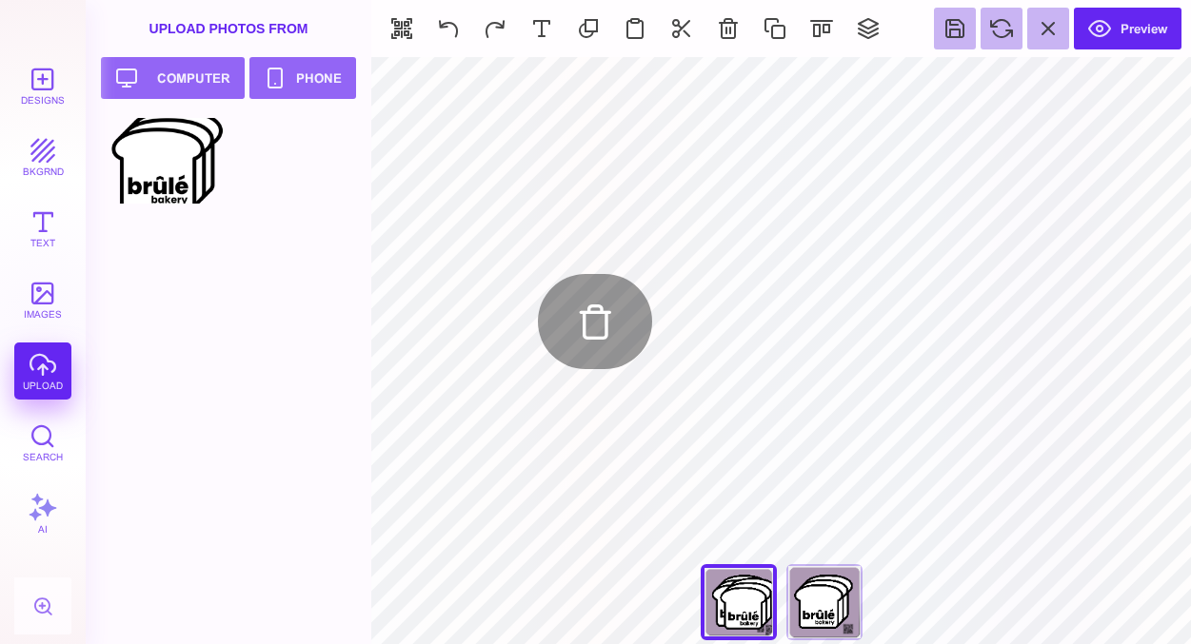
type input "#AE99B4"
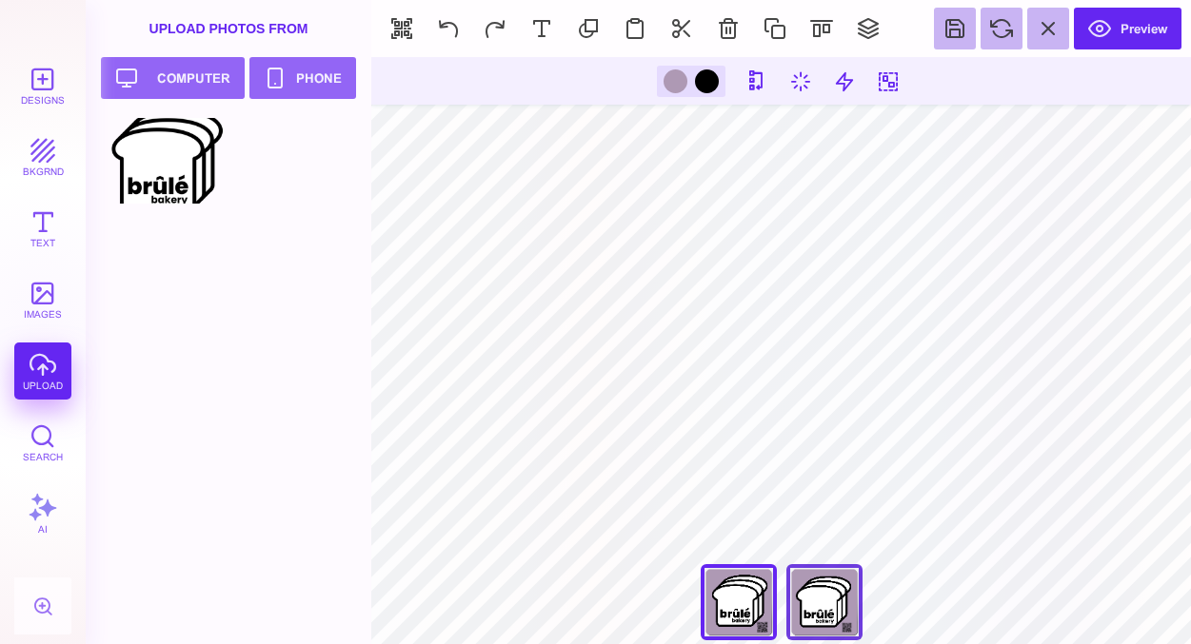
click at [827, 607] on div "Back" at bounding box center [824, 602] width 76 height 76
type input "****"
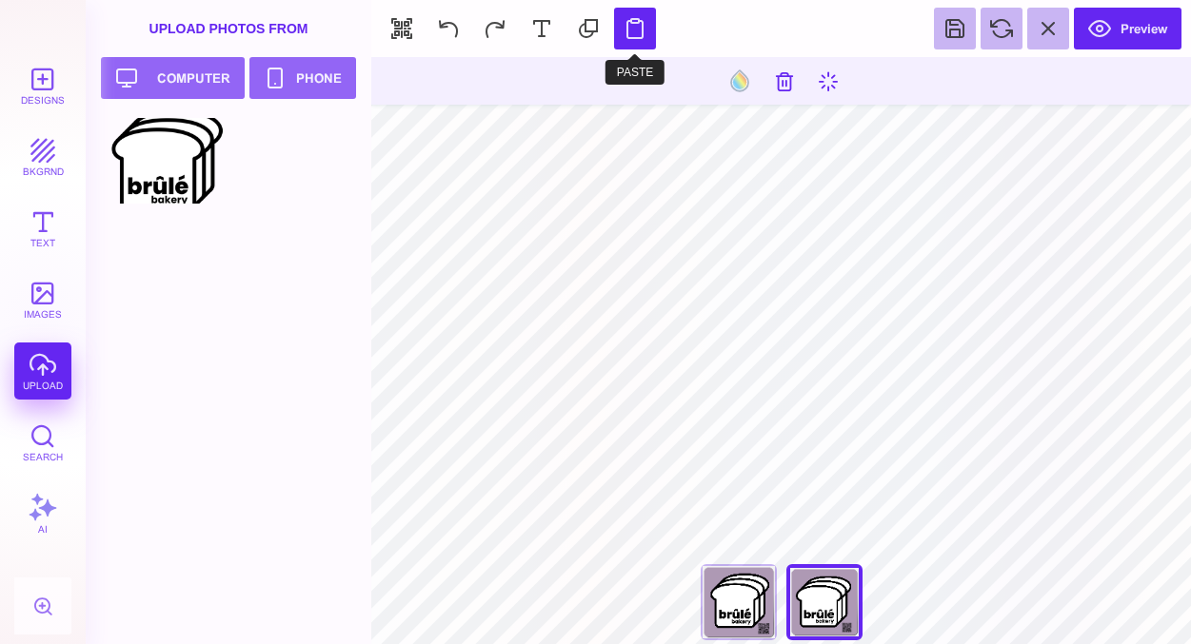
click at [629, 26] on button at bounding box center [635, 29] width 42 height 42
click at [636, 29] on button at bounding box center [635, 29] width 42 height 42
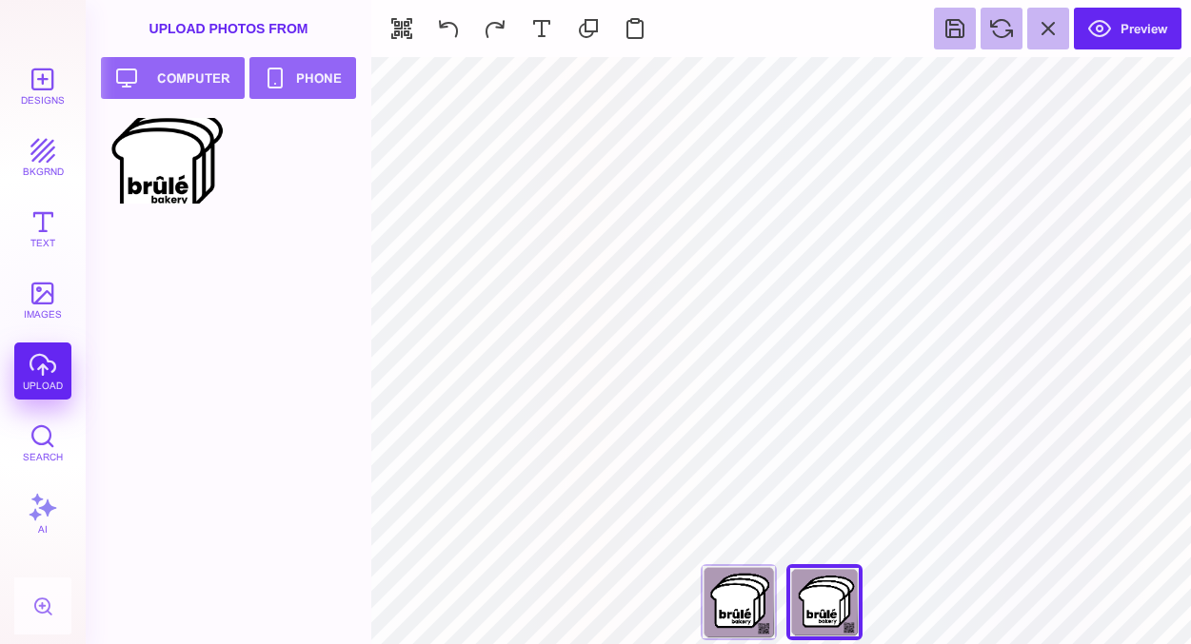
type input "#000000"
click at [742, 601] on div "Front" at bounding box center [739, 602] width 76 height 76
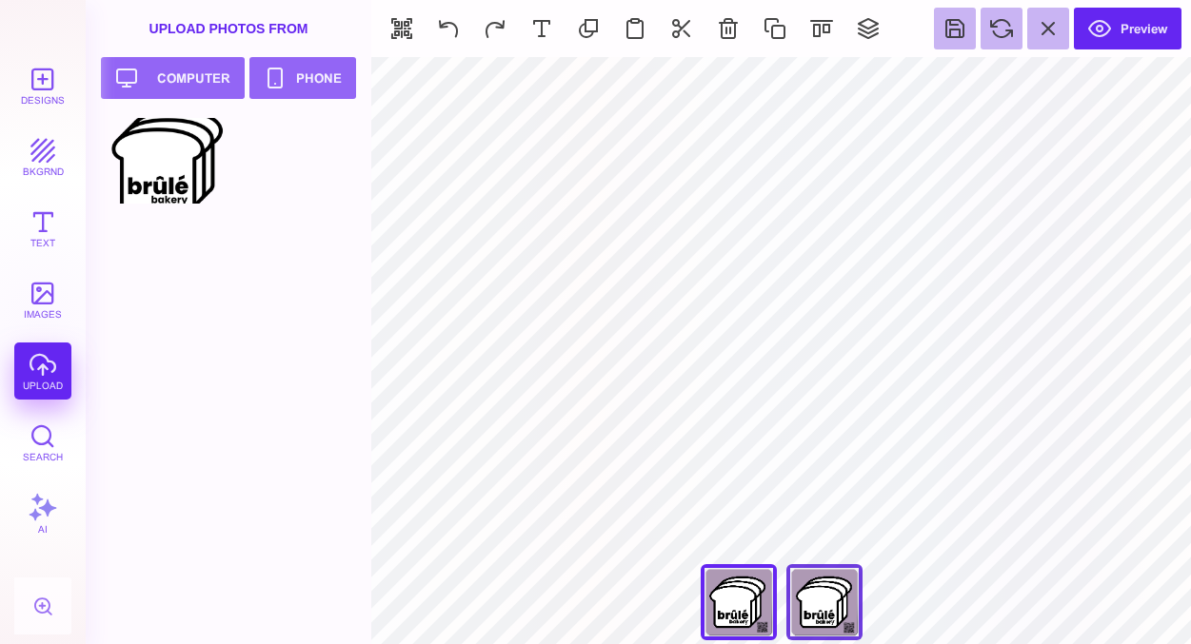
click at [822, 591] on div "Back" at bounding box center [824, 602] width 76 height 76
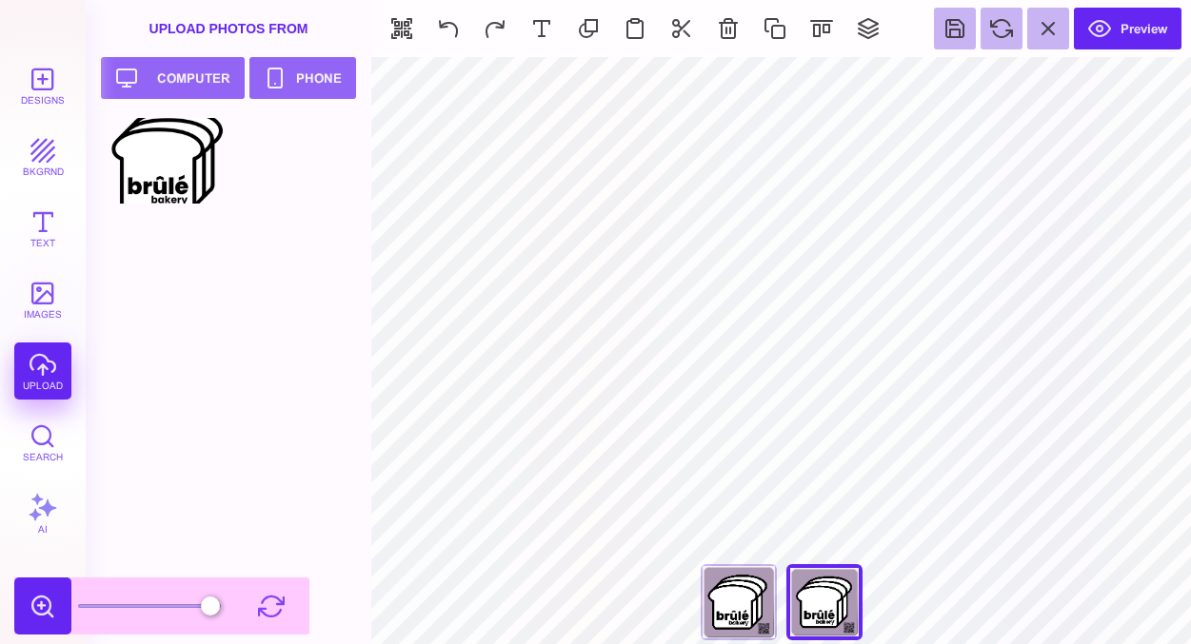
click at [33, 607] on button at bounding box center [42, 606] width 57 height 57
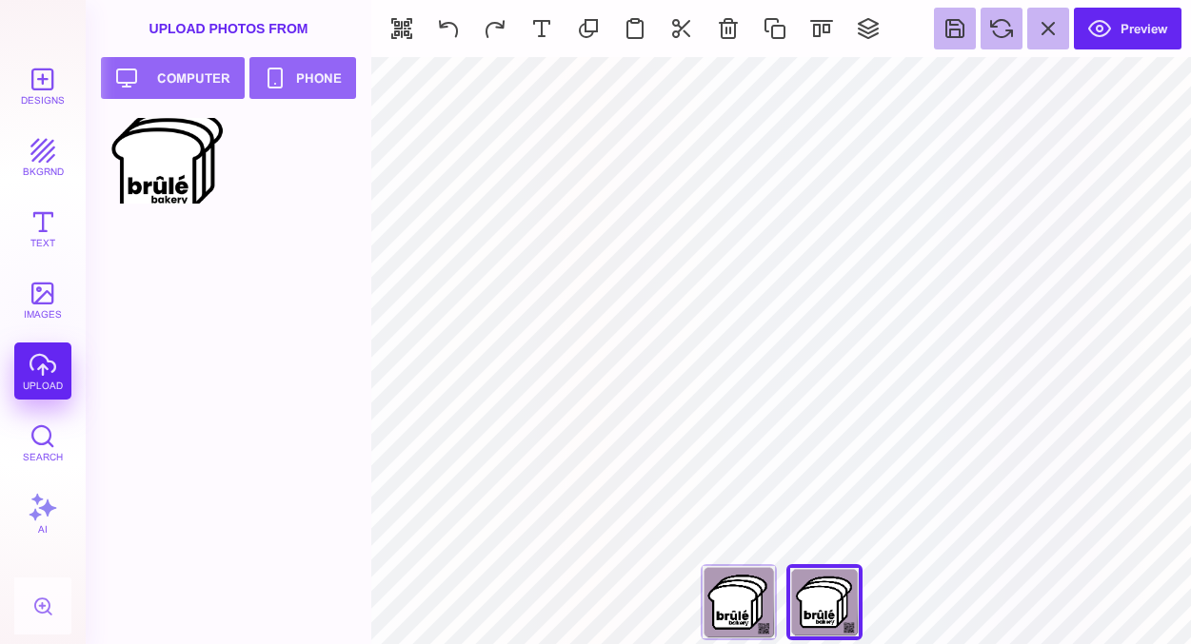
click at [279, 602] on div at bounding box center [234, 381] width 259 height 526
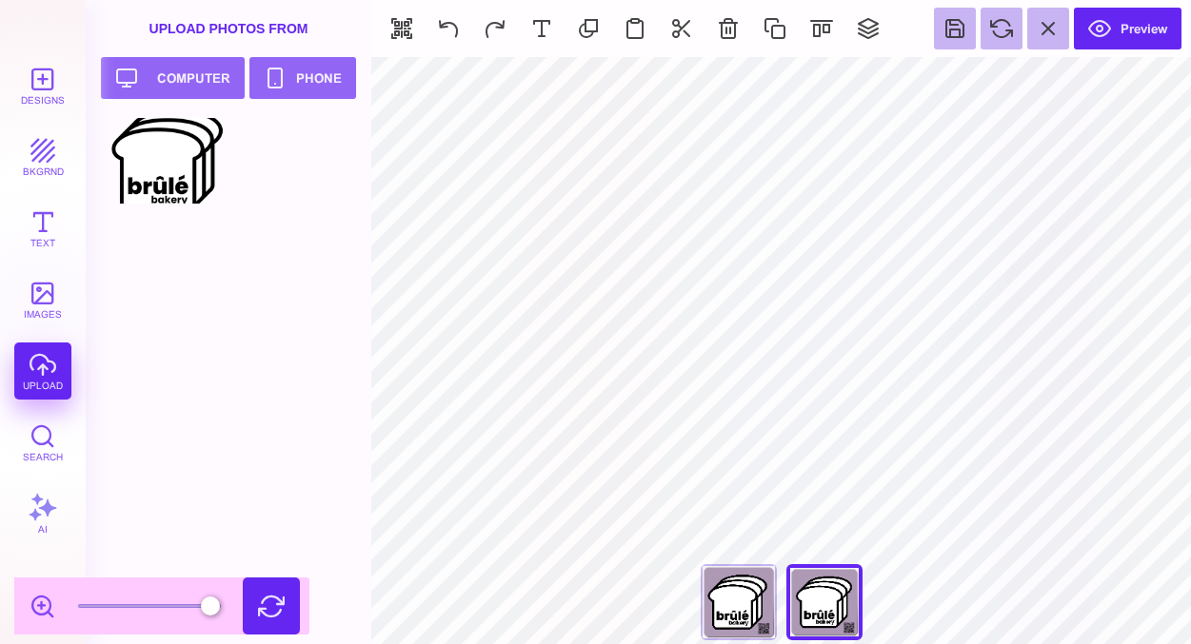
click at [268, 605] on button at bounding box center [271, 606] width 57 height 57
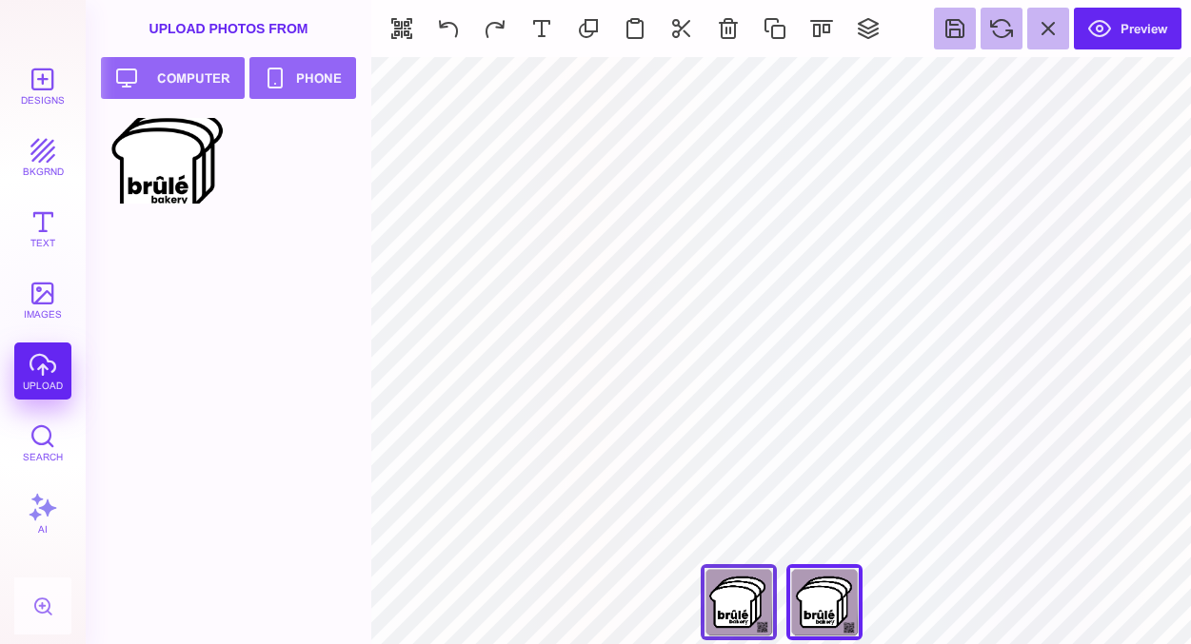
click at [756, 599] on div "Front" at bounding box center [739, 602] width 76 height 76
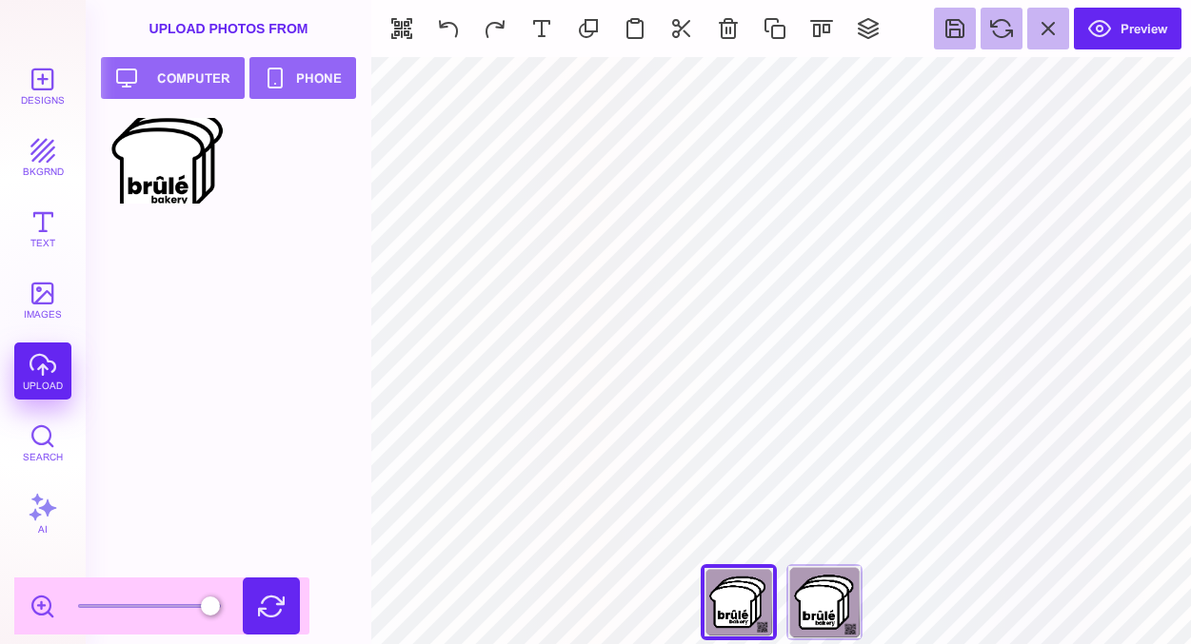
click at [273, 602] on button at bounding box center [271, 606] width 57 height 57
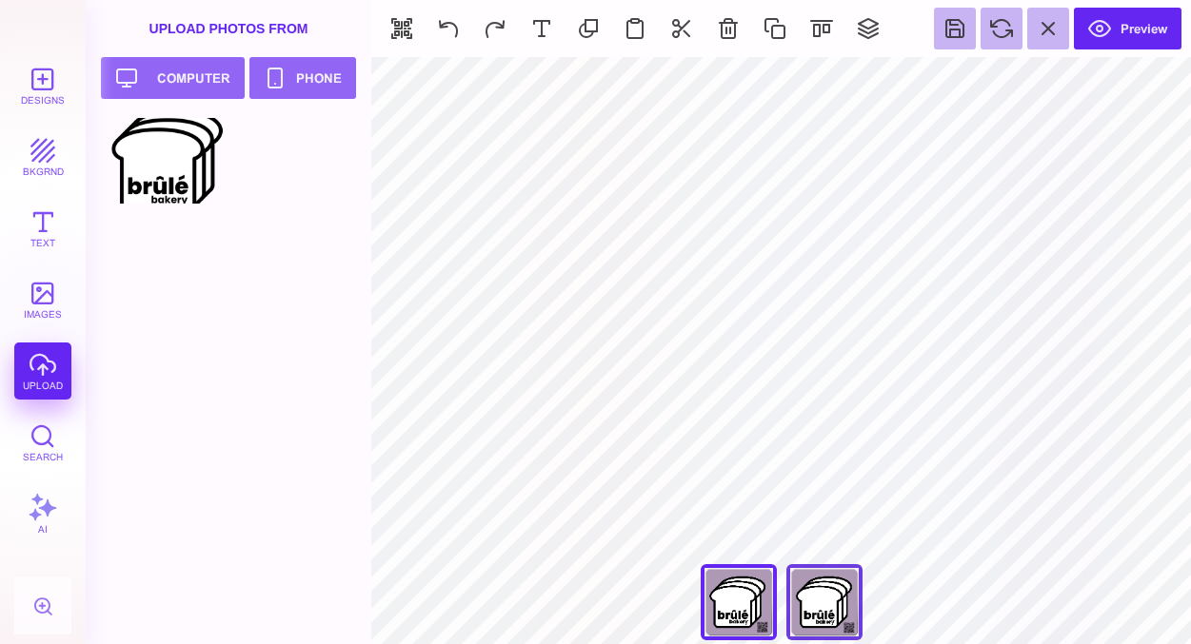
click at [824, 612] on div "Back" at bounding box center [824, 602] width 76 height 76
type input "****"
click at [757, 621] on div "Front" at bounding box center [739, 602] width 76 height 76
click at [826, 614] on div "Back" at bounding box center [824, 602] width 76 height 76
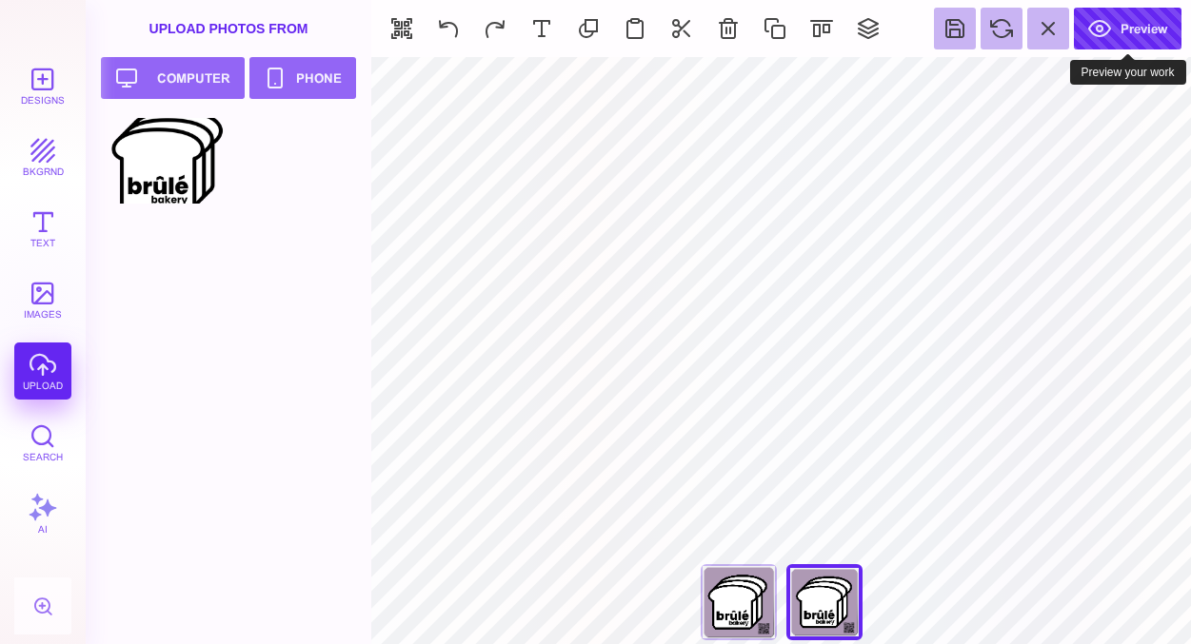
click at [1133, 20] on button "Preview" at bounding box center [1128, 29] width 108 height 42
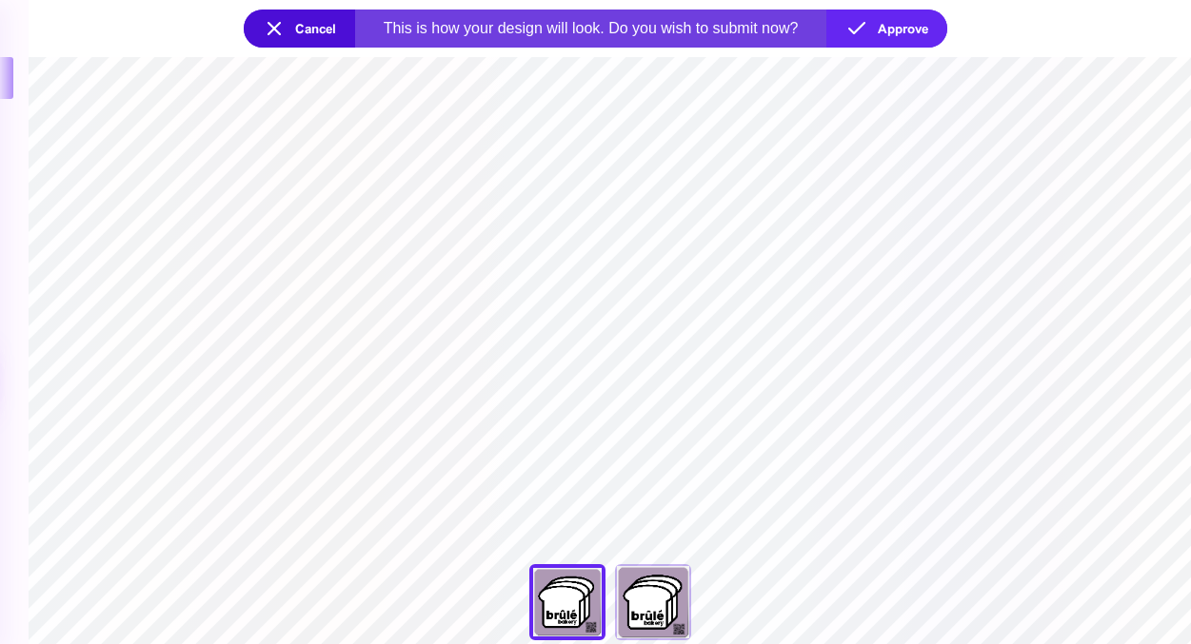
click at [902, 246] on section "***** **** Front Back" at bounding box center [610, 350] width 1162 height 587
click at [275, 30] on button "Cancel" at bounding box center [299, 29] width 111 height 38
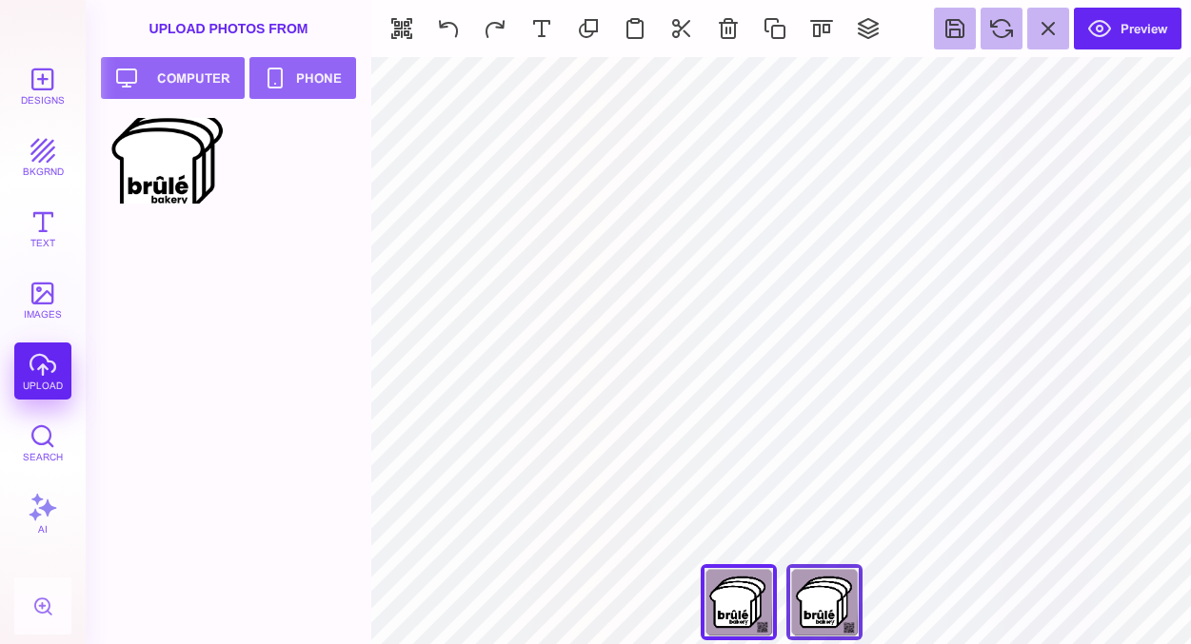
click at [829, 593] on div "Back" at bounding box center [824, 602] width 76 height 76
click at [735, 613] on div "Front" at bounding box center [739, 602] width 76 height 76
click at [791, 606] on div "Back" at bounding box center [824, 602] width 76 height 76
